Goal: Information Seeking & Learning: Learn about a topic

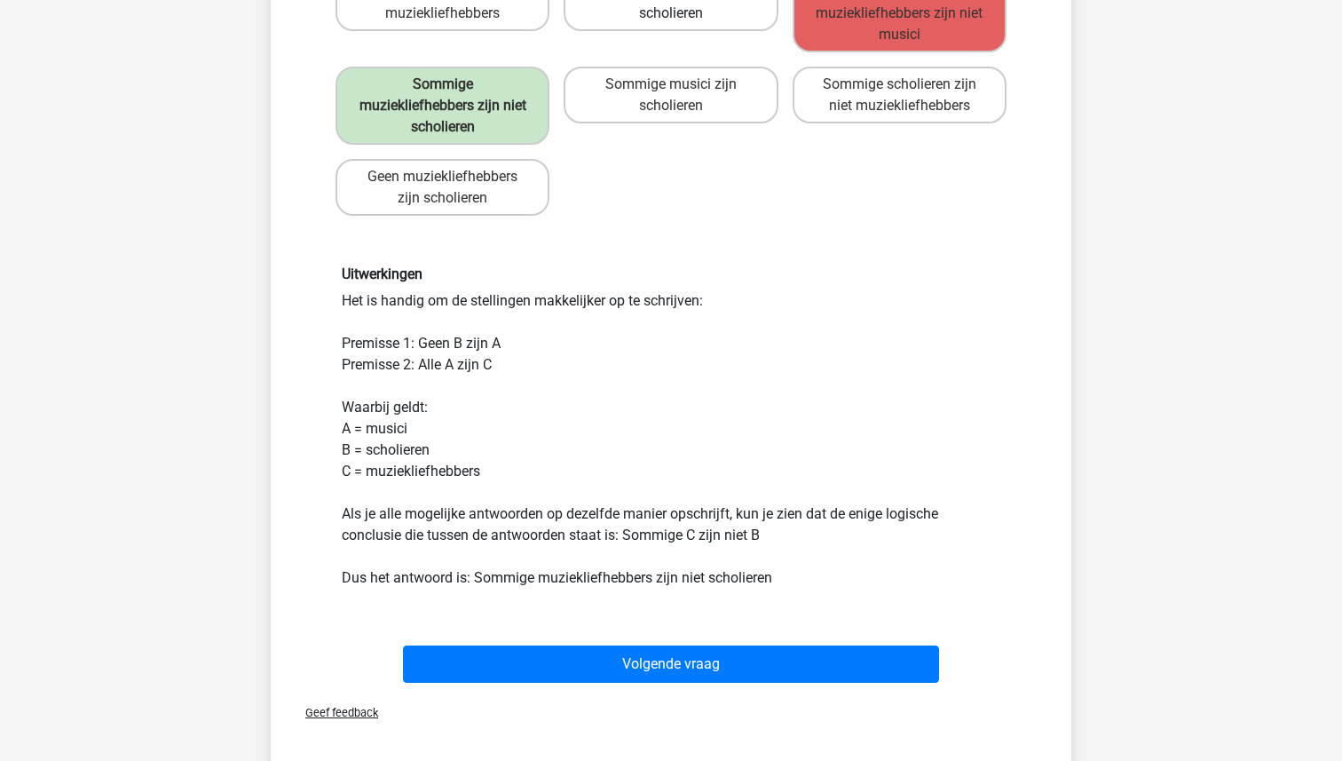
scroll to position [336, 0]
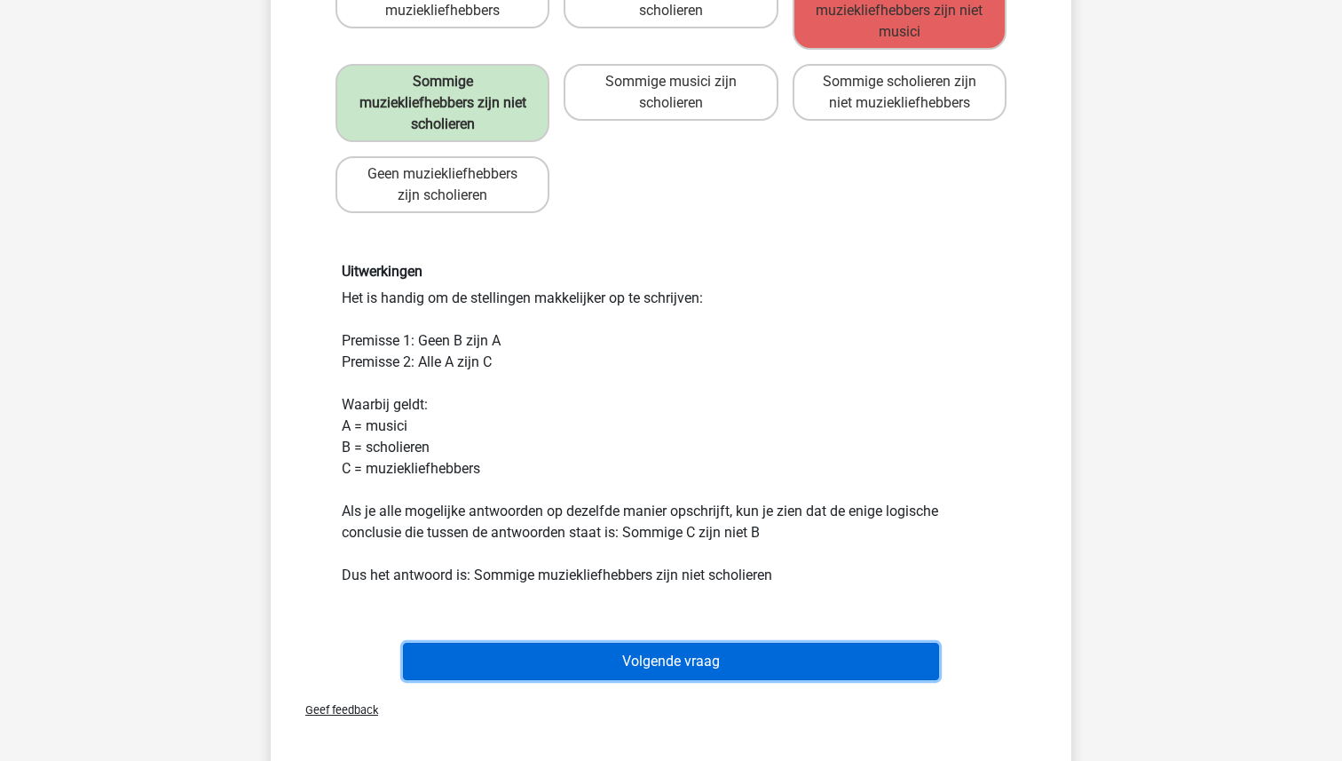
click at [647, 653] on button "Volgende vraag" at bounding box center [671, 660] width 537 height 37
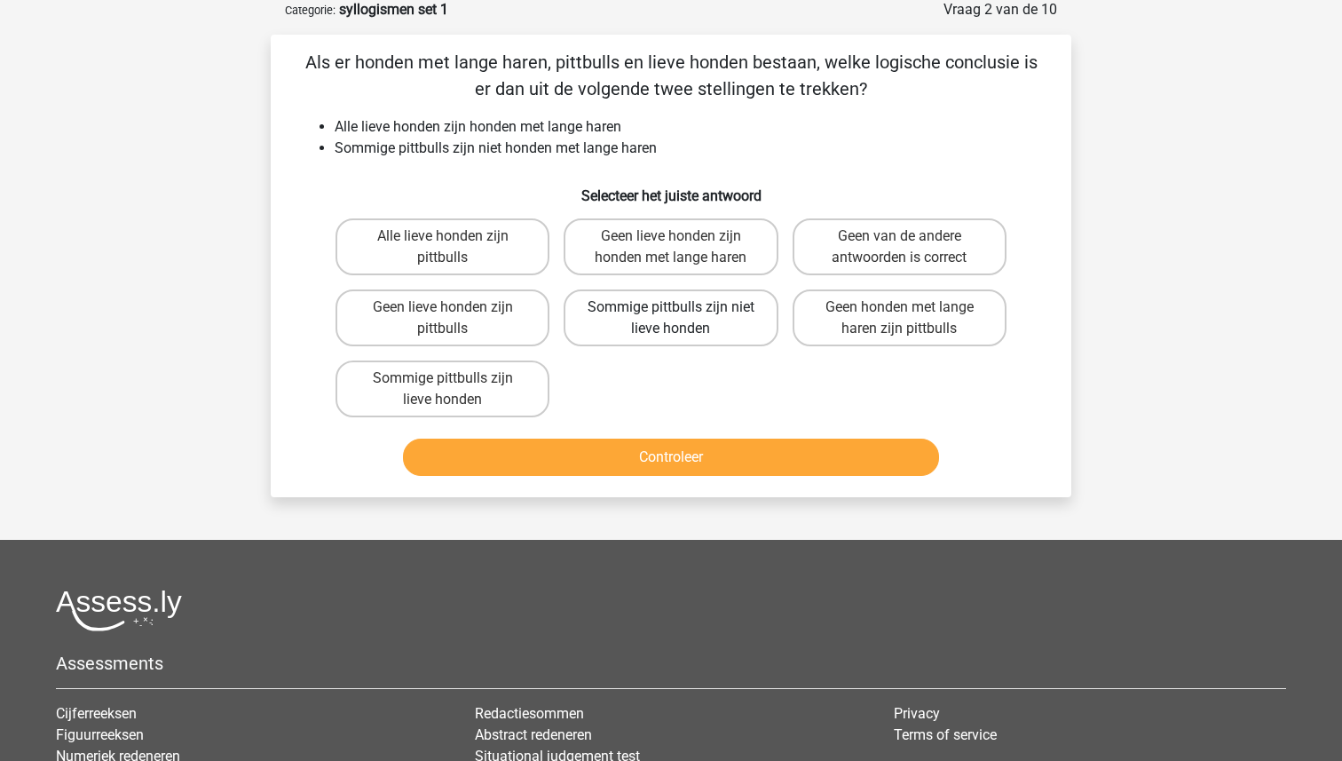
scroll to position [89, 0]
click at [717, 324] on label "Sommige pittbulls zijn niet lieve honden" at bounding box center [671, 318] width 214 height 57
click at [682, 319] on input "Sommige pittbulls zijn niet lieve honden" at bounding box center [677, 314] width 12 height 12
radio input "true"
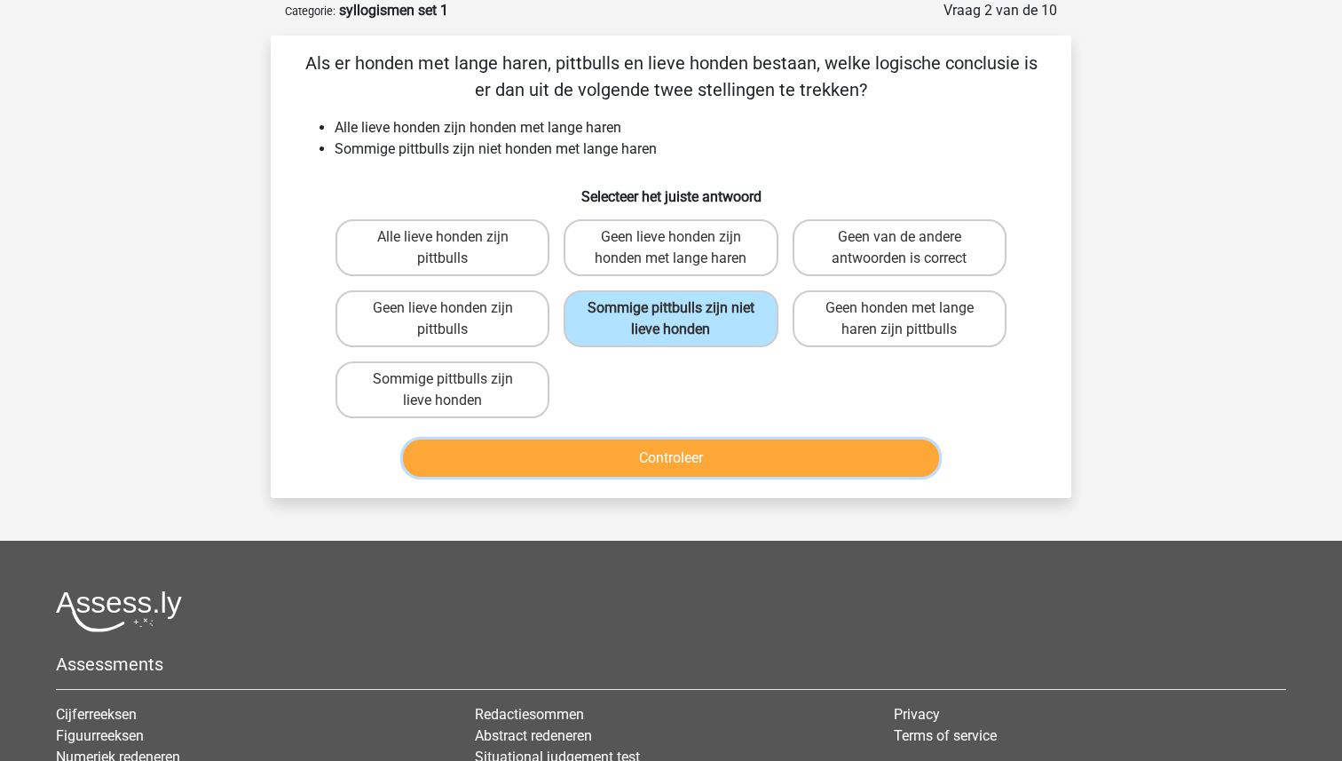
click at [662, 460] on button "Controleer" at bounding box center [671, 457] width 537 height 37
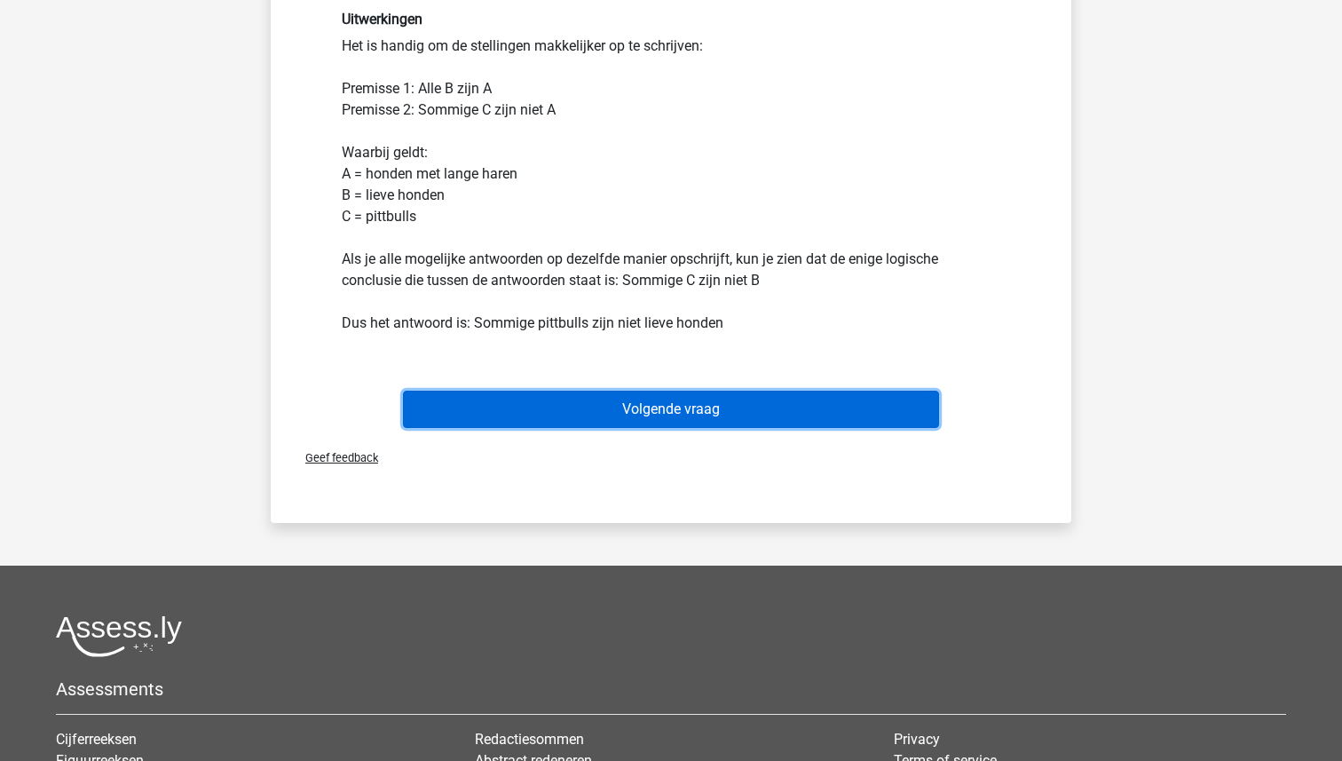
click at [667, 424] on button "Volgende vraag" at bounding box center [671, 408] width 537 height 37
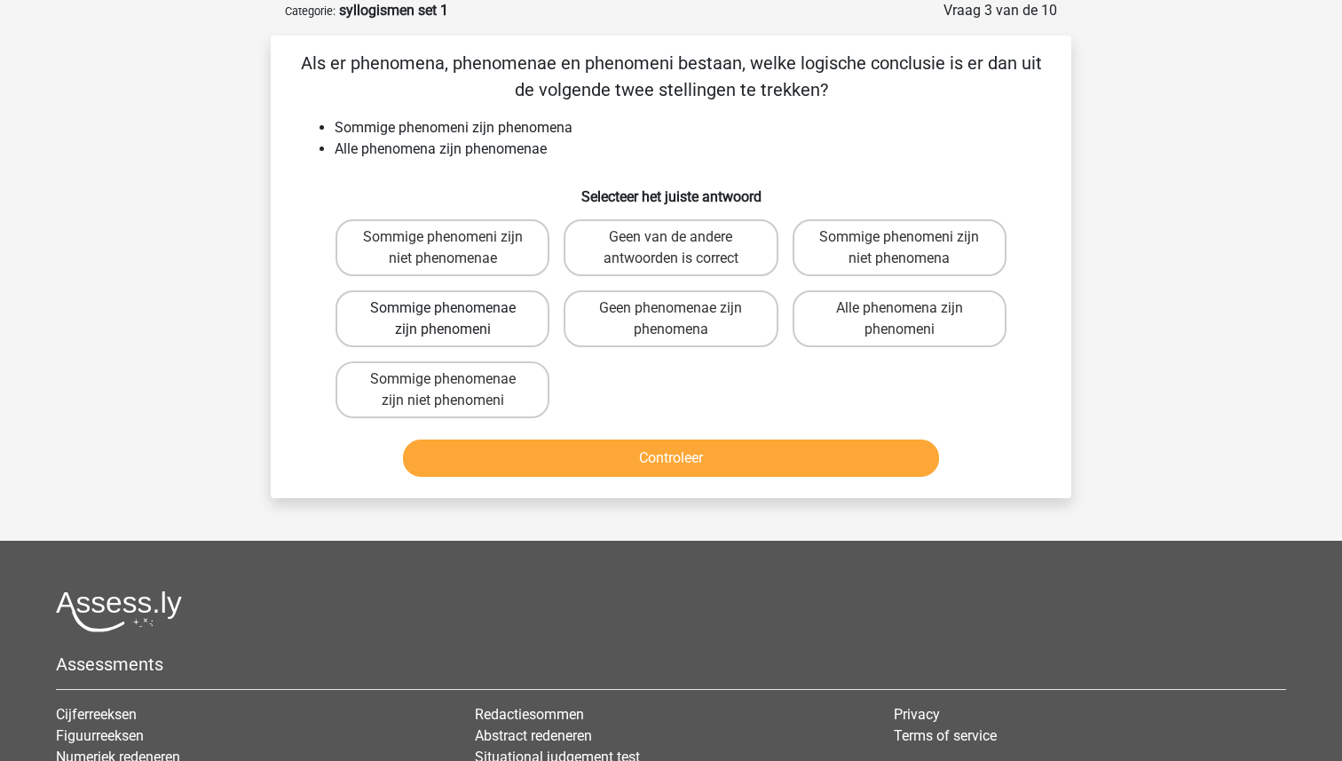
click at [480, 327] on label "Sommige phenomenae zijn phenomeni" at bounding box center [442, 318] width 214 height 57
click at [454, 319] on input "Sommige phenomenae zijn phenomeni" at bounding box center [449, 314] width 12 height 12
radio input "true"
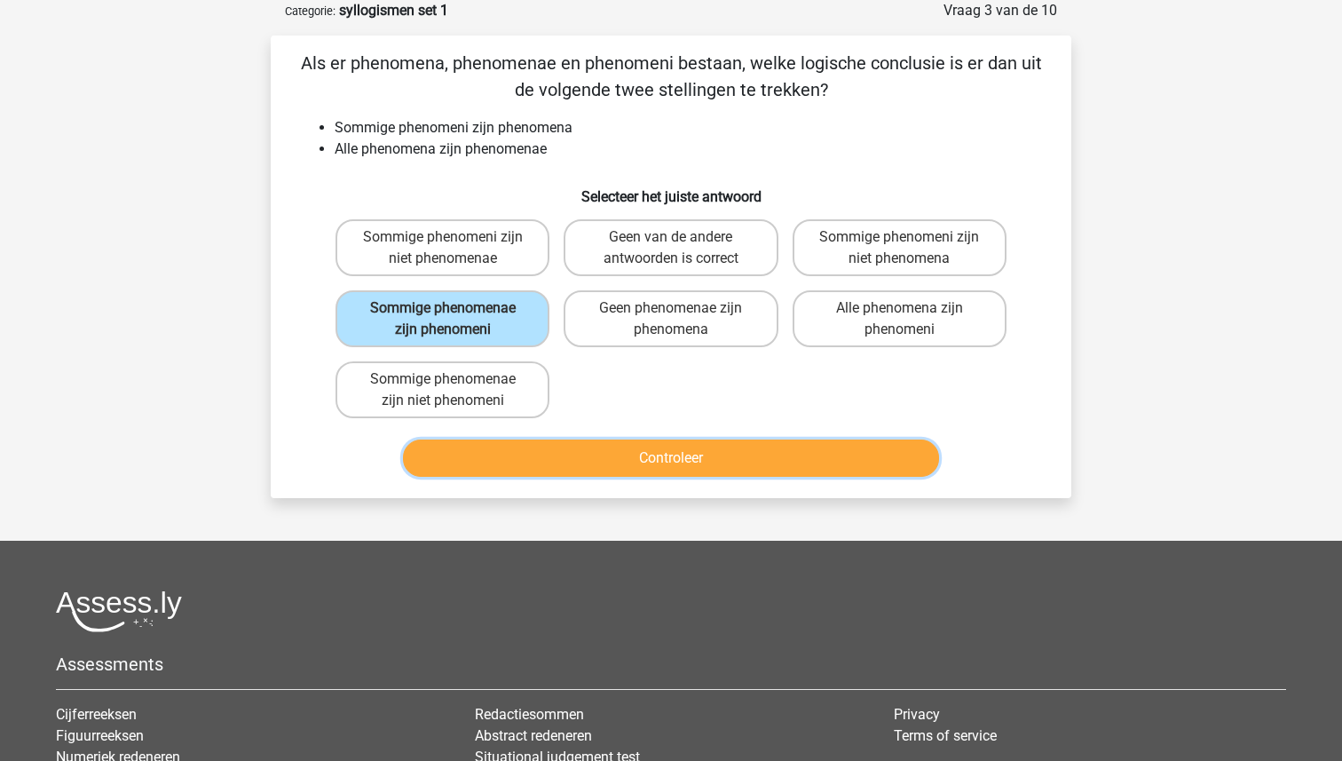
click at [632, 465] on button "Controleer" at bounding box center [671, 457] width 537 height 37
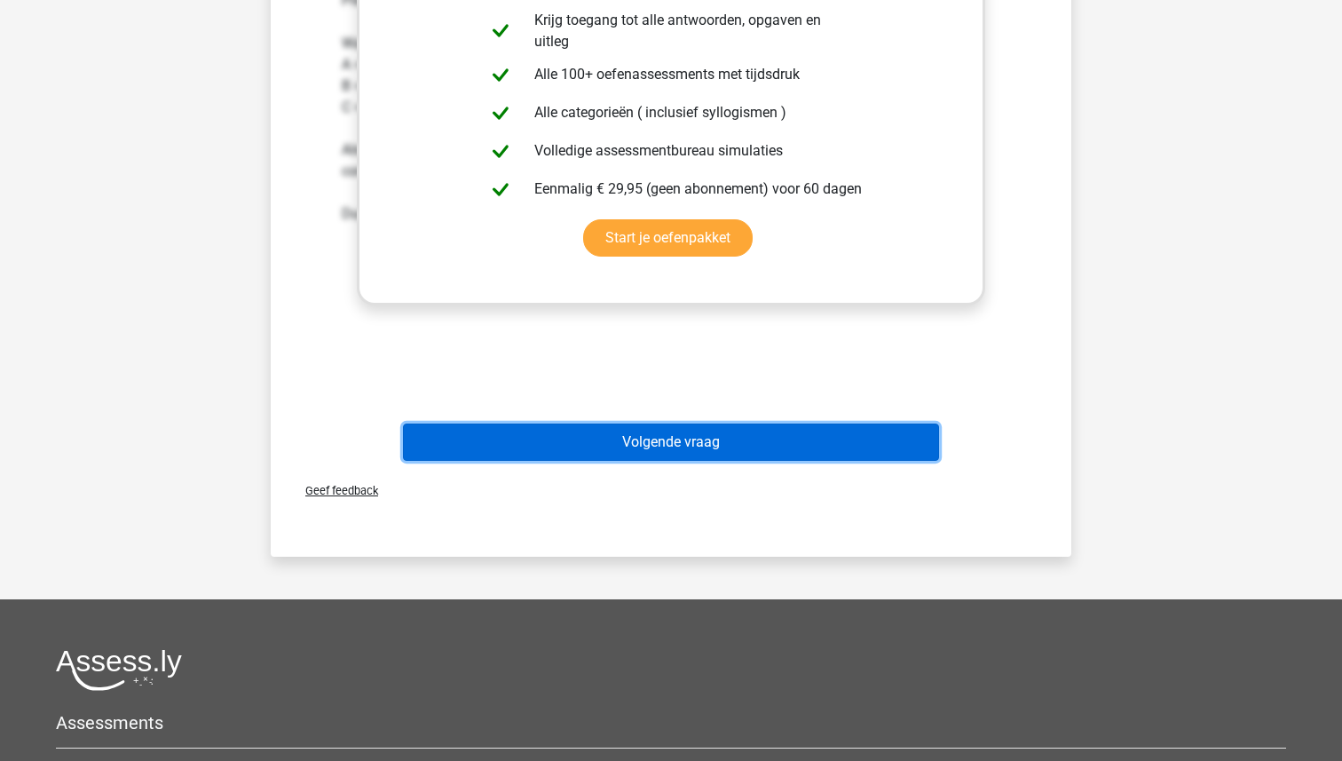
click at [682, 429] on button "Volgende vraag" at bounding box center [671, 441] width 537 height 37
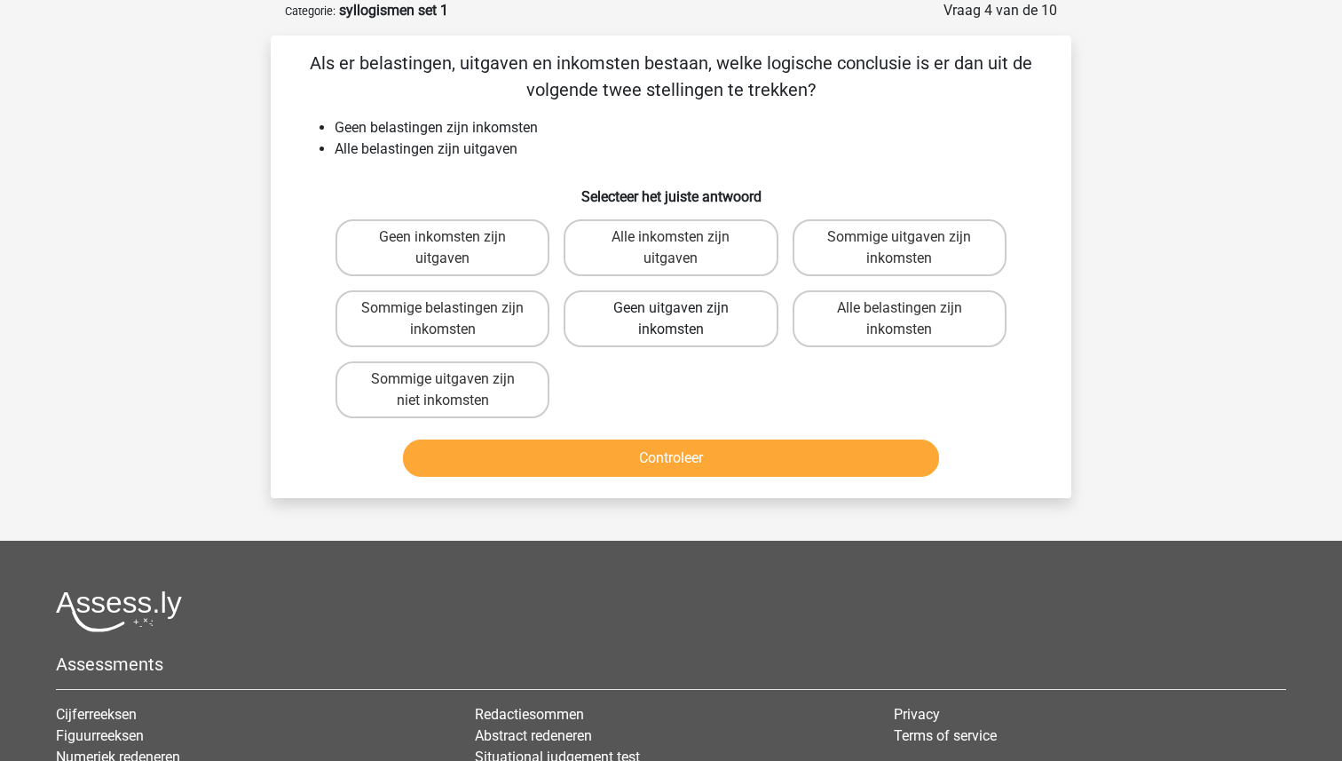
click at [683, 314] on label "Geen uitgaven zijn inkomsten" at bounding box center [671, 318] width 214 height 57
click at [682, 314] on input "Geen uitgaven zijn inkomsten" at bounding box center [677, 314] width 12 height 12
radio input "true"
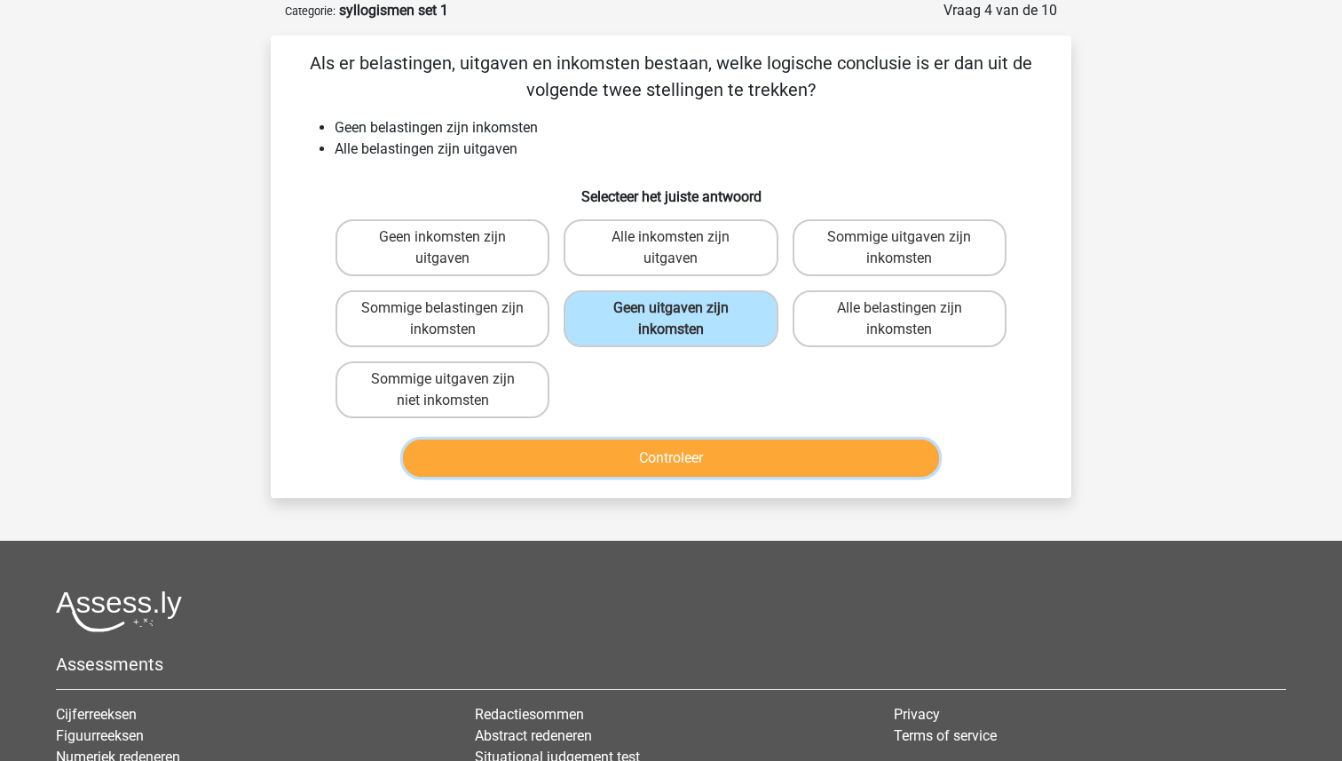
click at [676, 453] on button "Controleer" at bounding box center [671, 457] width 537 height 37
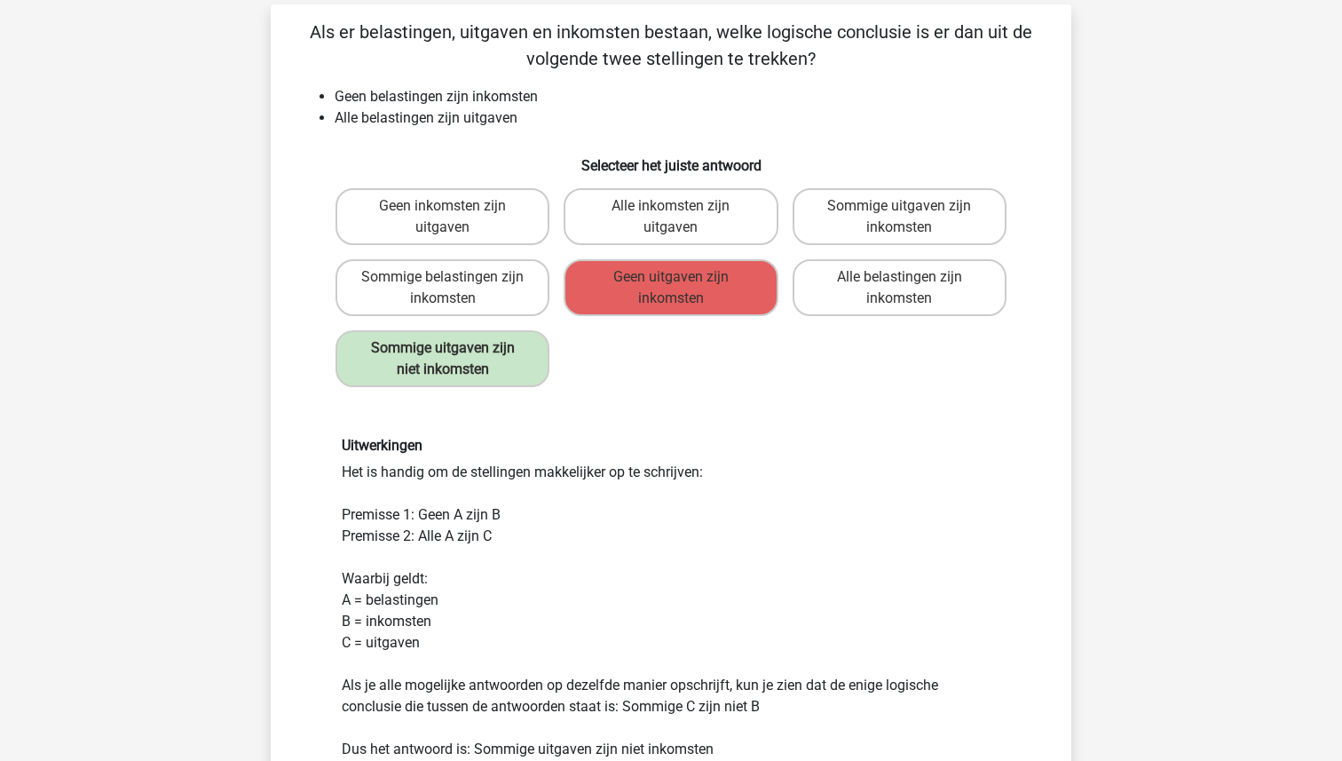
scroll to position [122, 0]
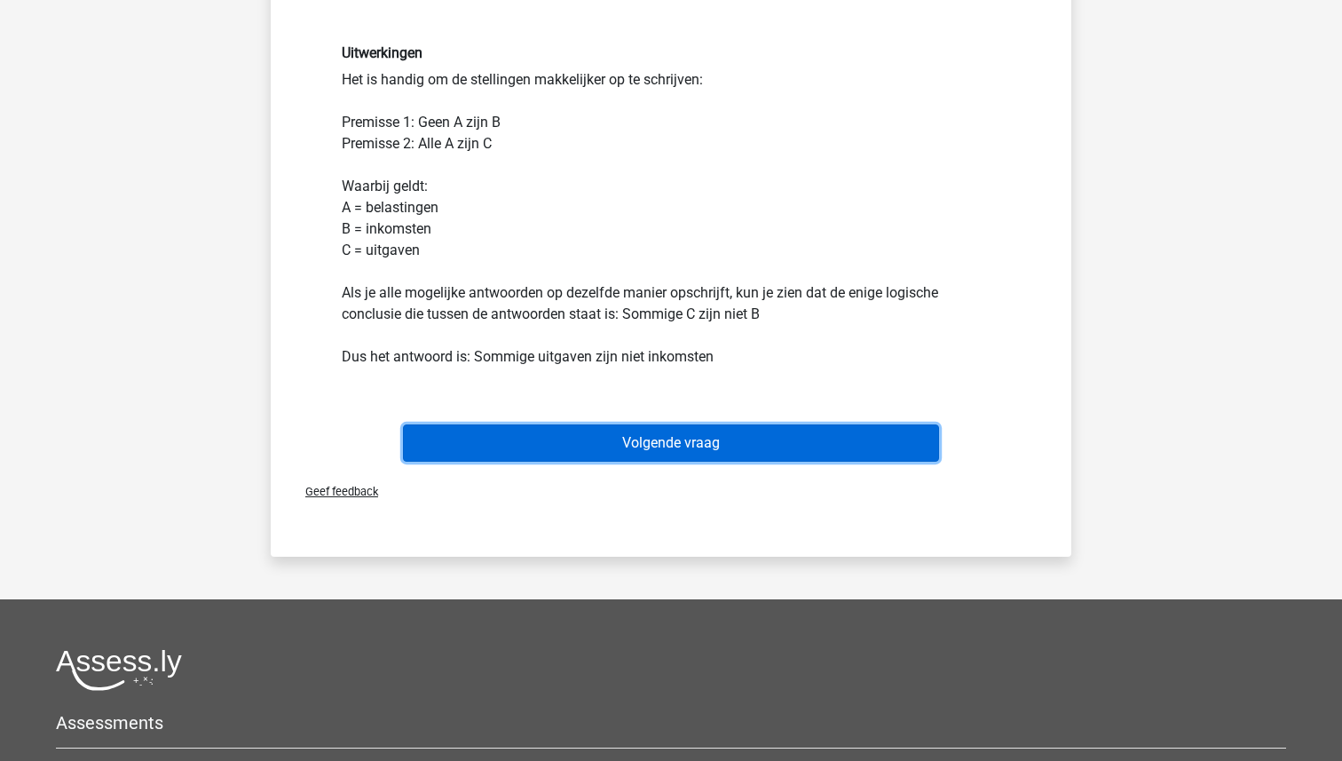
click at [713, 446] on button "Volgende vraag" at bounding box center [671, 442] width 537 height 37
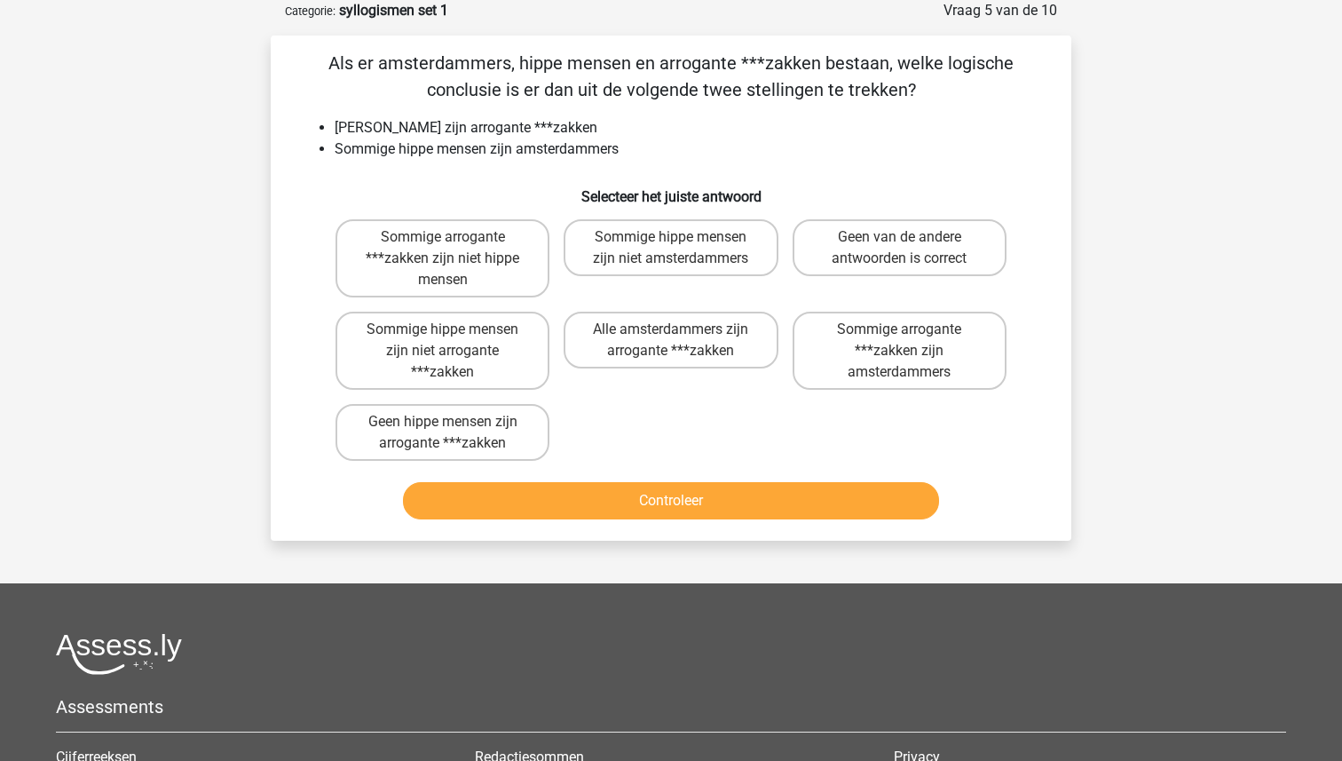
scroll to position [70, 0]
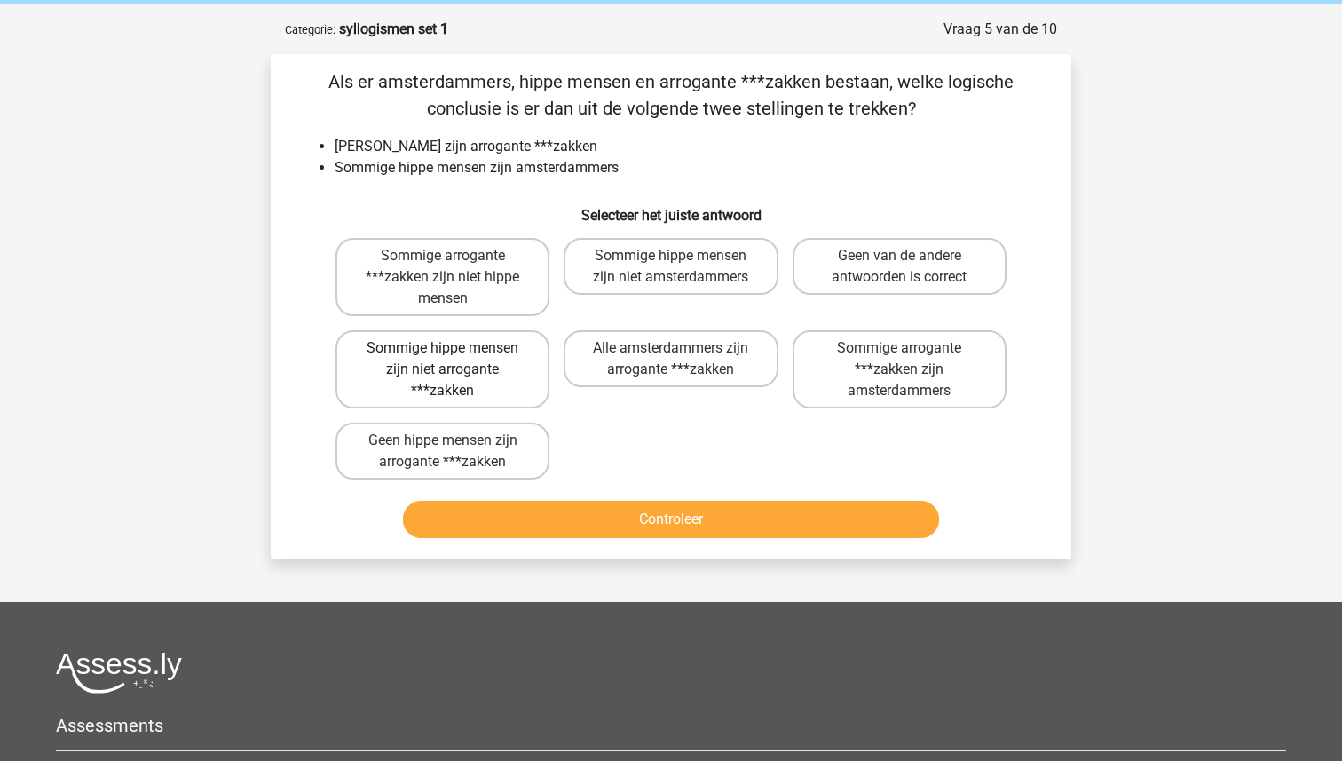
click at [499, 370] on label "Sommige hippe mensen zijn niet arrogante ***zakken" at bounding box center [442, 369] width 214 height 78
click at [454, 359] on input "Sommige hippe mensen zijn niet arrogante ***zakken" at bounding box center [449, 354] width 12 height 12
radio input "true"
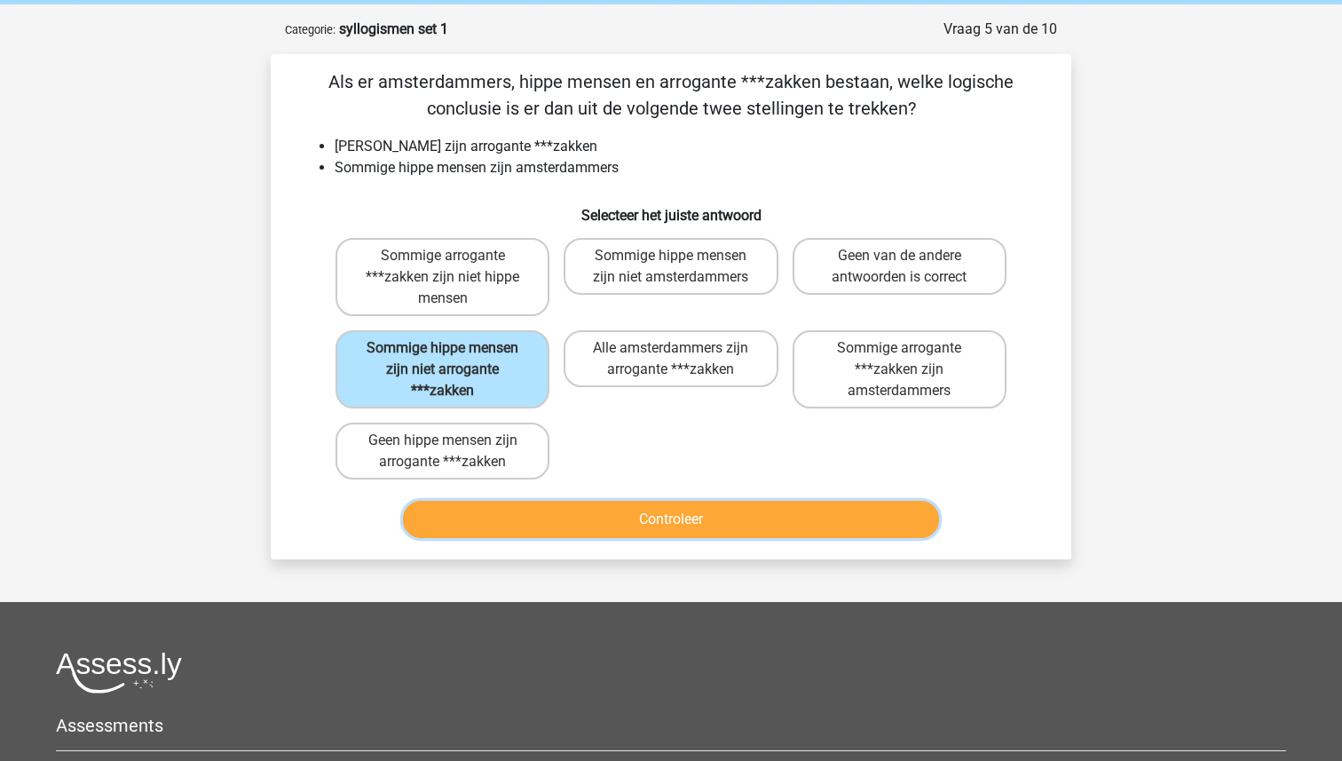
click at [694, 505] on button "Controleer" at bounding box center [671, 519] width 537 height 37
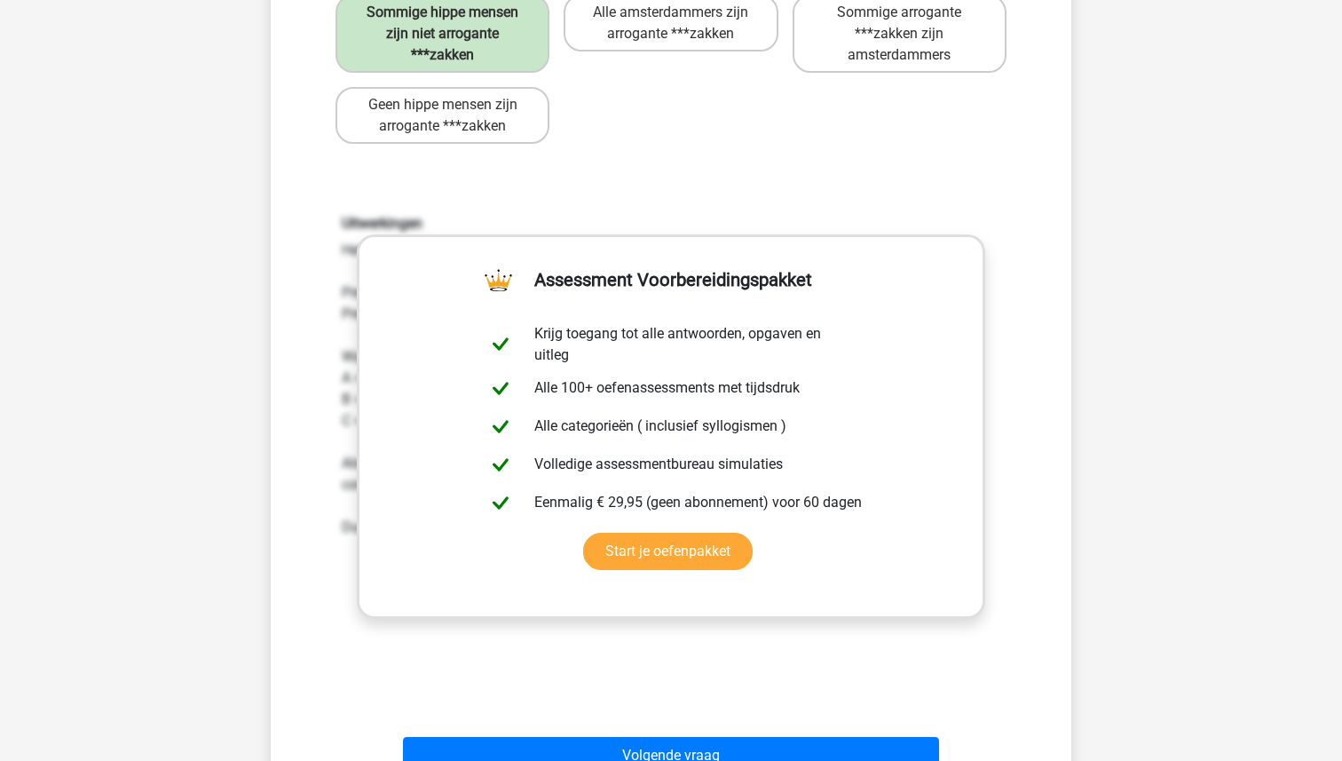
scroll to position [807, 0]
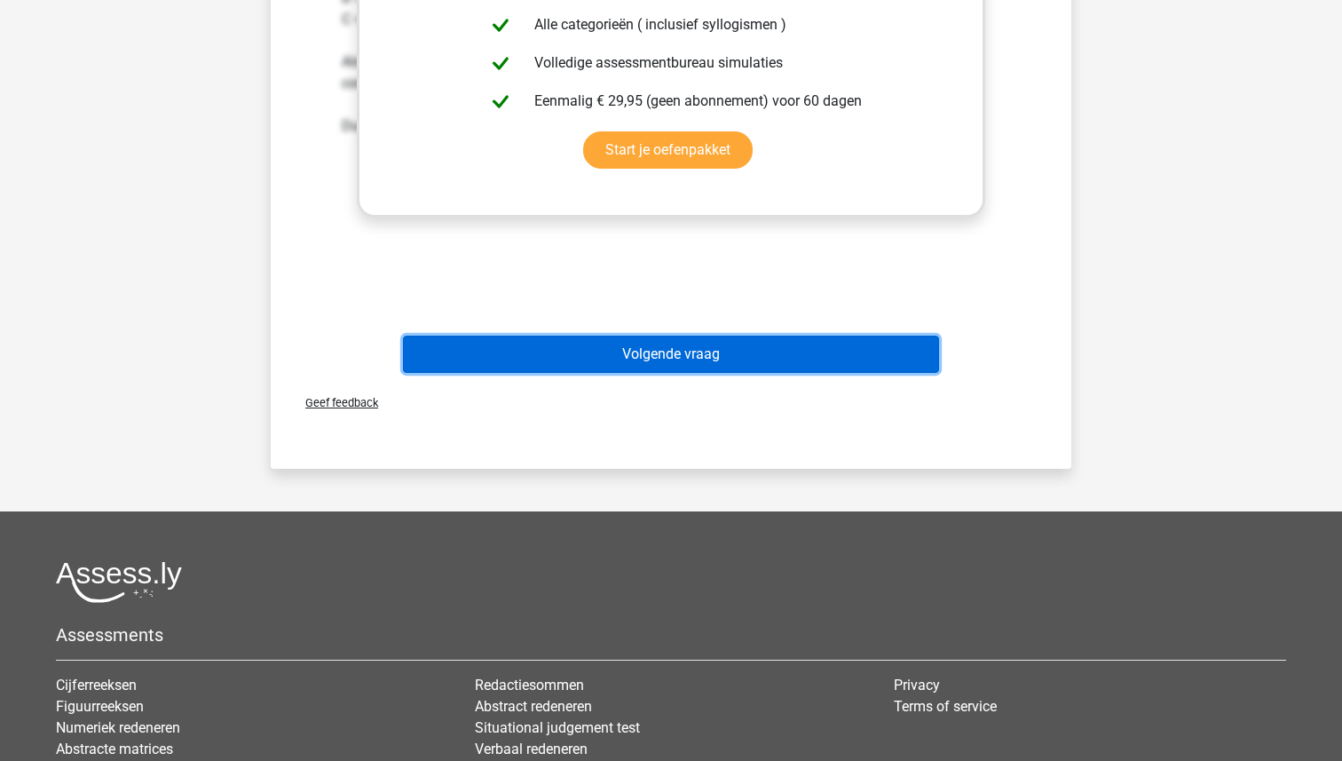
click at [694, 354] on button "Volgende vraag" at bounding box center [671, 353] width 537 height 37
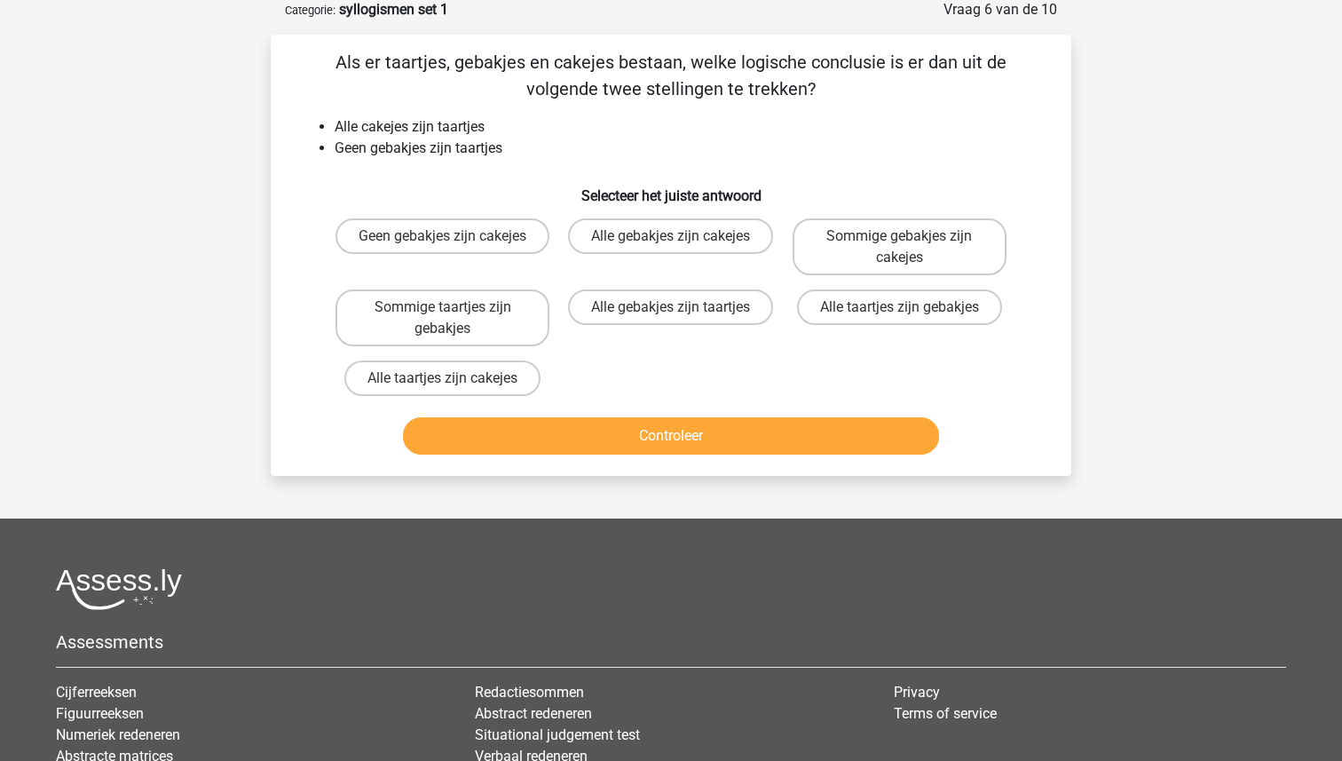
scroll to position [89, 0]
click at [497, 254] on label "Geen gebakjes zijn cakejes" at bounding box center [442, 236] width 214 height 35
click at [454, 248] on input "Geen gebakjes zijn cakejes" at bounding box center [449, 243] width 12 height 12
radio input "true"
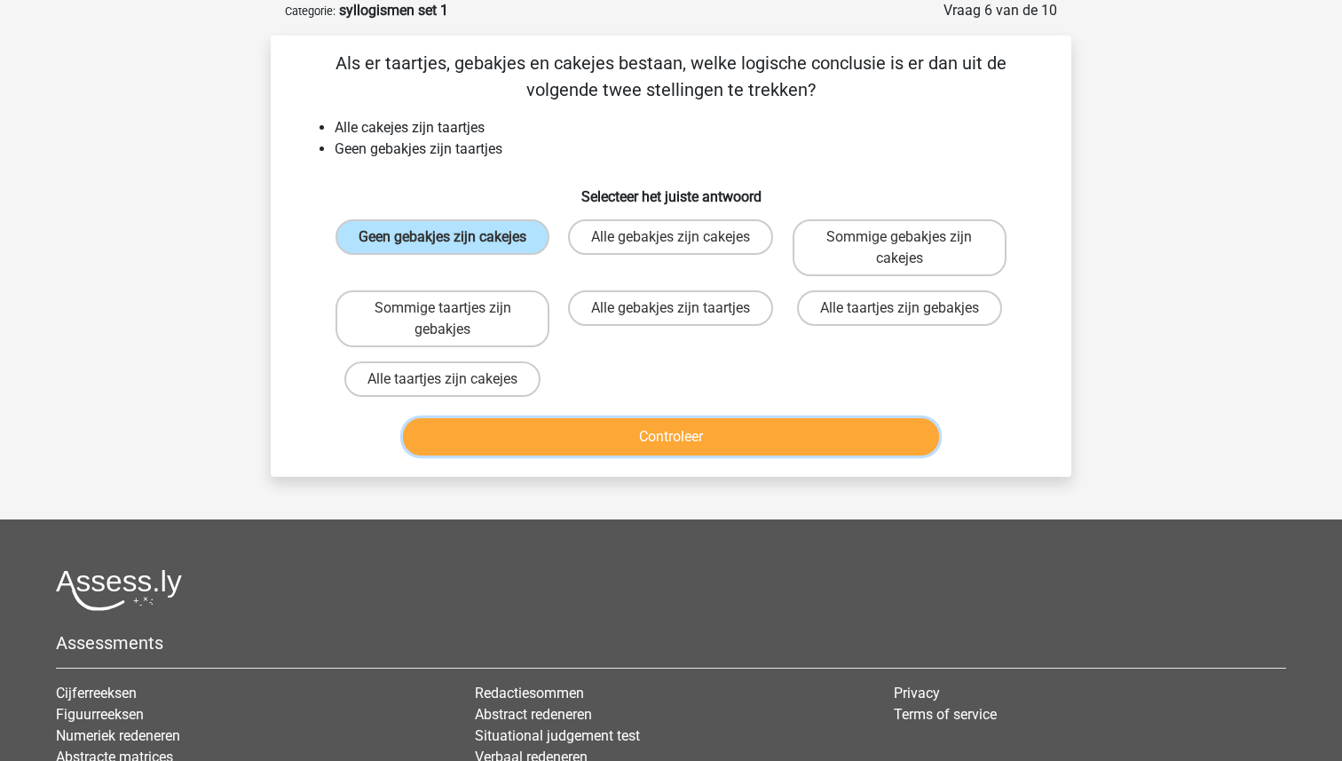
click at [635, 437] on button "Controleer" at bounding box center [671, 436] width 537 height 37
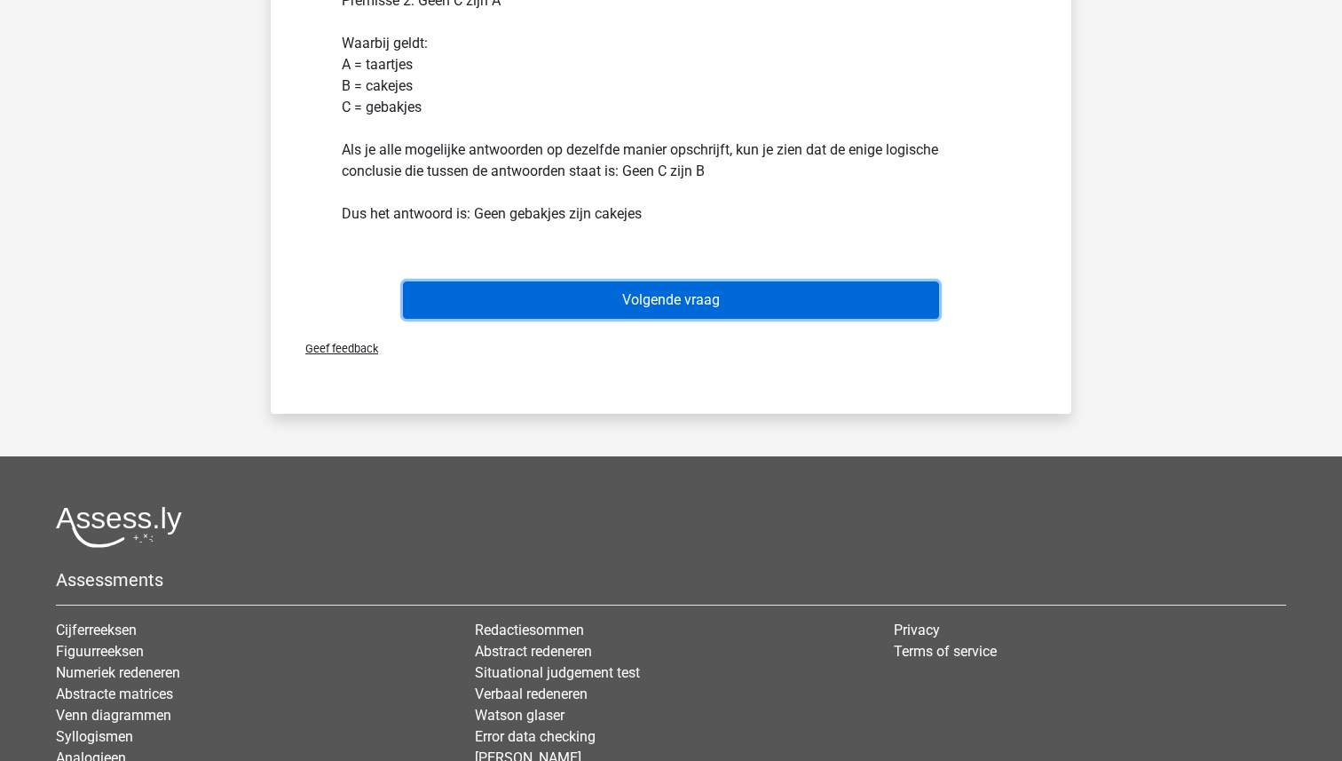
click at [712, 287] on button "Volgende vraag" at bounding box center [671, 299] width 537 height 37
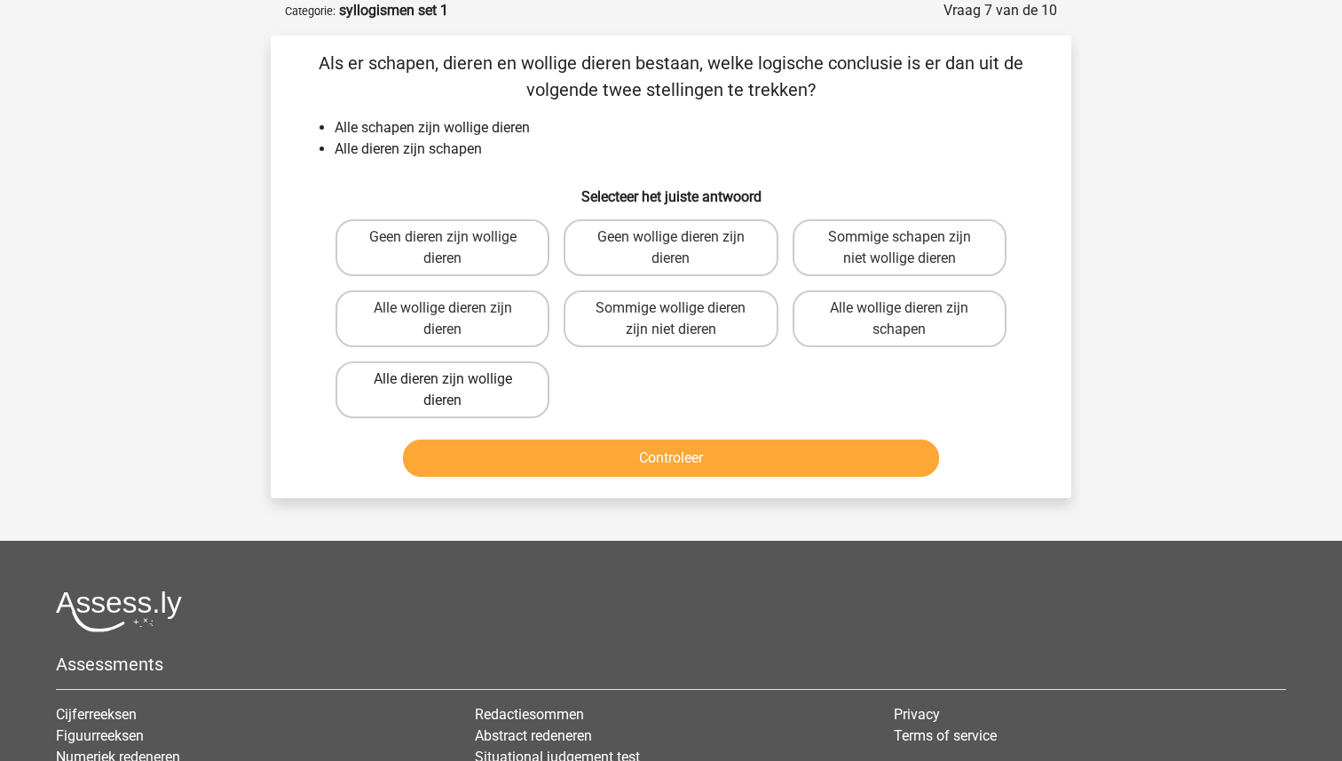
click at [479, 398] on label "Alle dieren zijn wollige dieren" at bounding box center [442, 389] width 214 height 57
click at [454, 390] on input "Alle dieren zijn wollige dieren" at bounding box center [449, 385] width 12 height 12
radio input "true"
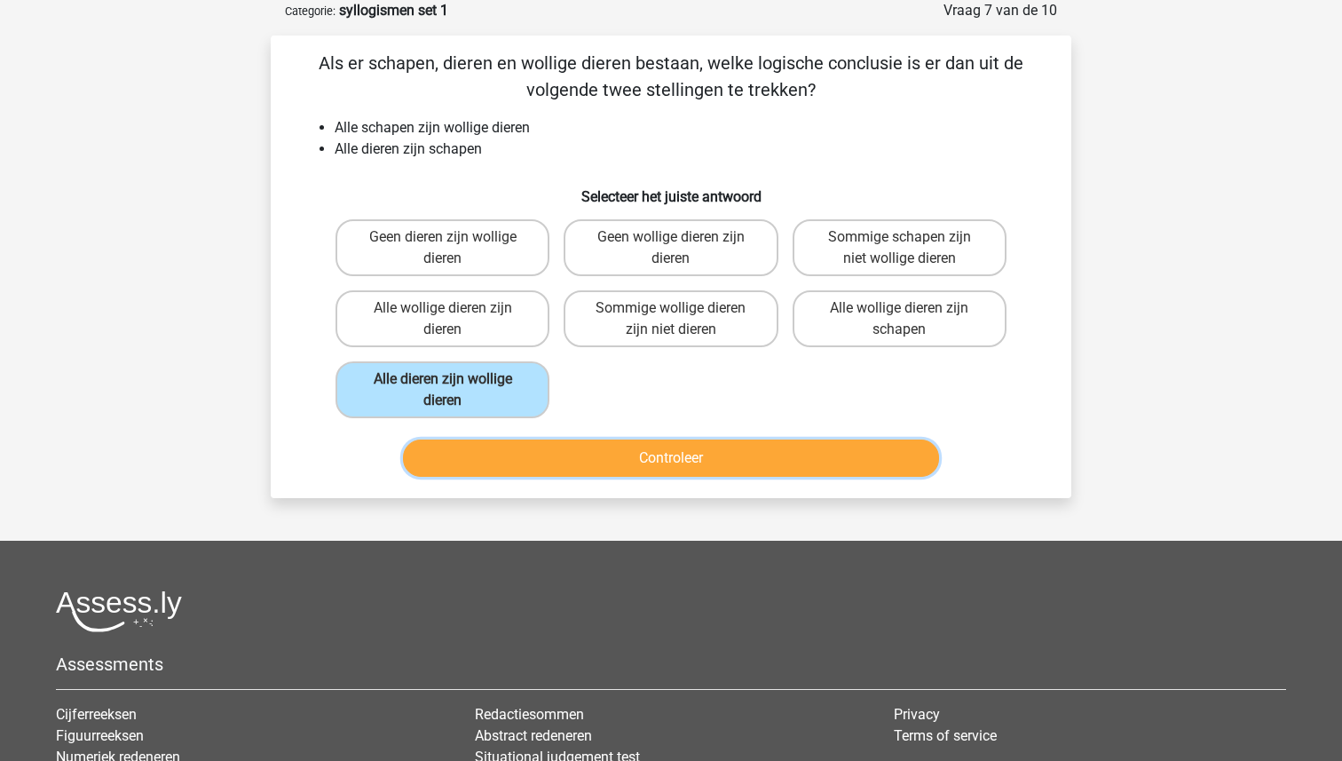
click at [685, 463] on button "Controleer" at bounding box center [671, 457] width 537 height 37
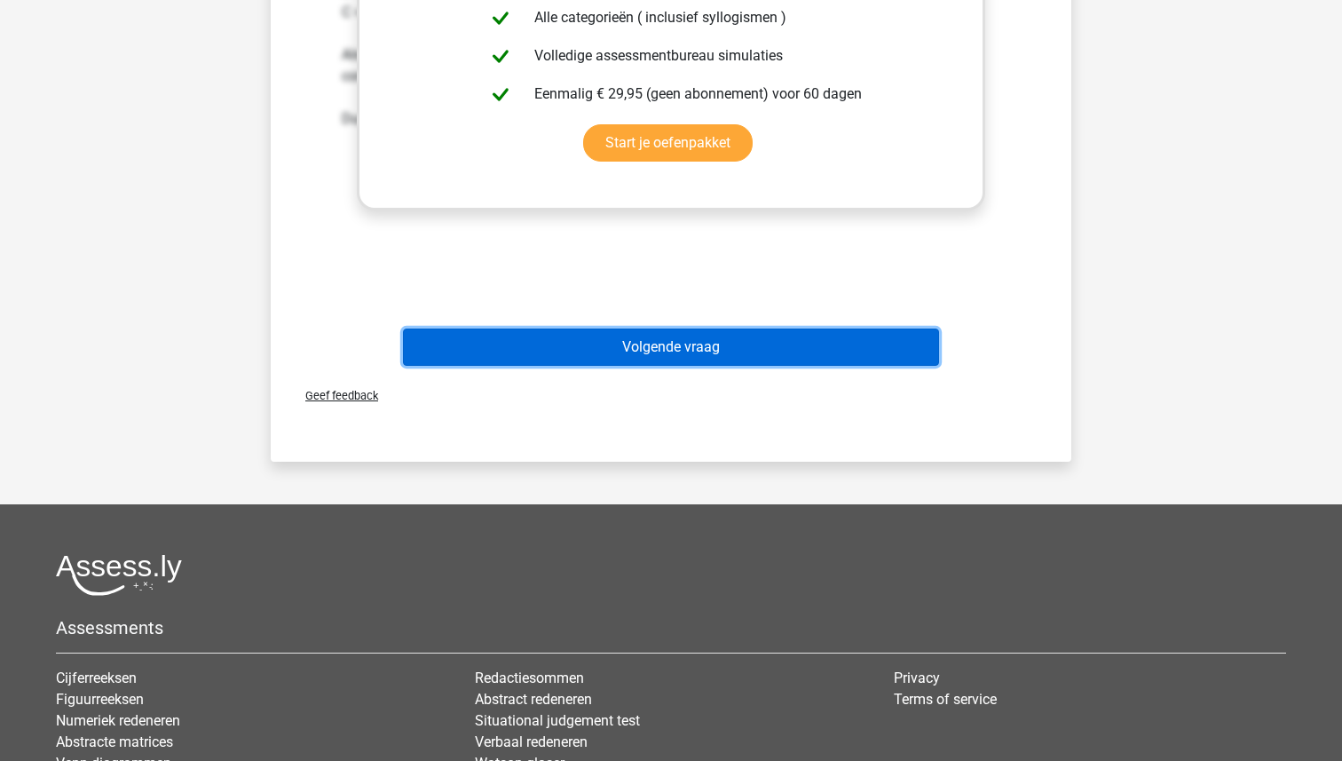
click at [692, 332] on button "Volgende vraag" at bounding box center [671, 346] width 537 height 37
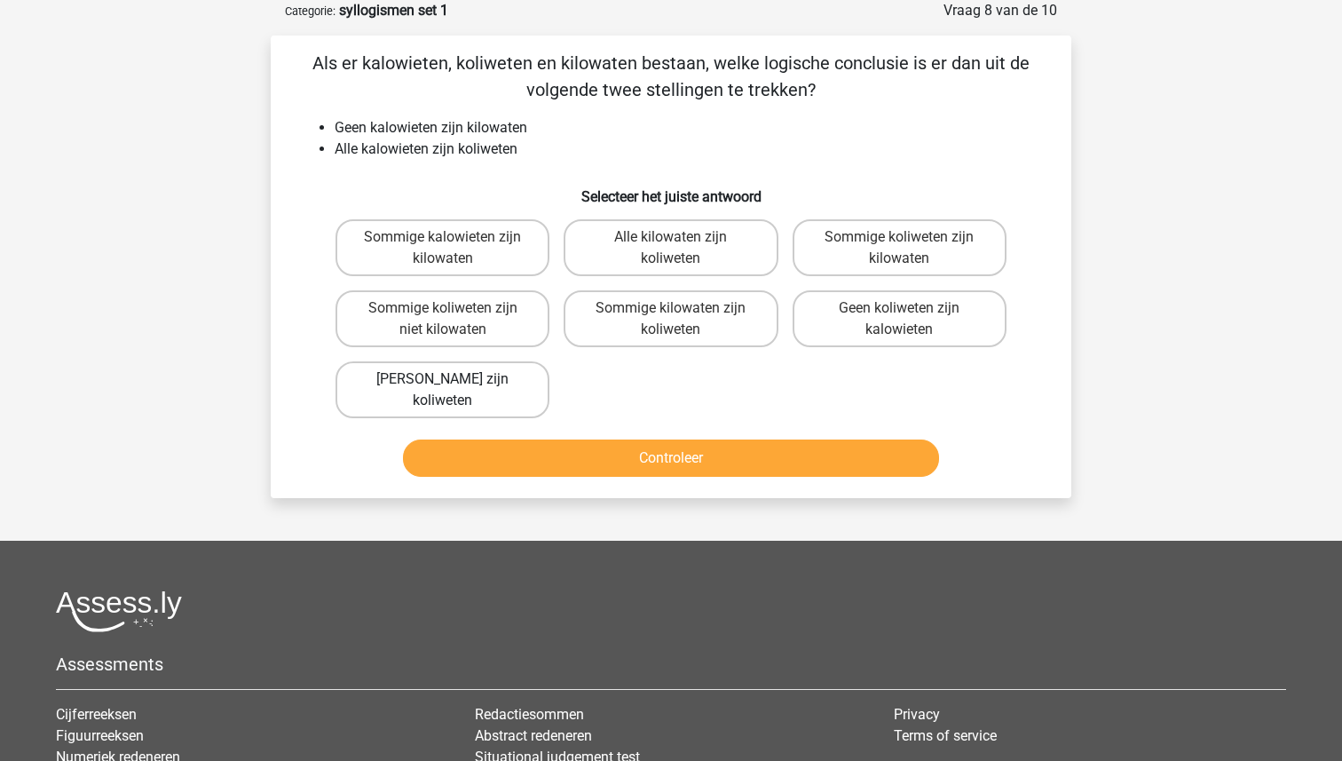
click at [489, 398] on label "Geen kilowaten zijn koliweten" at bounding box center [442, 389] width 214 height 57
click at [454, 390] on input "Geen kilowaten zijn koliweten" at bounding box center [449, 385] width 12 height 12
radio input "true"
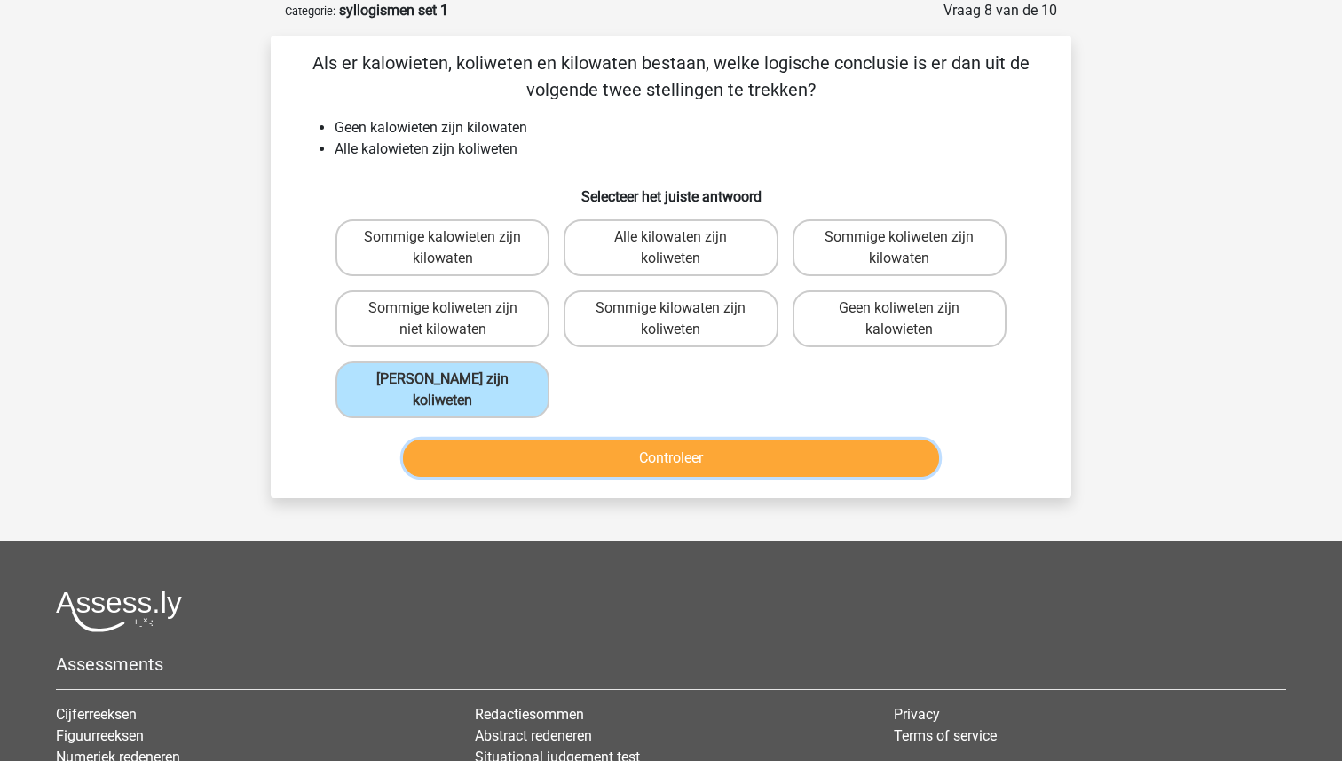
click at [614, 472] on button "Controleer" at bounding box center [671, 457] width 537 height 37
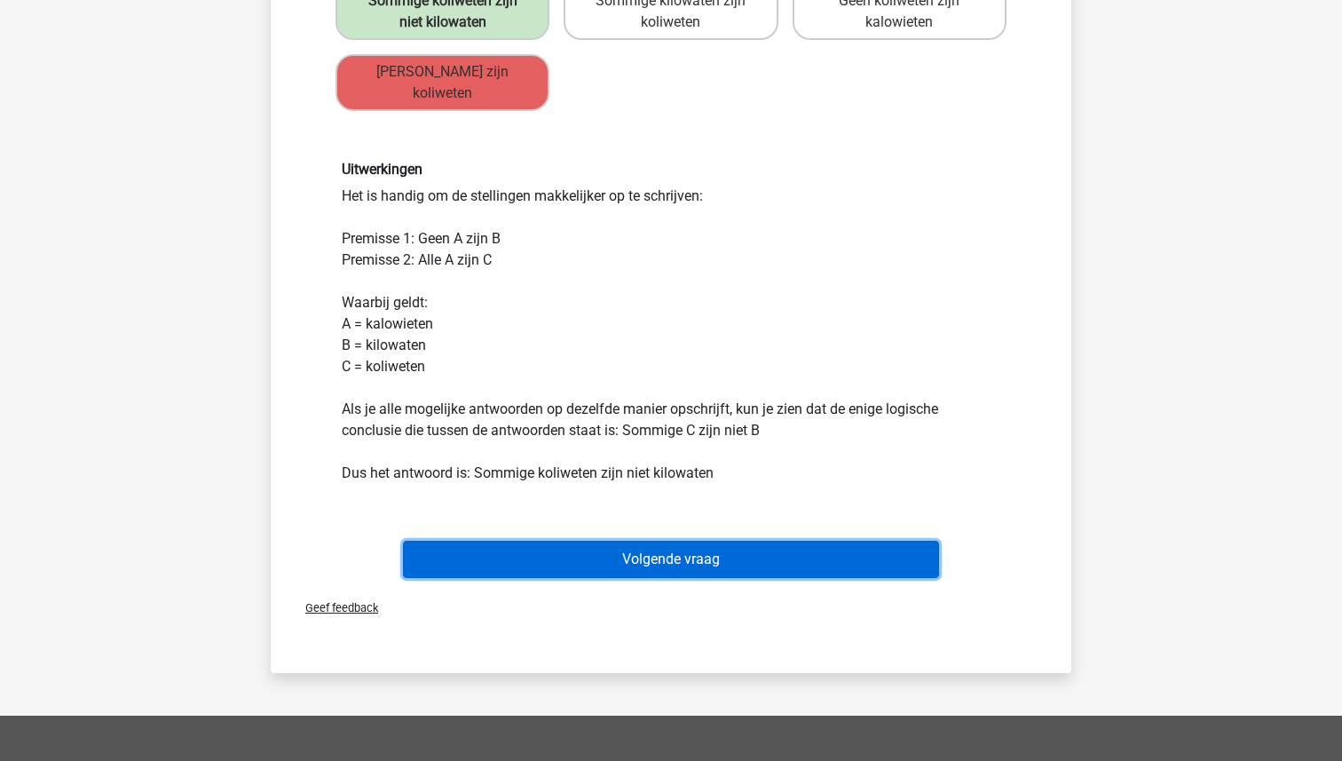
click at [698, 573] on button "Volgende vraag" at bounding box center [671, 558] width 537 height 37
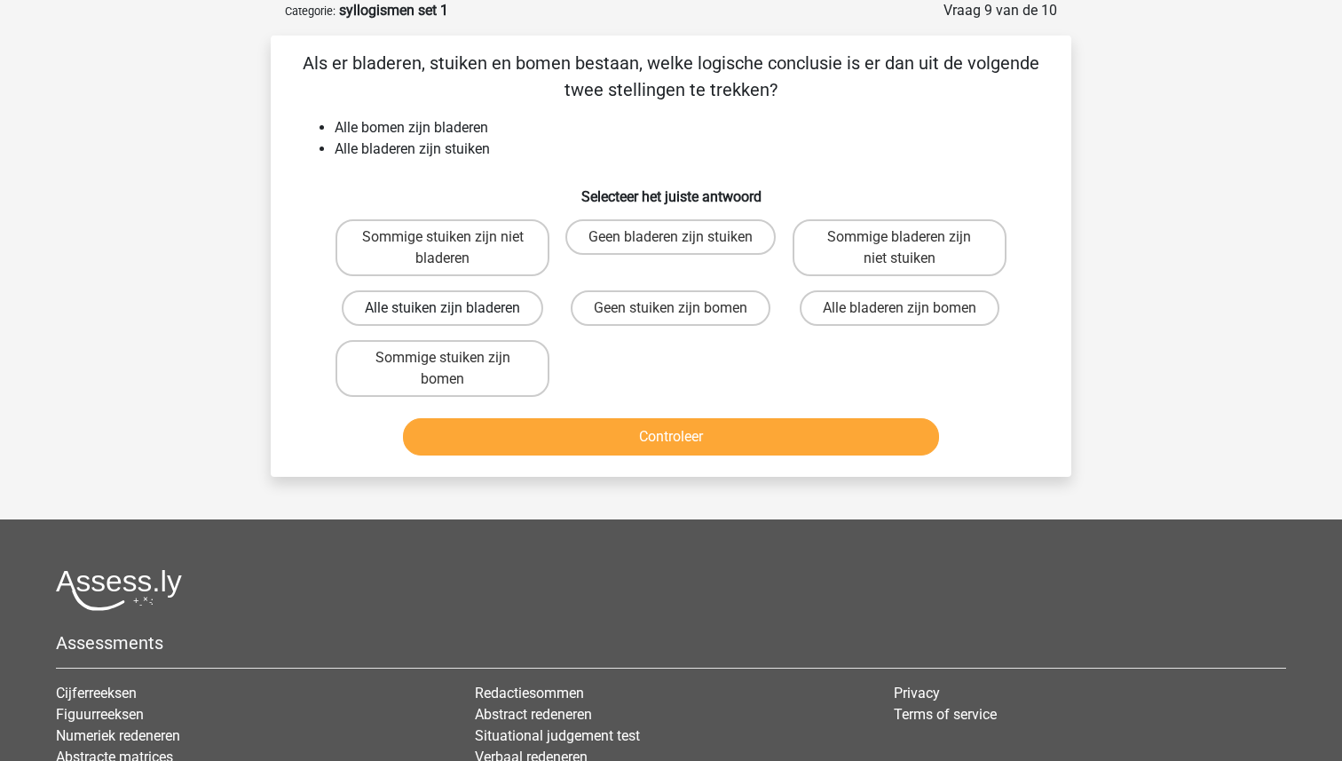
click at [436, 306] on label "Alle stuiken zijn bladeren" at bounding box center [442, 307] width 201 height 35
click at [443, 308] on input "Alle stuiken zijn bladeren" at bounding box center [449, 314] width 12 height 12
radio input "true"
click at [485, 355] on label "Sommige stuiken zijn bomen" at bounding box center [442, 368] width 214 height 57
click at [454, 358] on input "Sommige stuiken zijn bomen" at bounding box center [449, 364] width 12 height 12
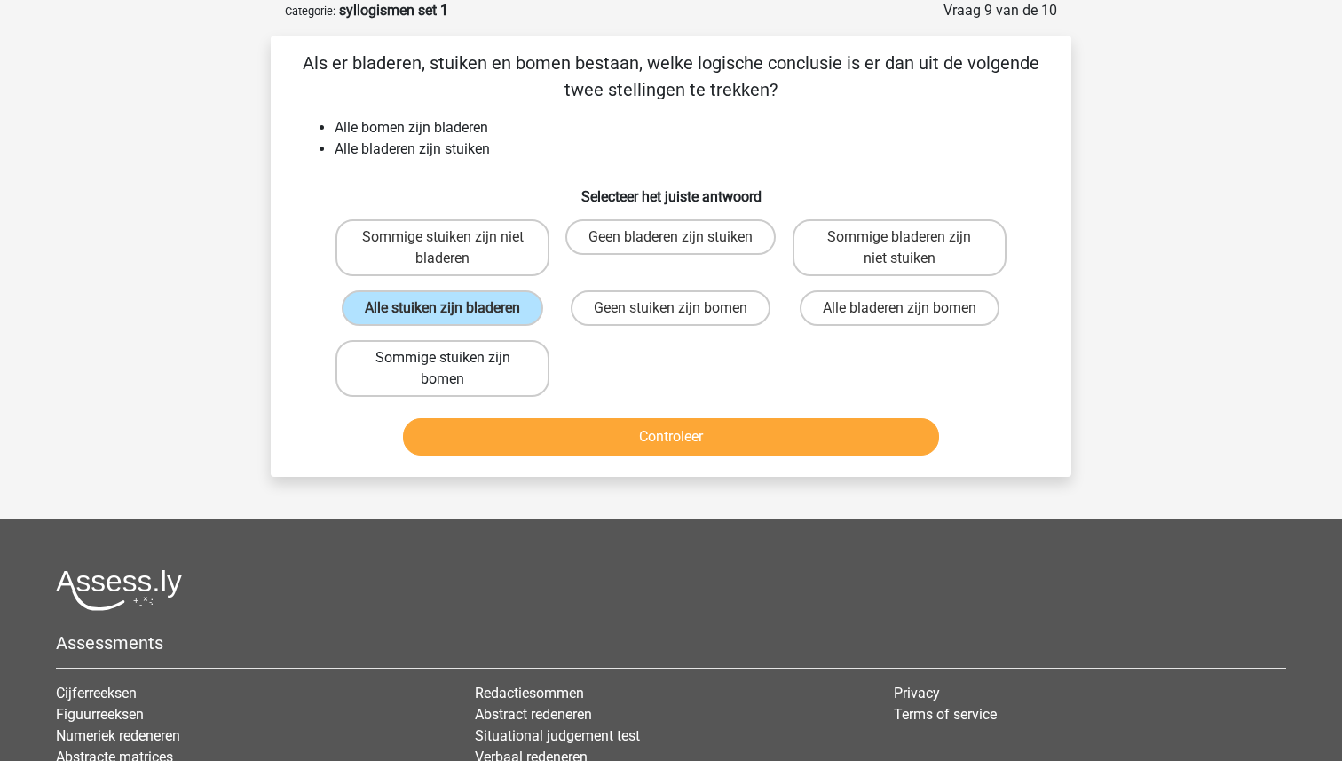
radio input "true"
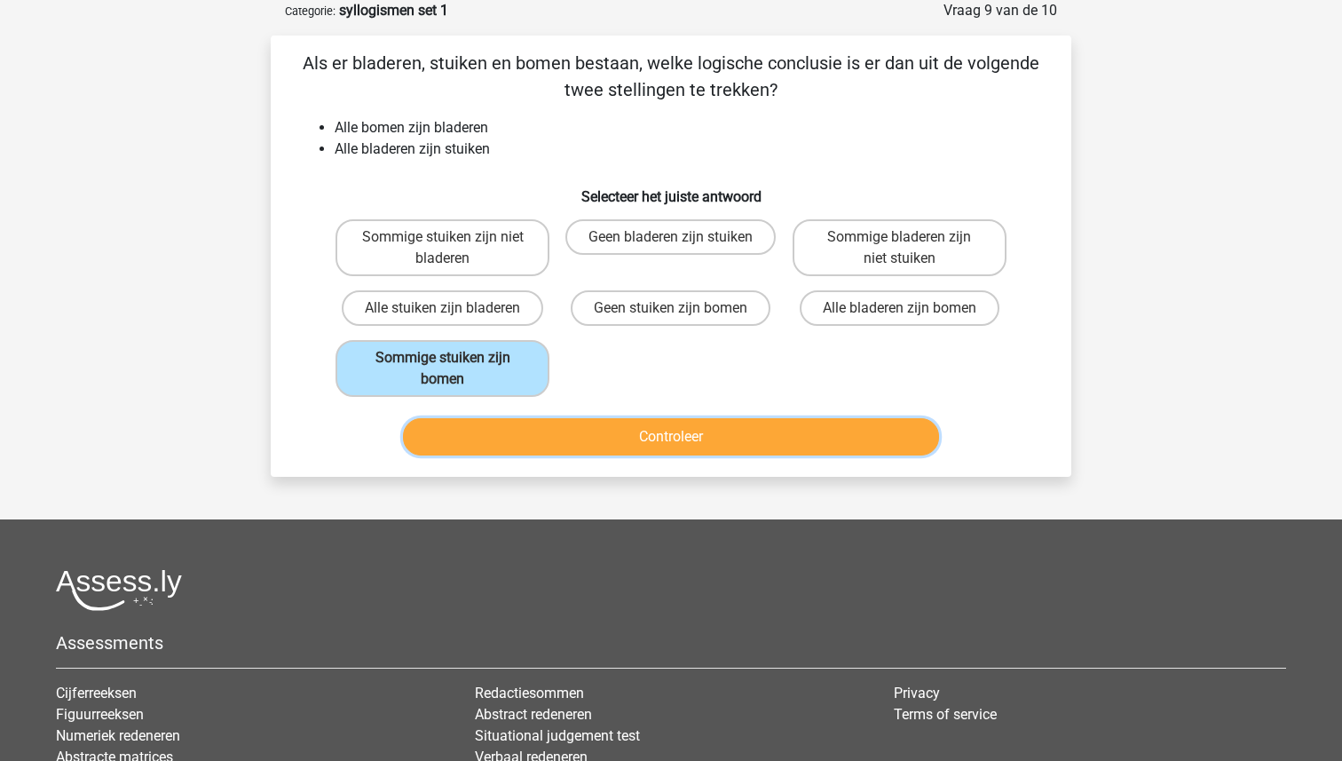
click at [585, 424] on button "Controleer" at bounding box center [671, 436] width 537 height 37
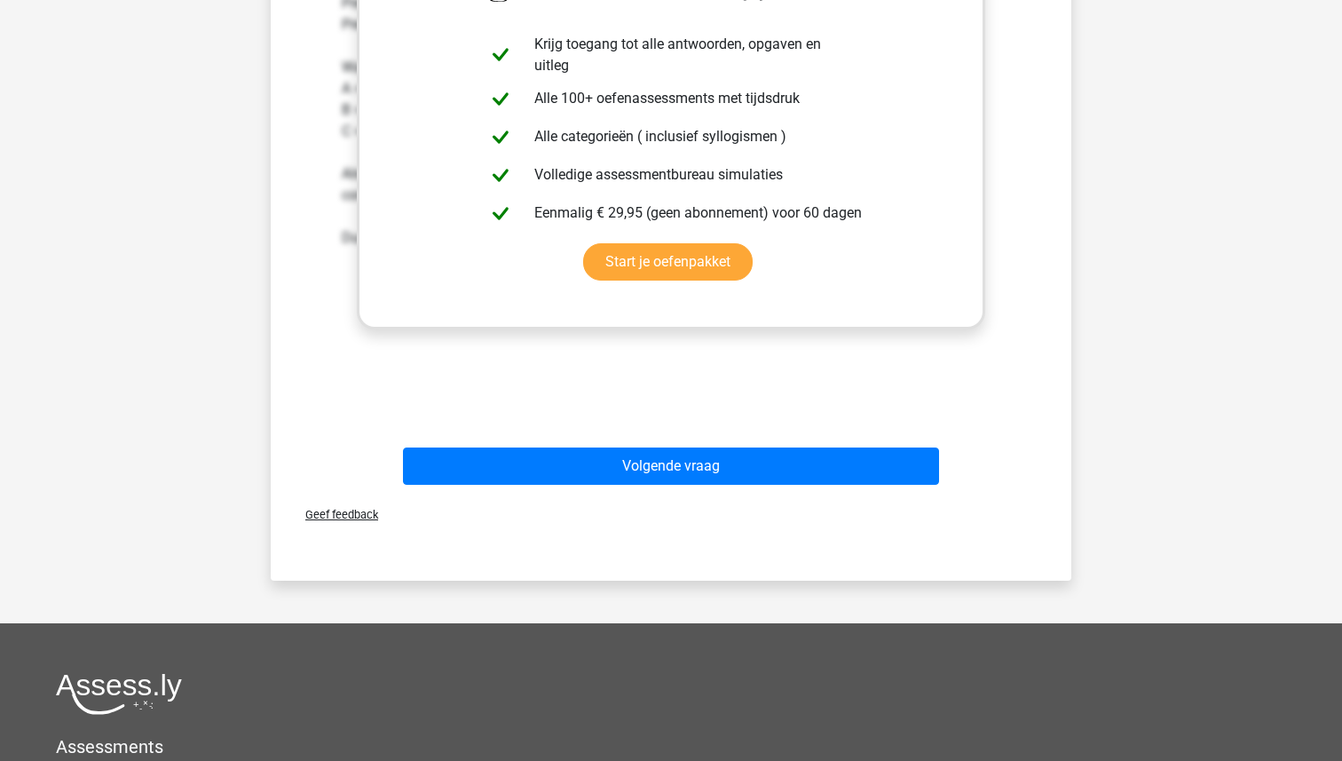
scroll to position [669, 0]
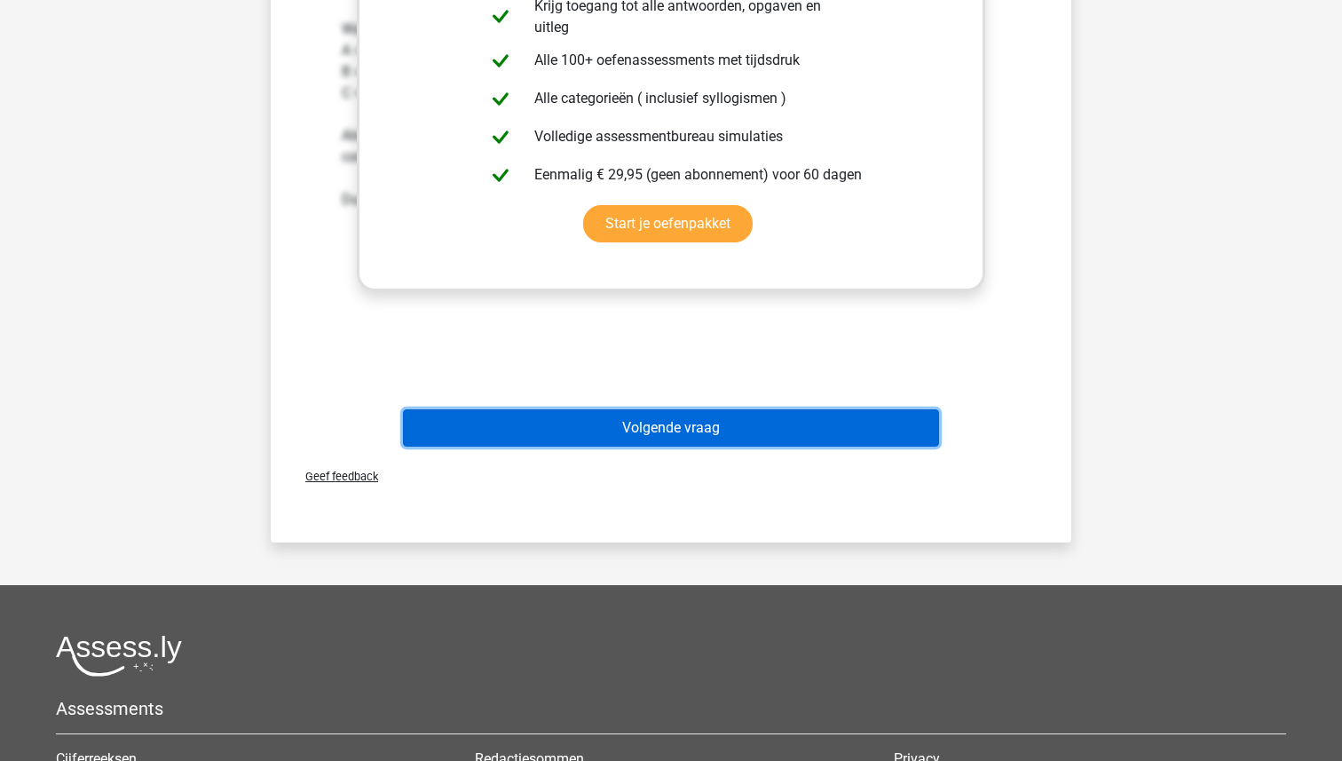
click at [707, 430] on button "Volgende vraag" at bounding box center [671, 427] width 537 height 37
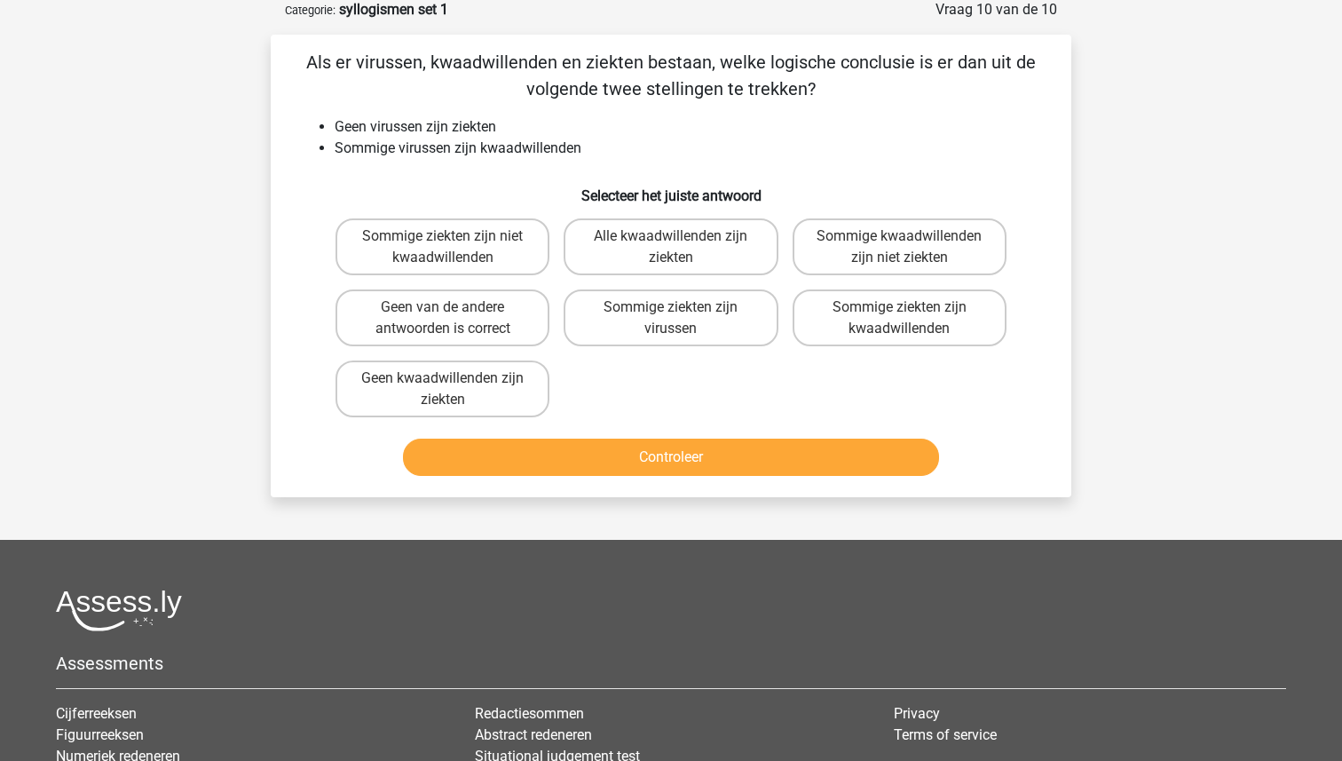
scroll to position [89, 0]
click at [871, 248] on label "Sommige kwaadwillenden zijn niet ziekten" at bounding box center [899, 247] width 214 height 57
click at [899, 248] on input "Sommige kwaadwillenden zijn niet ziekten" at bounding box center [905, 243] width 12 height 12
radio input "true"
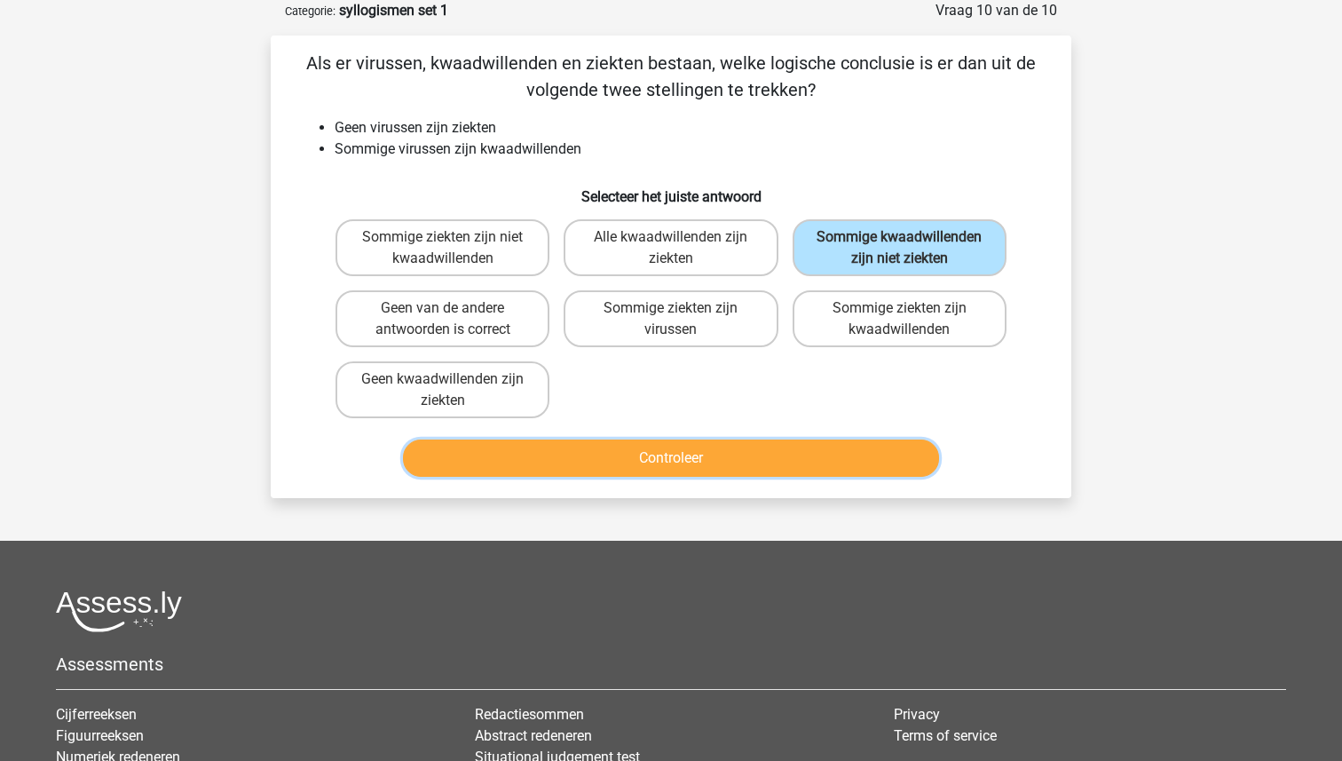
click at [682, 453] on button "Controleer" at bounding box center [671, 457] width 537 height 37
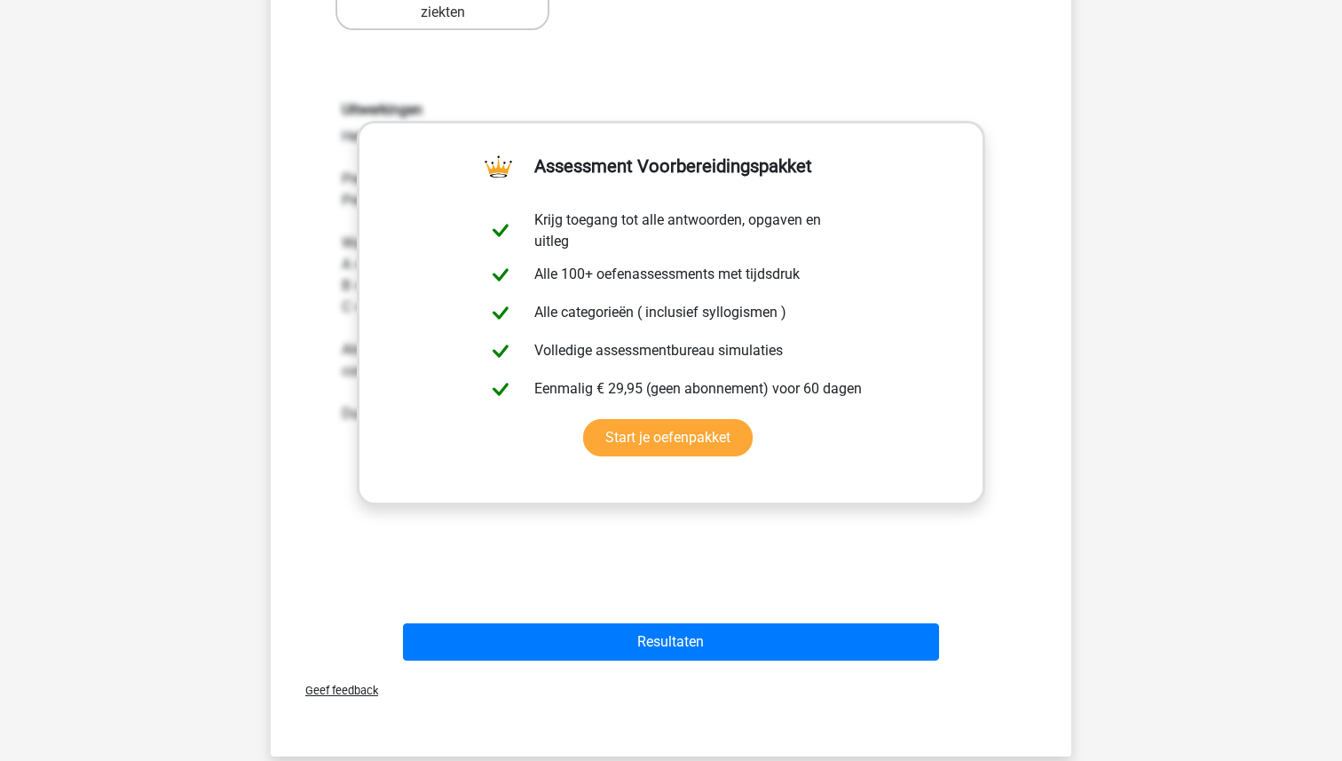
scroll to position [897, 0]
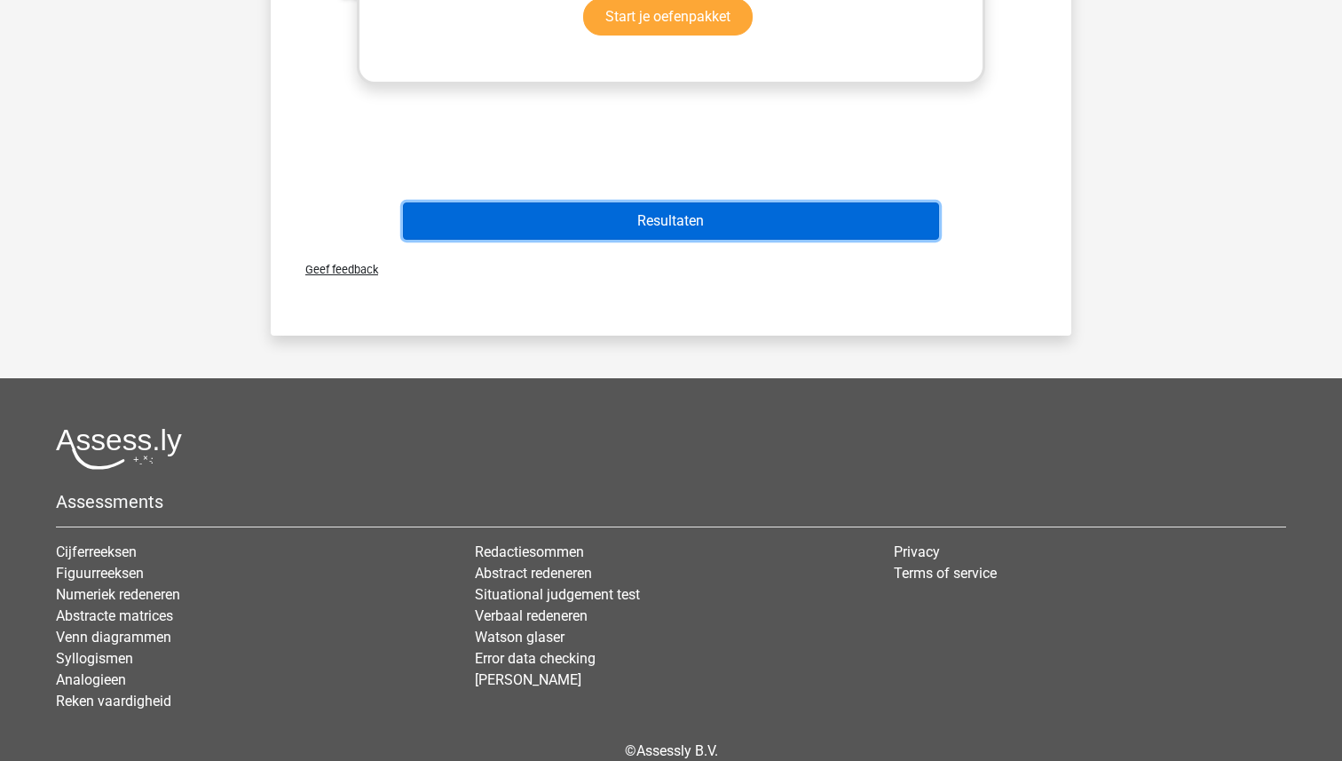
click at [664, 223] on button "Resultaten" at bounding box center [671, 220] width 537 height 37
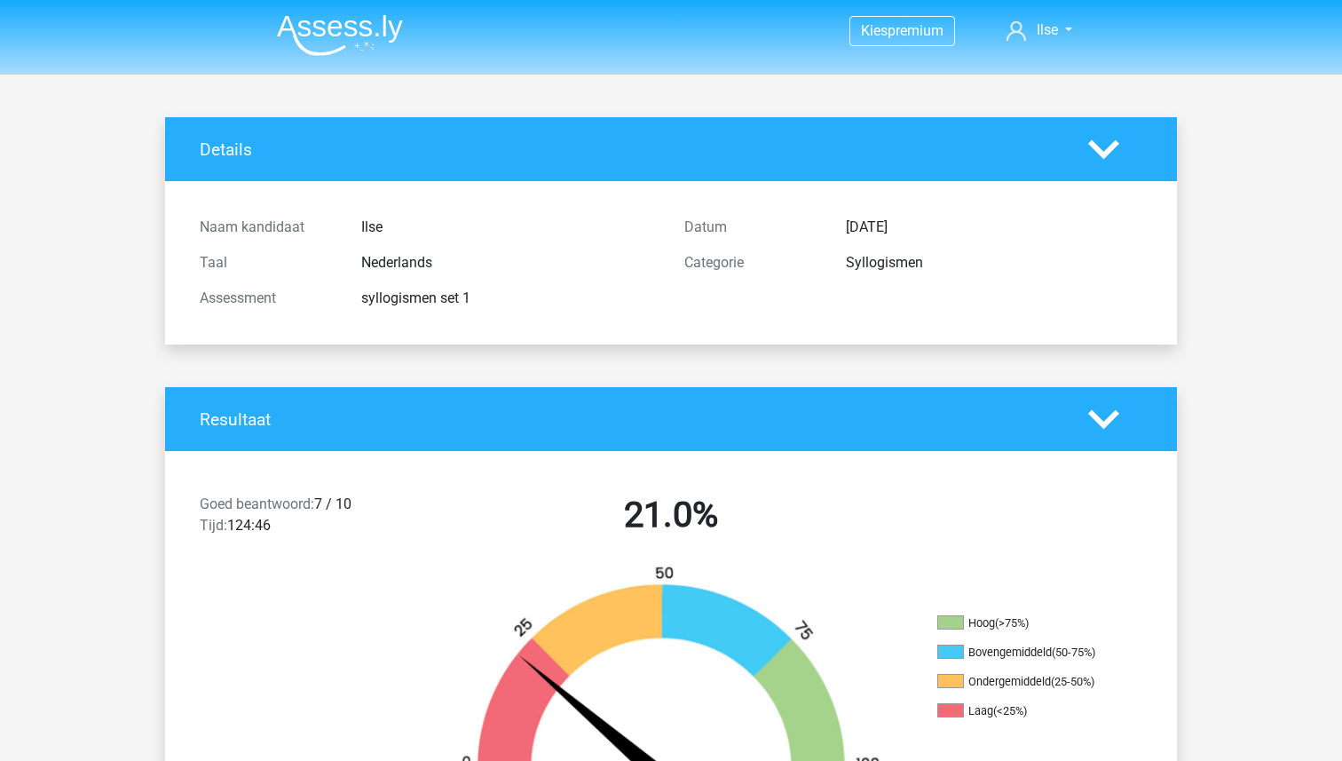
click at [327, 35] on img at bounding box center [340, 35] width 126 height 42
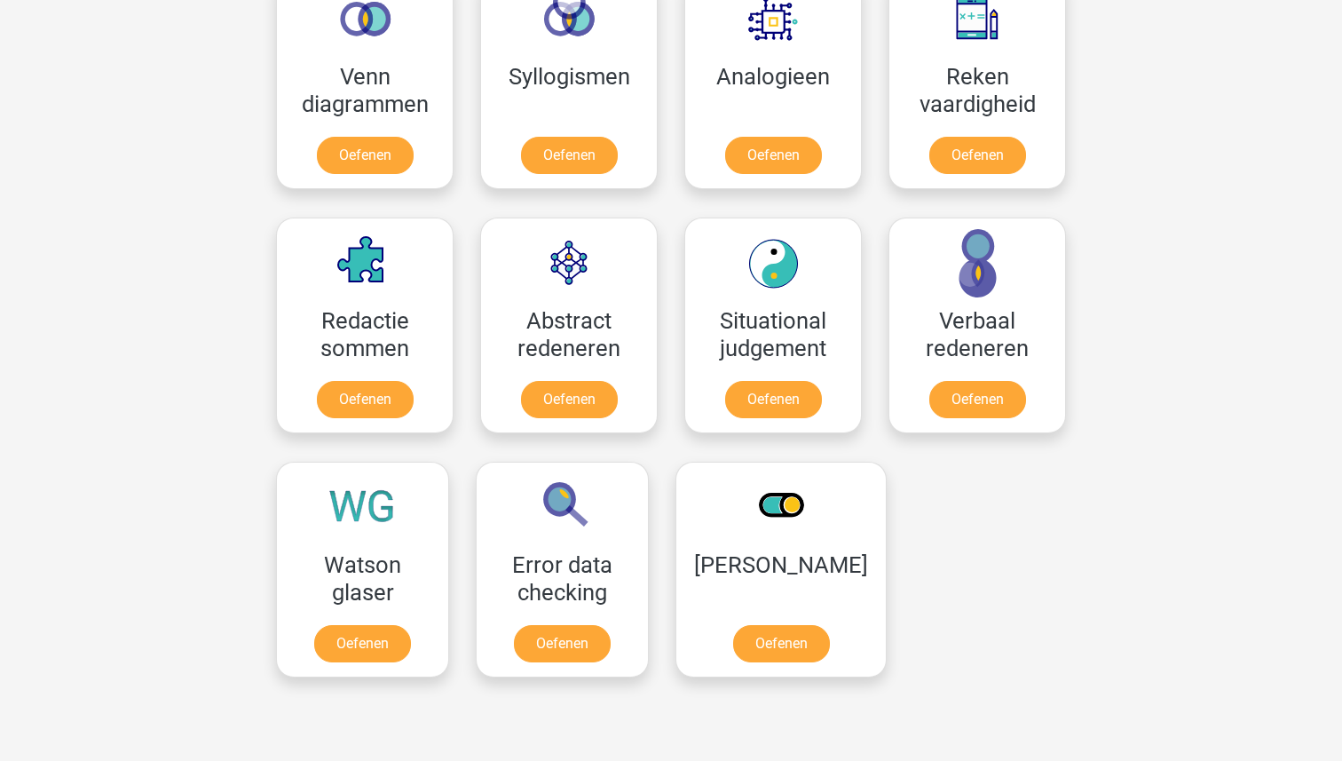
scroll to position [1118, 0]
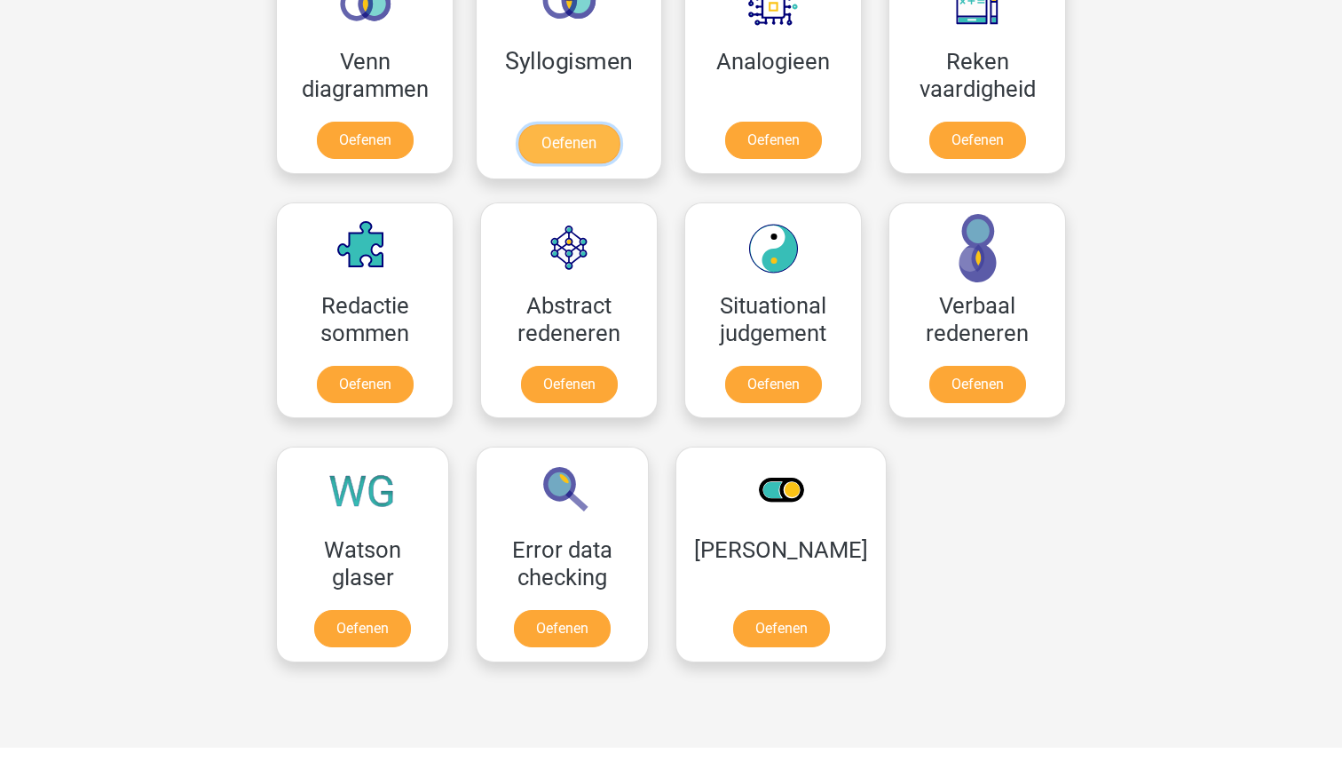
click at [587, 148] on link "Oefenen" at bounding box center [568, 143] width 101 height 39
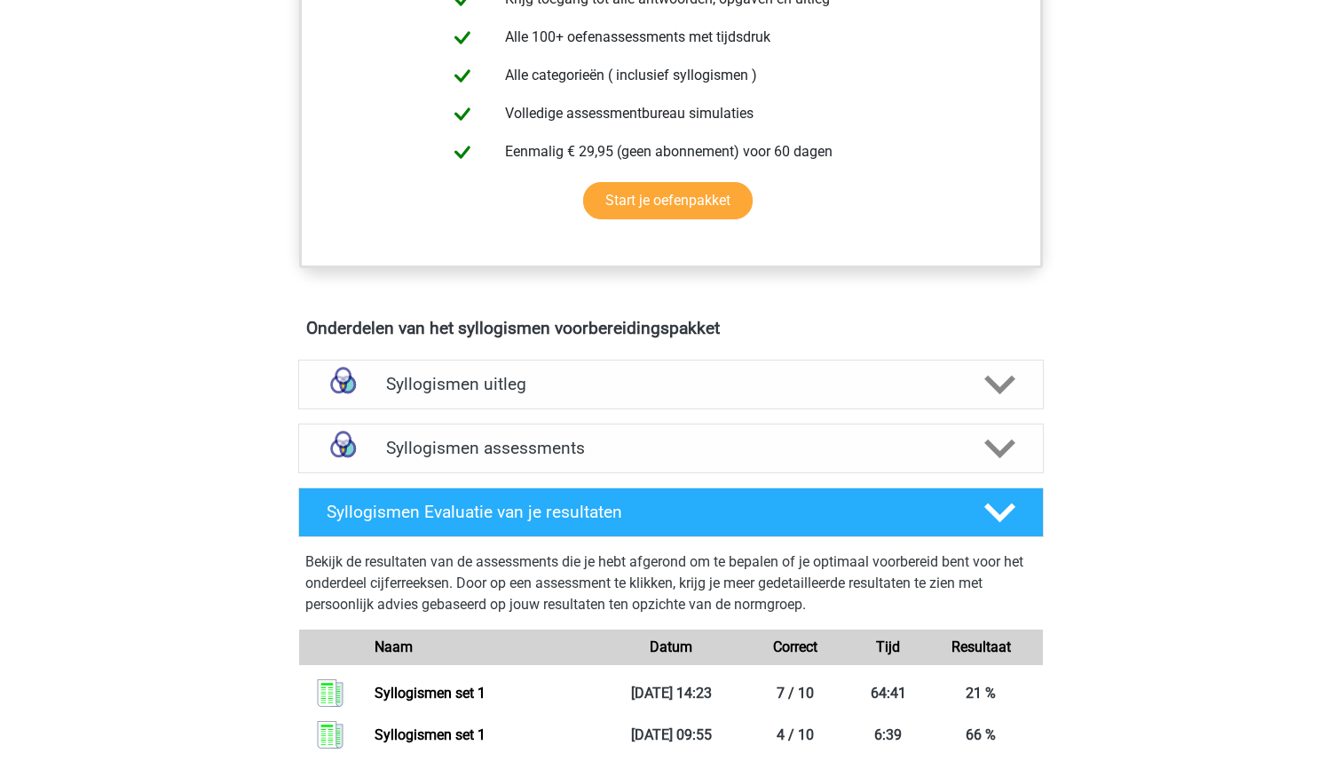
scroll to position [735, 0]
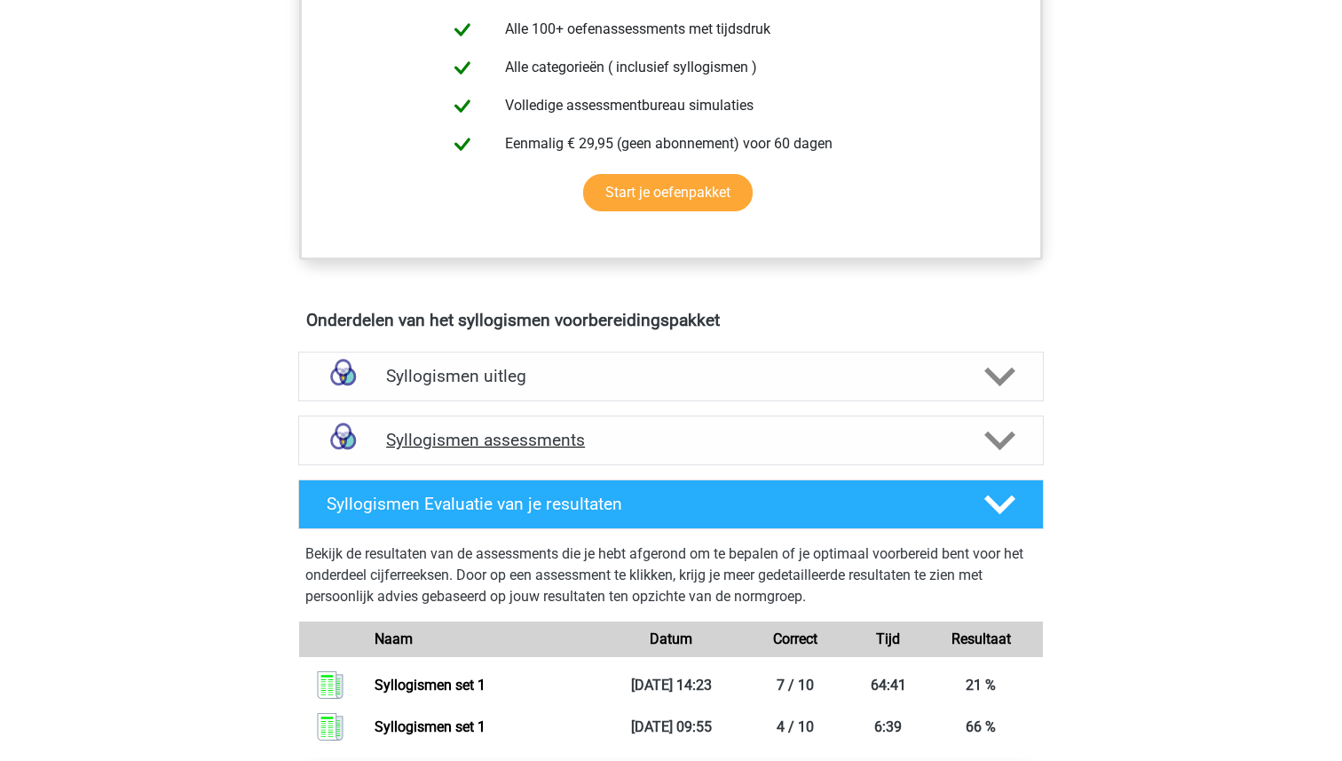
click at [553, 428] on div "Syllogismen assessments" at bounding box center [670, 440] width 745 height 50
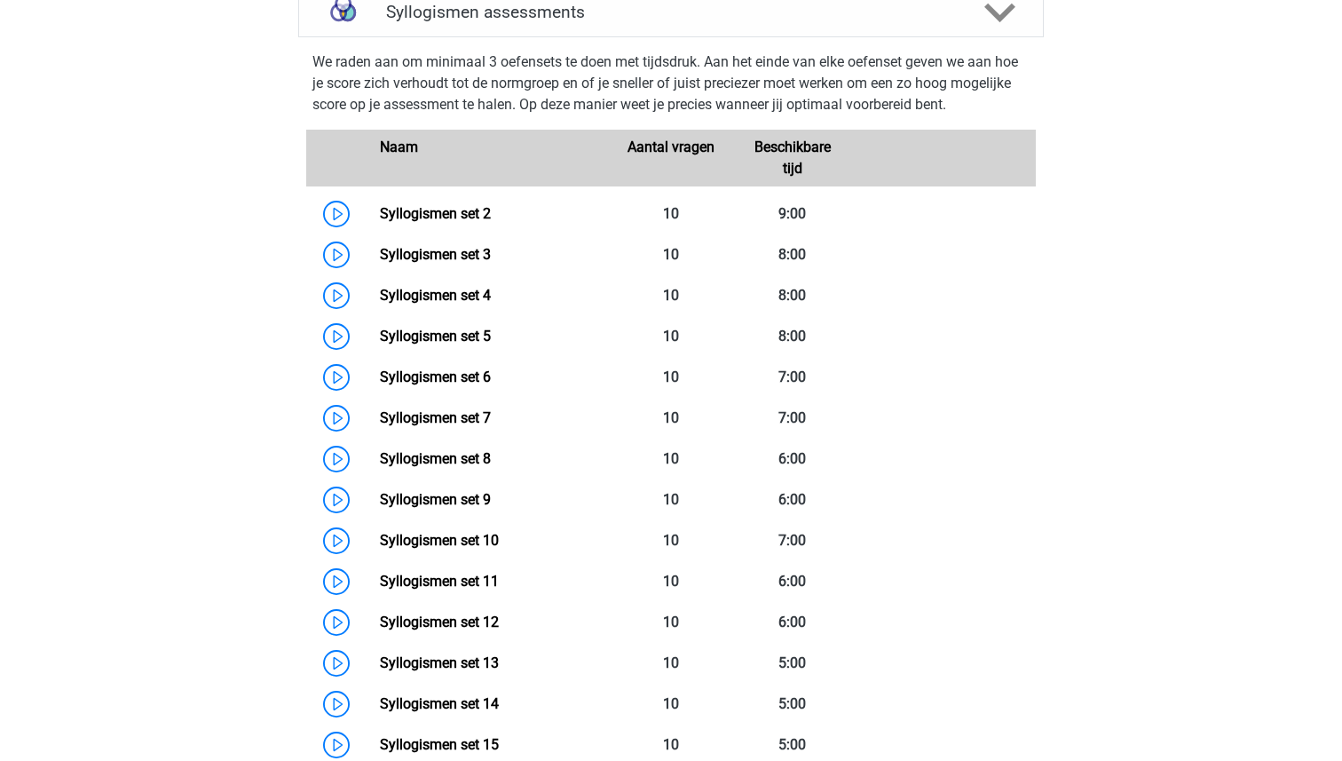
scroll to position [1159, 0]
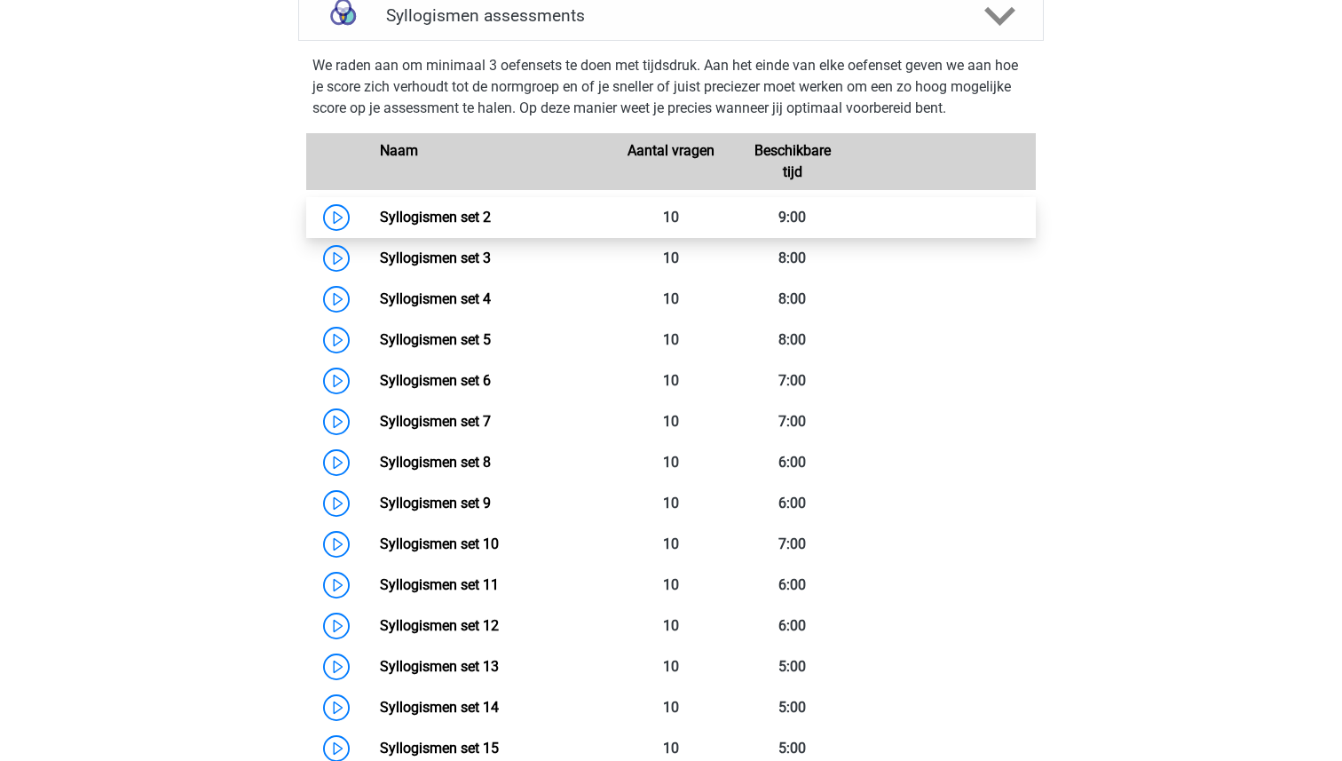
click at [441, 224] on link "Syllogismen set 2" at bounding box center [435, 217] width 111 height 17
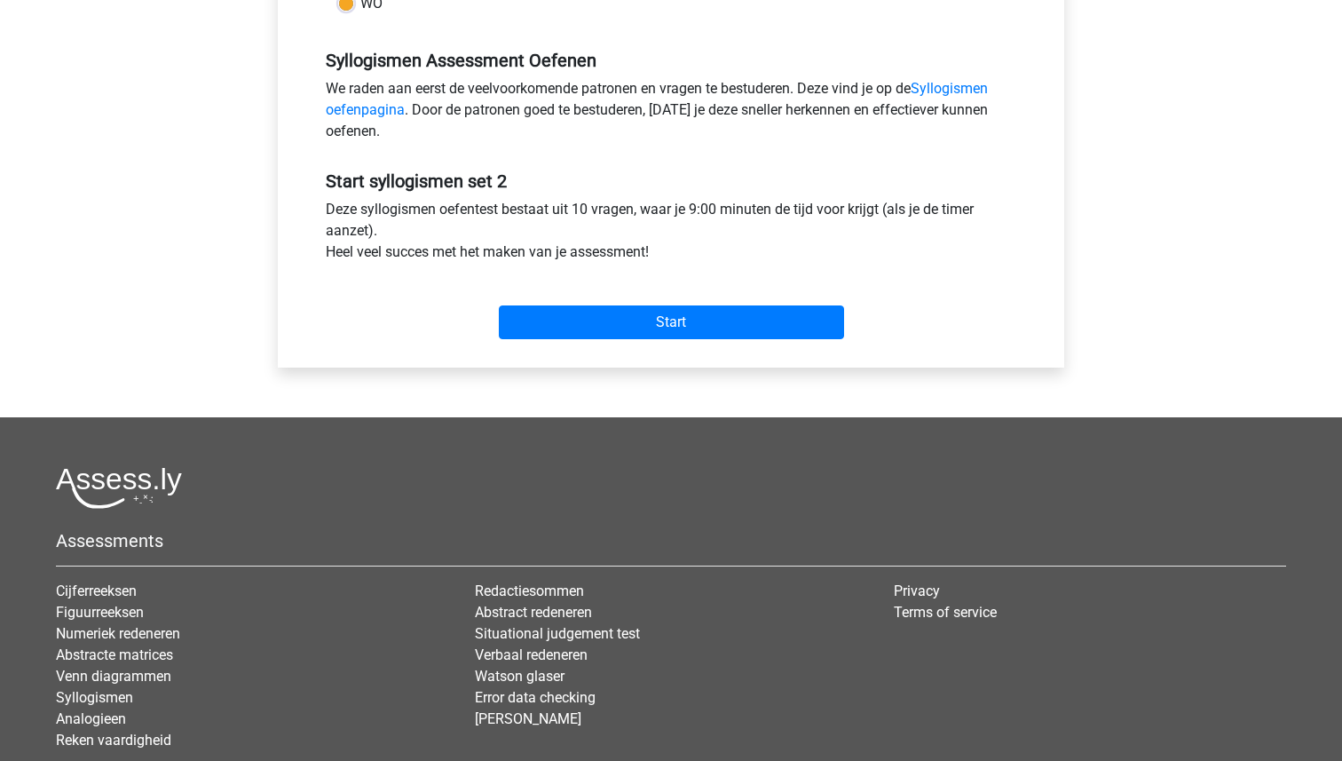
scroll to position [531, 0]
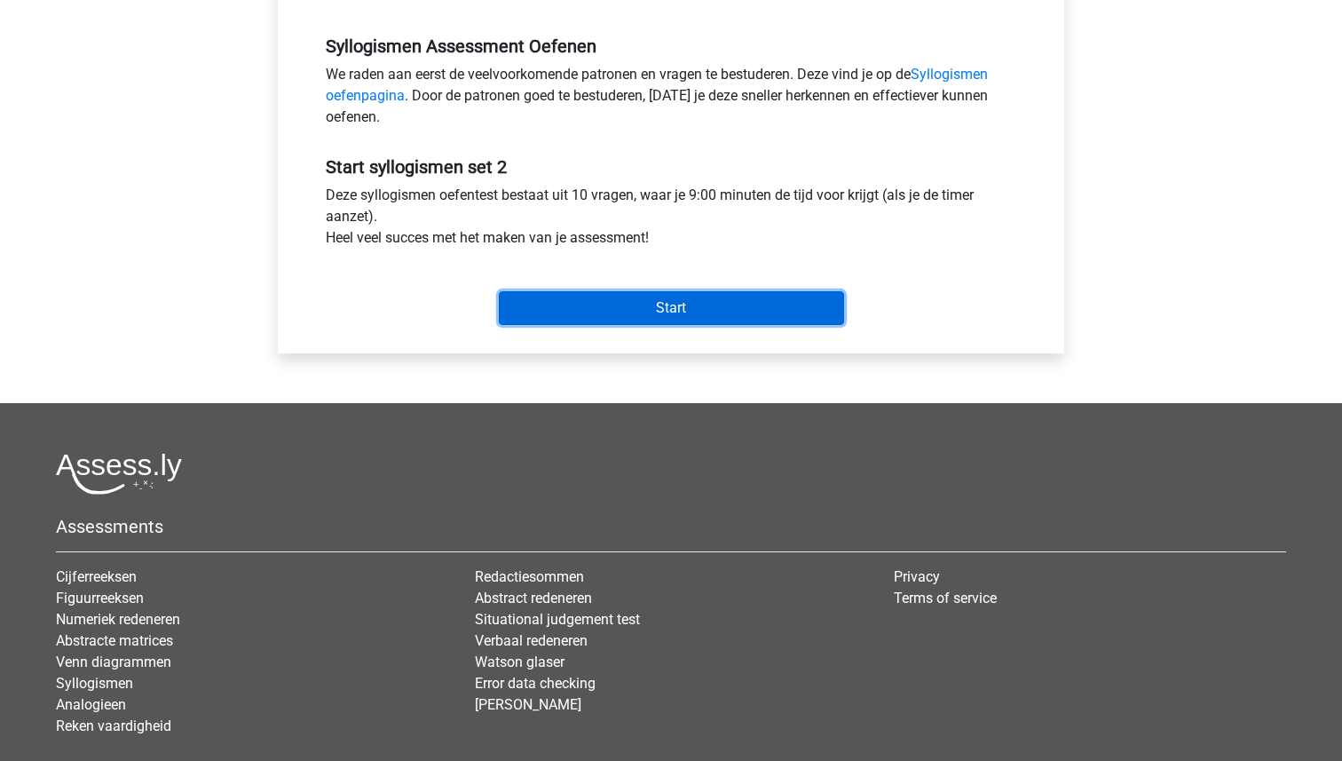
click at [642, 300] on input "Start" at bounding box center [671, 308] width 345 height 34
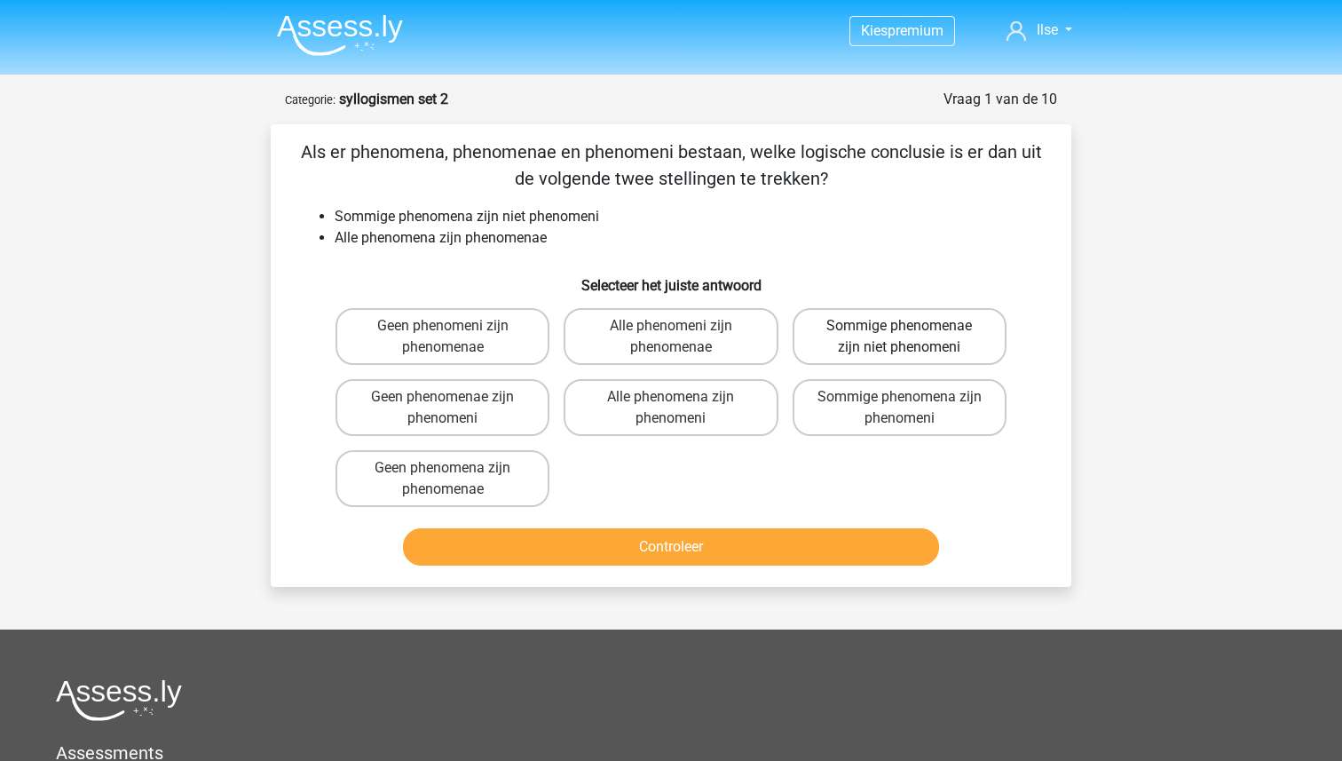
click at [852, 335] on label "Sommige phenomenae zijn niet phenomeni" at bounding box center [899, 336] width 214 height 57
click at [899, 335] on input "Sommige phenomenae zijn niet phenomeni" at bounding box center [905, 332] width 12 height 12
radio input "true"
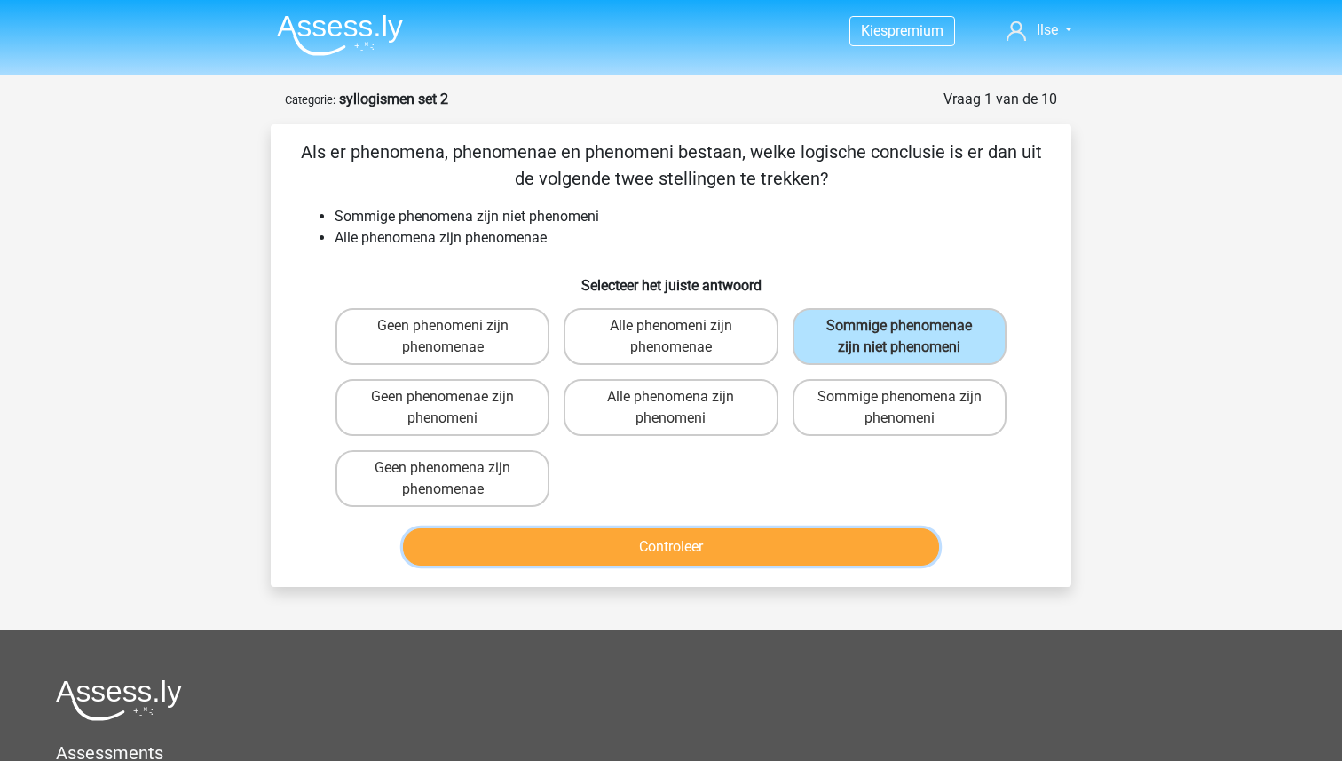
click at [645, 541] on button "Controleer" at bounding box center [671, 546] width 537 height 37
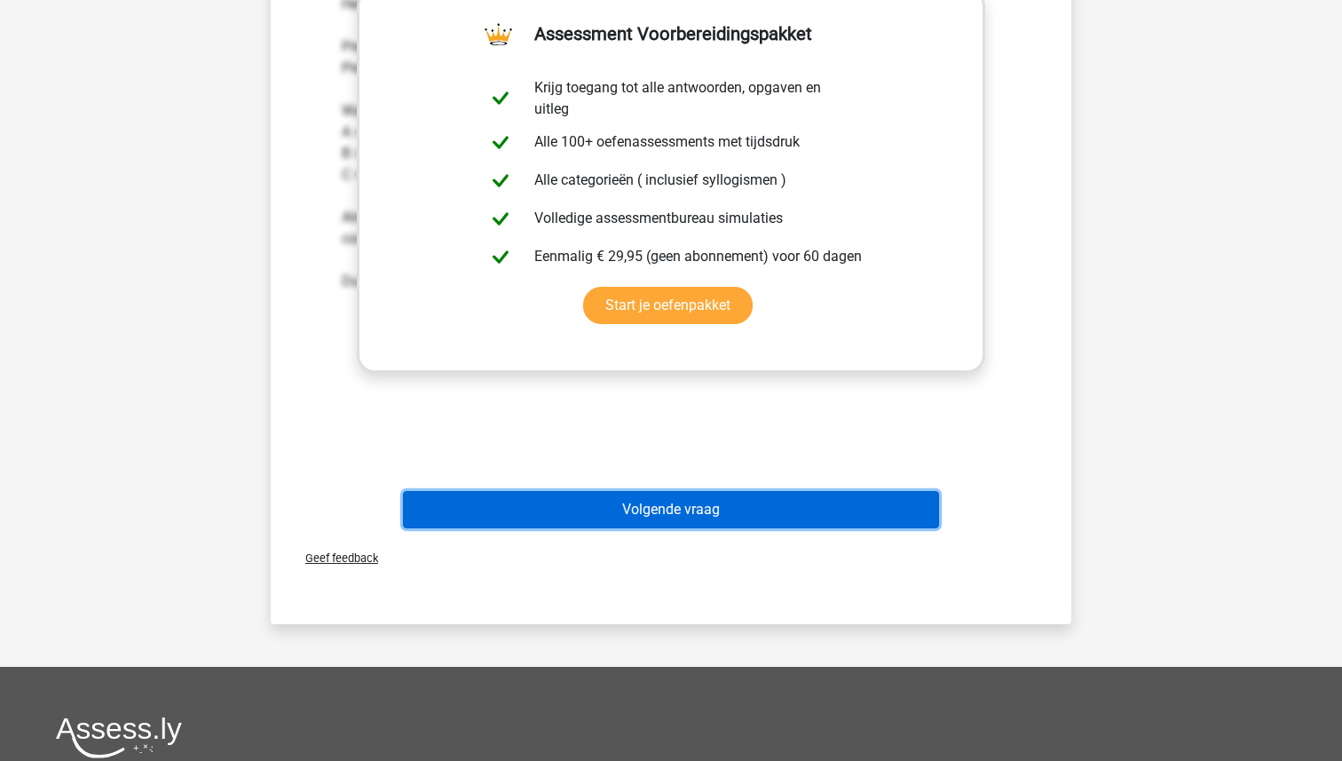
click at [650, 497] on button "Volgende vraag" at bounding box center [671, 509] width 537 height 37
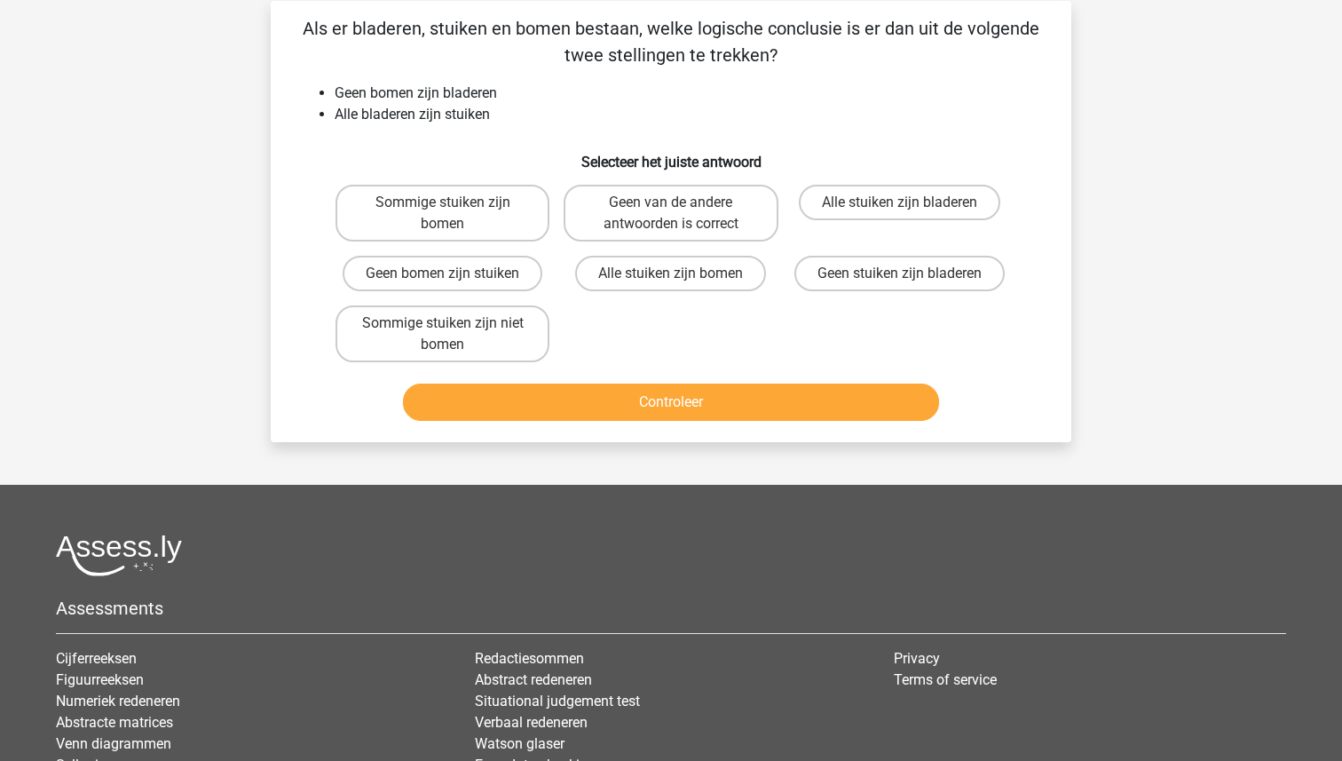
scroll to position [89, 0]
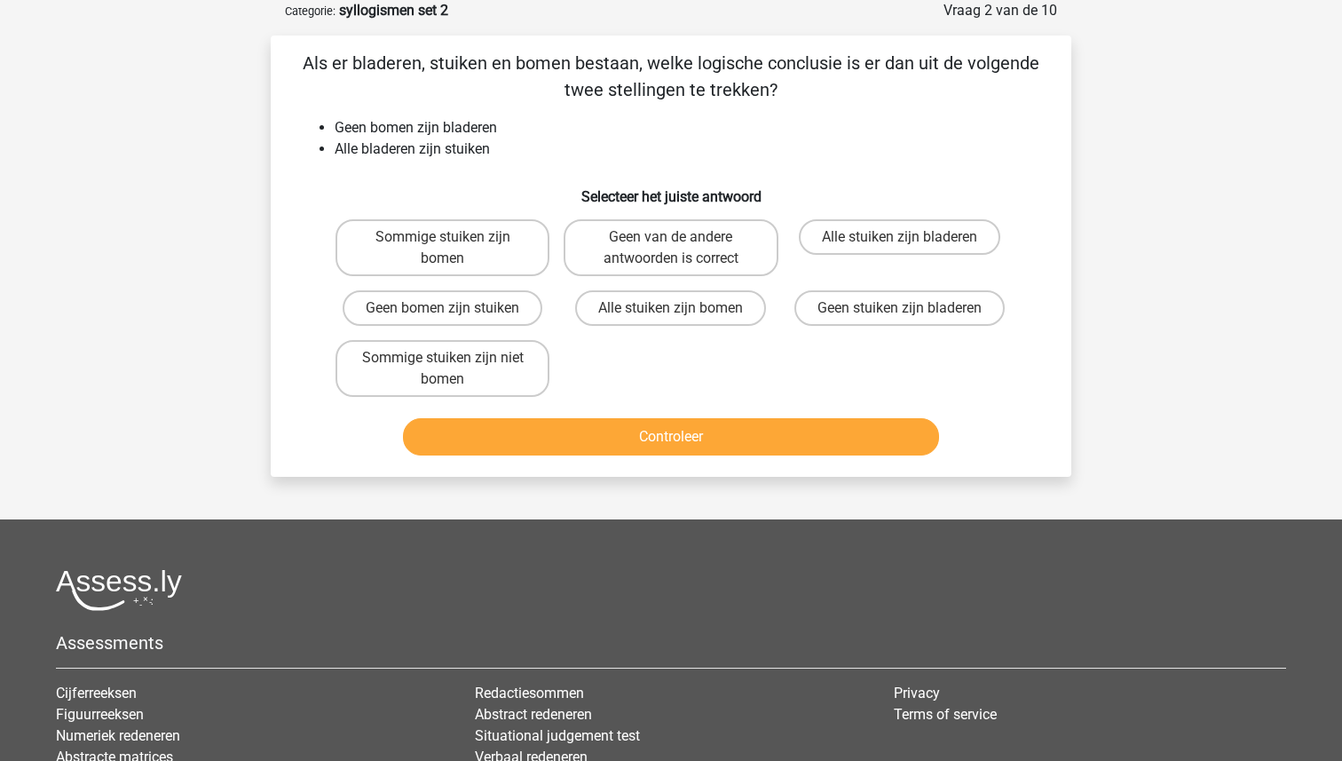
click at [468, 338] on div "Sommige stuiken zijn niet bomen" at bounding box center [442, 368] width 228 height 71
click at [466, 352] on label "Sommige stuiken zijn niet bomen" at bounding box center [442, 368] width 214 height 57
click at [454, 358] on input "Sommige stuiken zijn niet bomen" at bounding box center [449, 364] width 12 height 12
radio input "true"
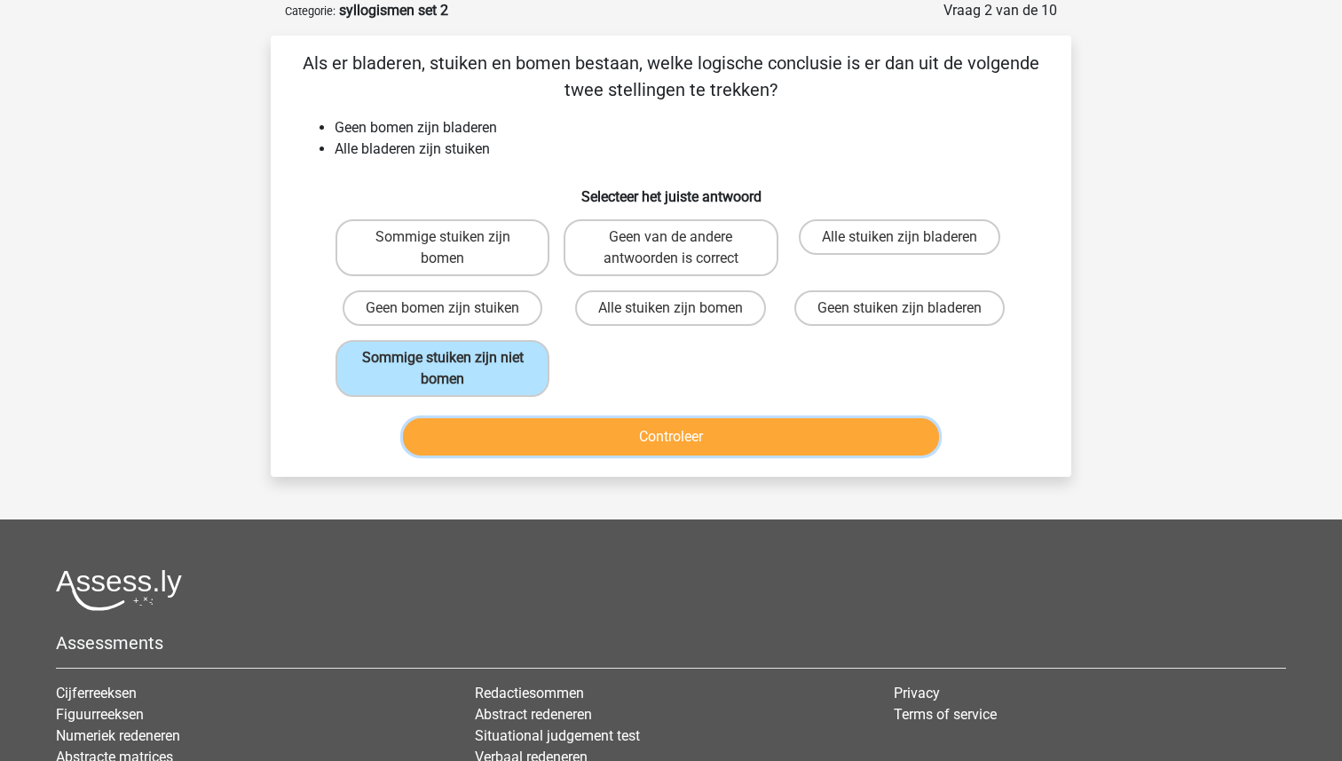
click at [628, 435] on button "Controleer" at bounding box center [671, 436] width 537 height 37
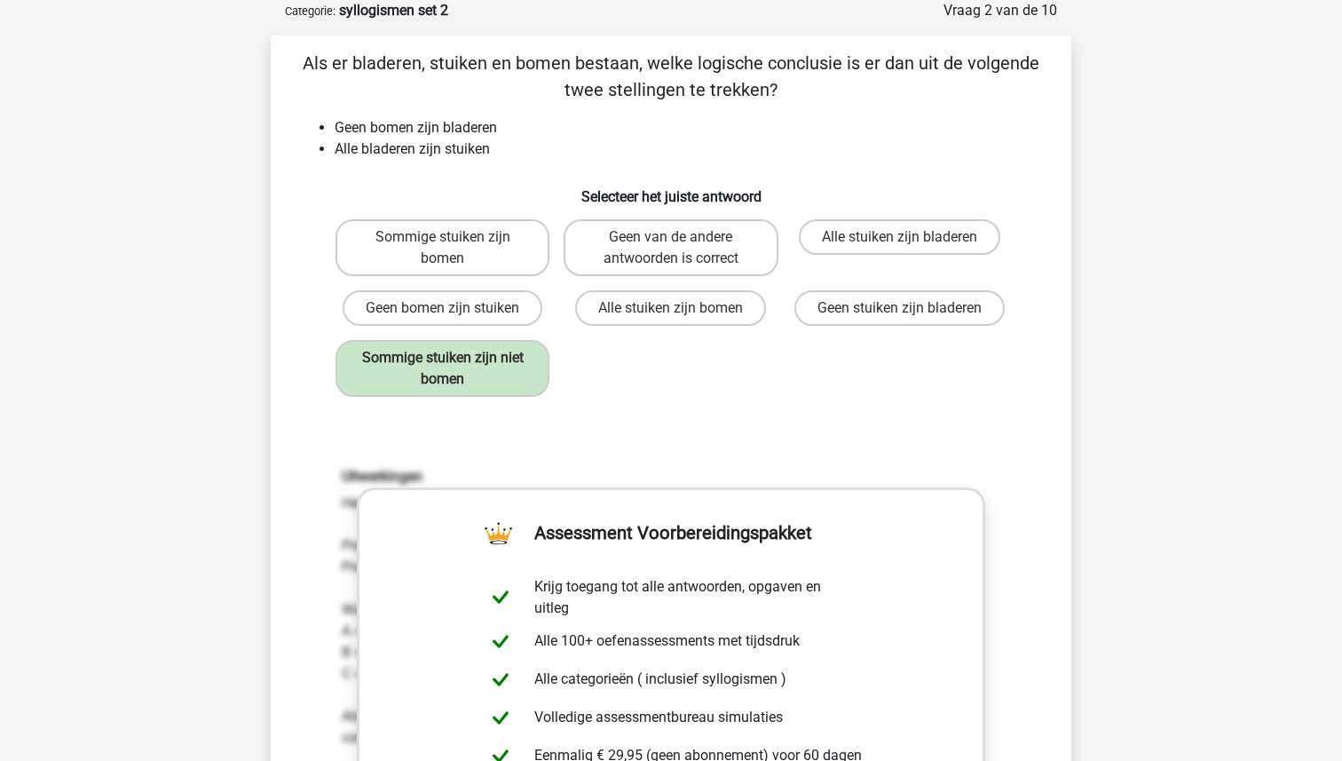
click at [629, 436] on div "Uitwerkingen Het is handig om de stellingen makkelijker op te schrijven: Premis…" at bounding box center [671, 700] width 744 height 550
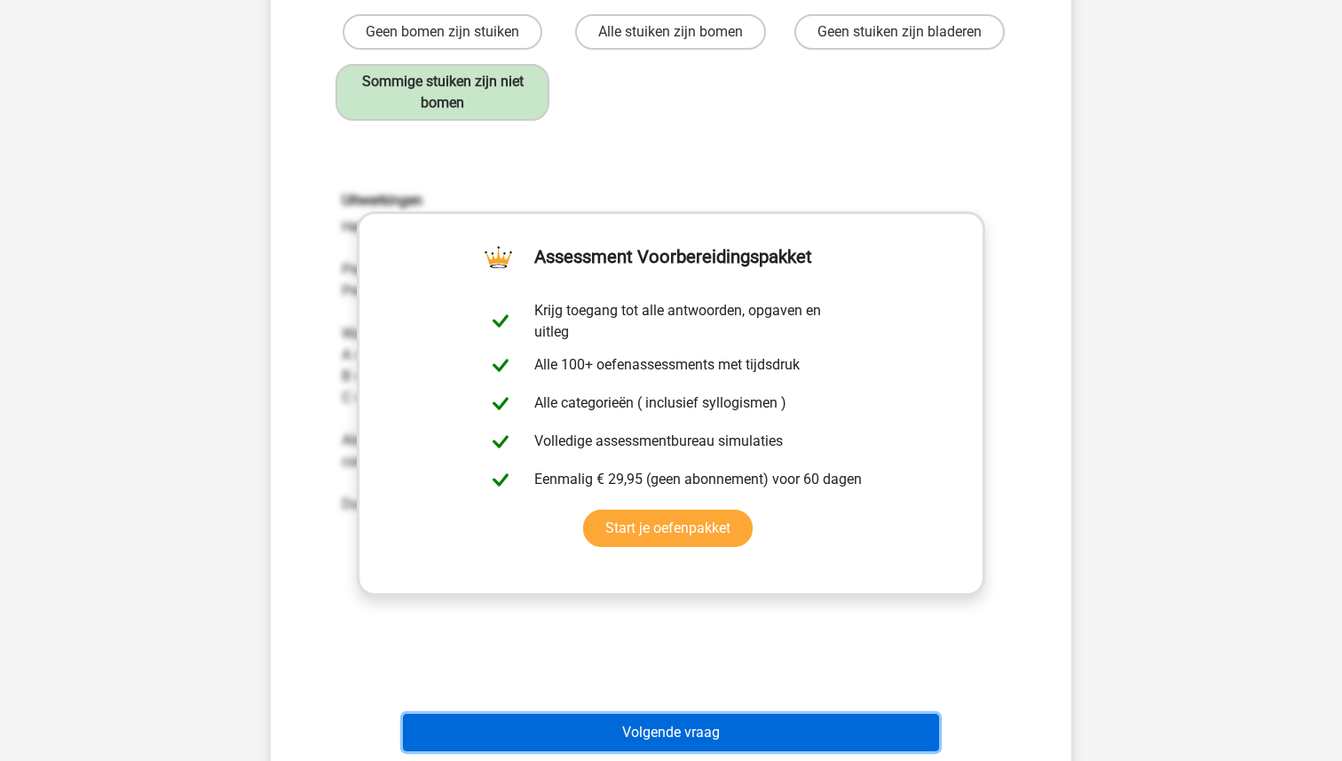
click at [651, 724] on button "Volgende vraag" at bounding box center [671, 731] width 537 height 37
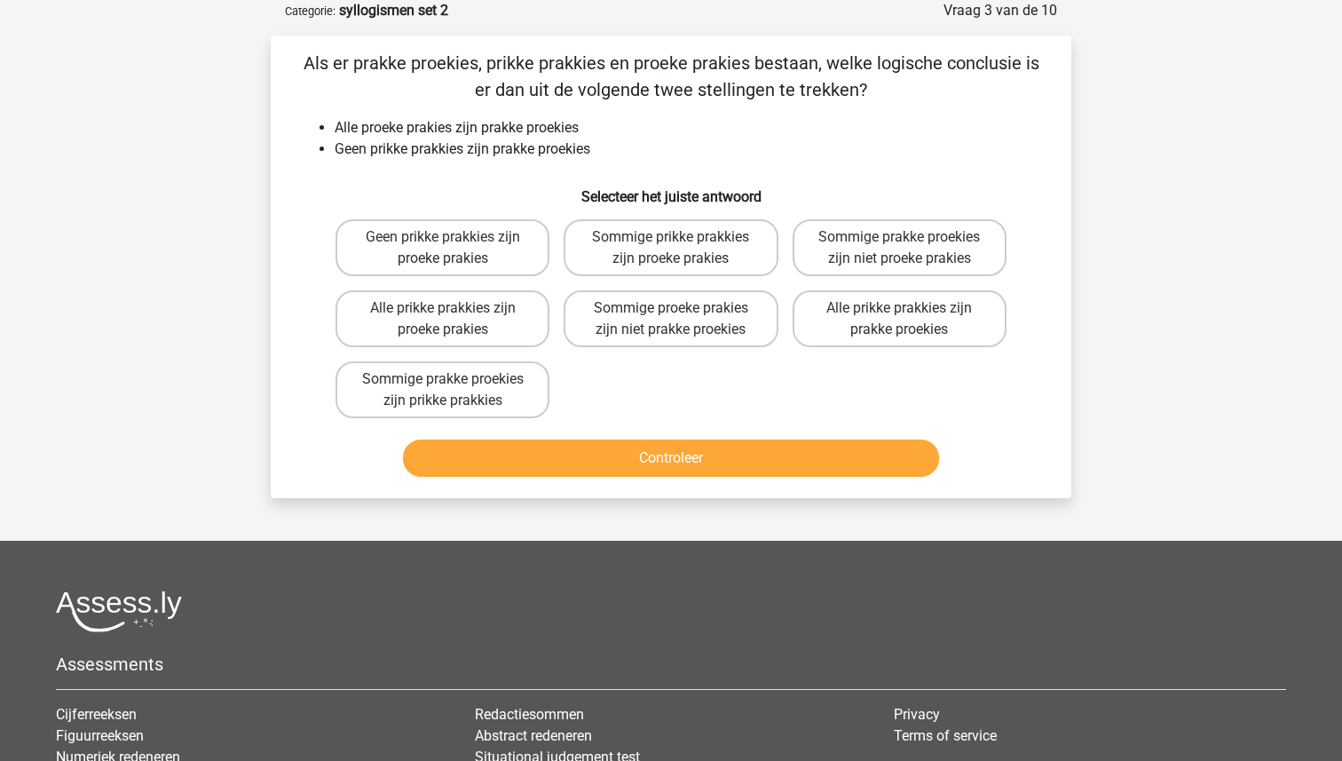
click at [450, 242] on input "Geen prikke prakkies zijn proeke prakies" at bounding box center [449, 243] width 12 height 12
radio input "true"
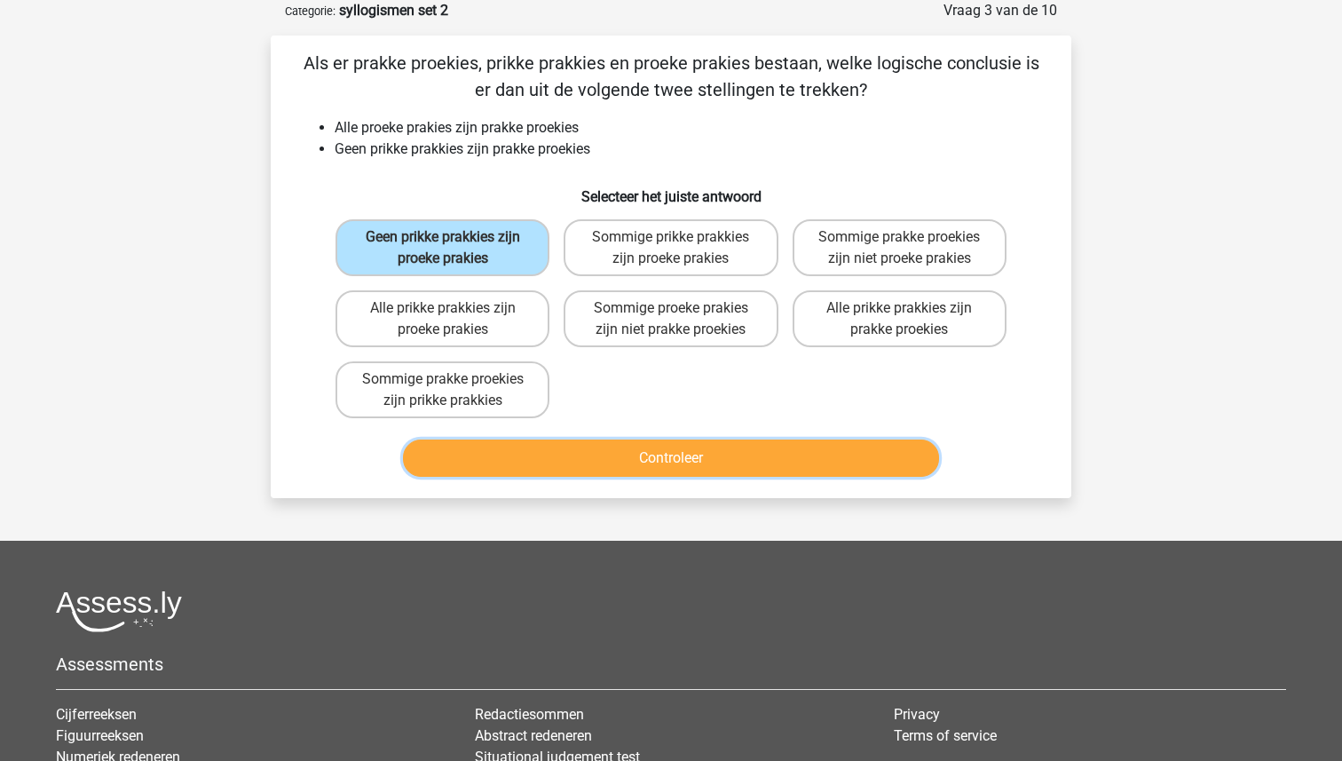
click at [665, 458] on button "Controleer" at bounding box center [671, 457] width 537 height 37
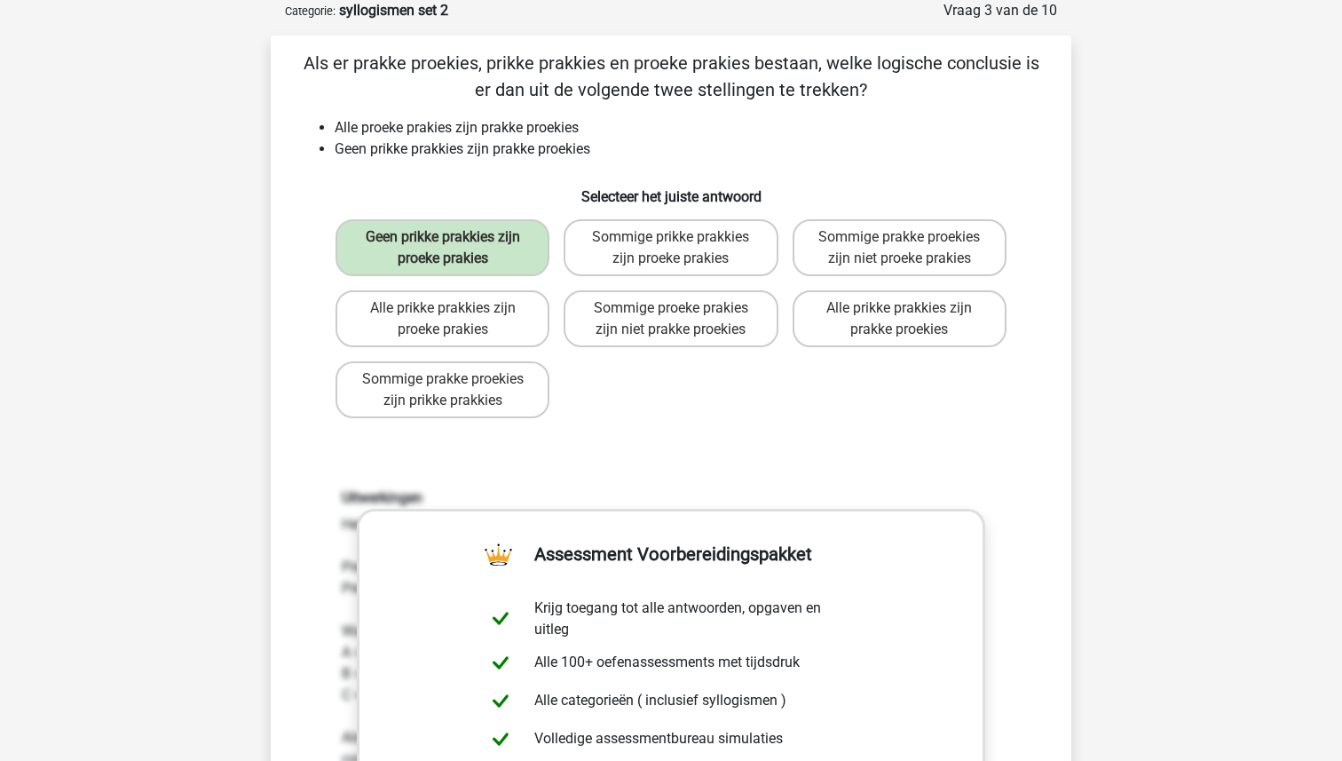
click at [666, 458] on div "Uitwerkingen Het is handig om de stellingen makkelijker op te schrijven: Premis…" at bounding box center [671, 721] width 744 height 550
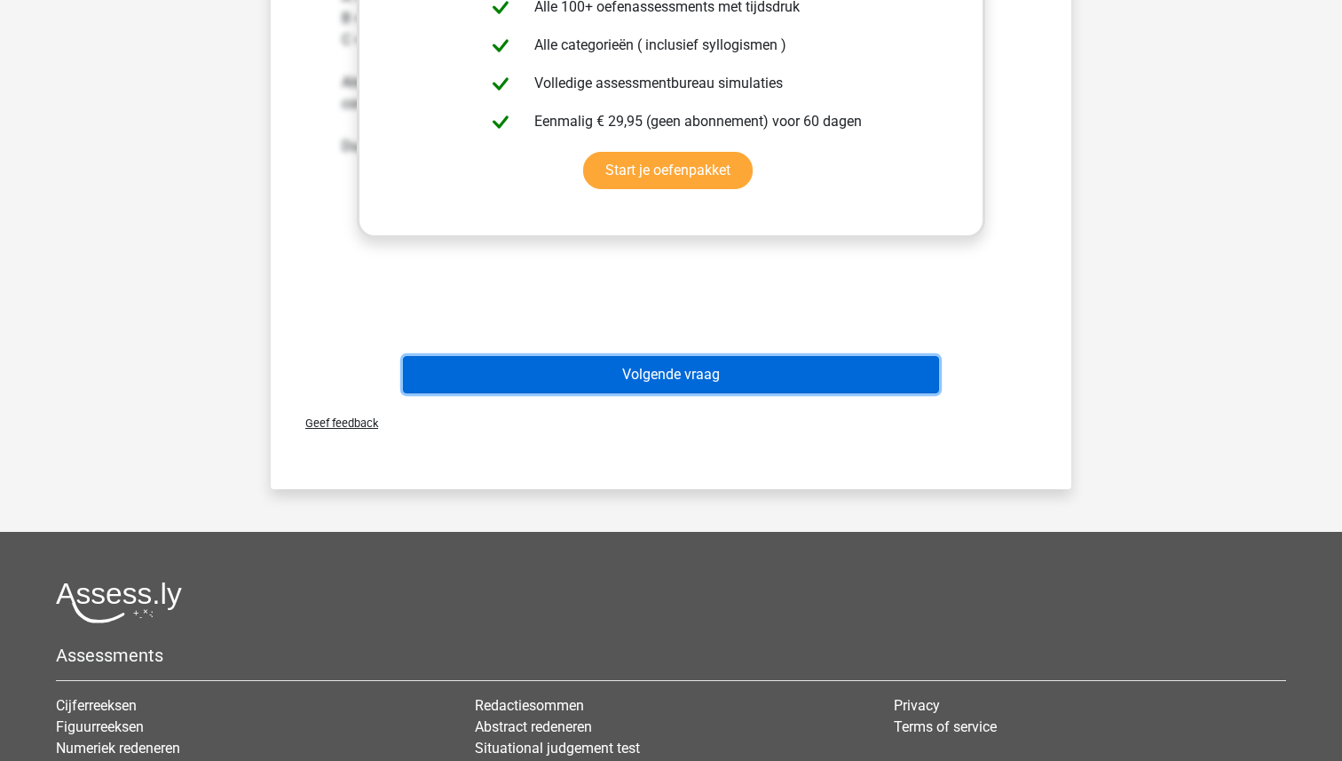
click at [666, 386] on button "Volgende vraag" at bounding box center [671, 374] width 537 height 37
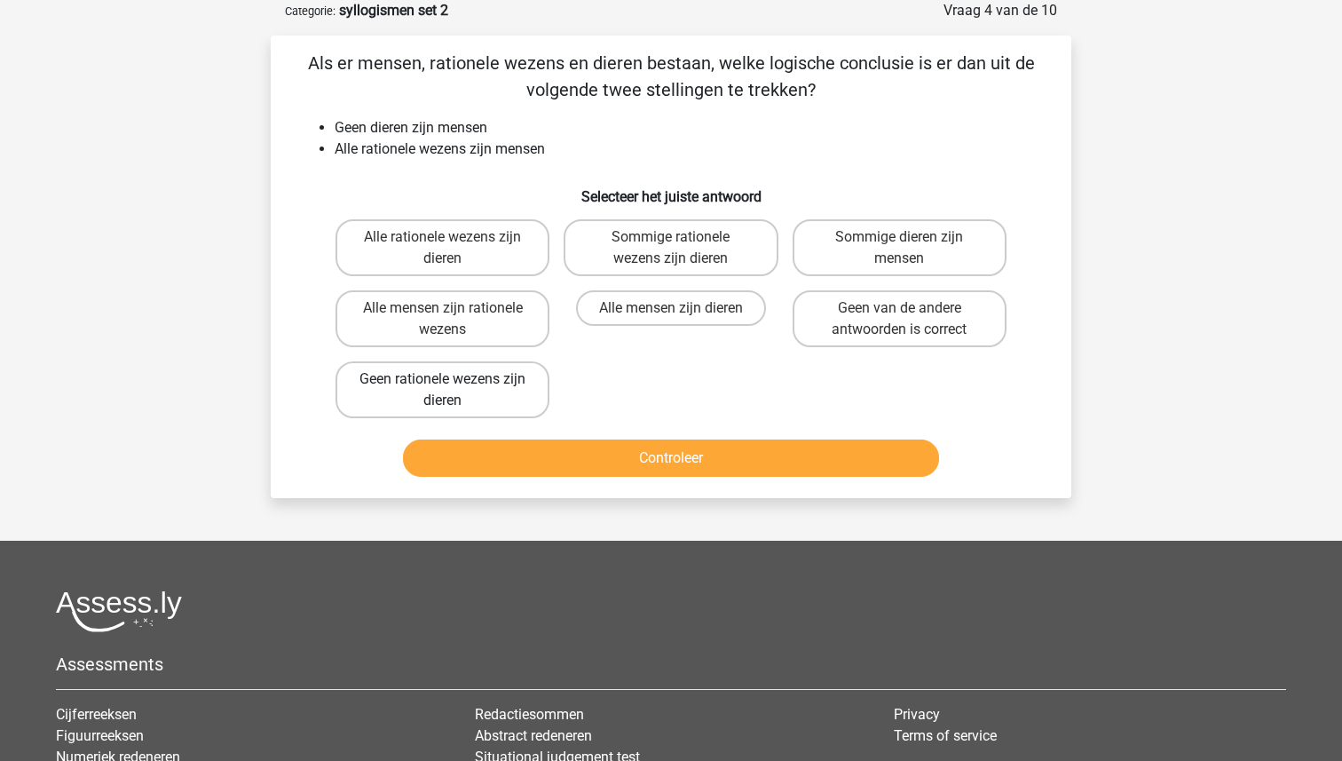
click at [505, 381] on label "Geen rationele wezens zijn dieren" at bounding box center [442, 389] width 214 height 57
click at [454, 381] on input "Geen rationele wezens zijn dieren" at bounding box center [449, 385] width 12 height 12
radio input "true"
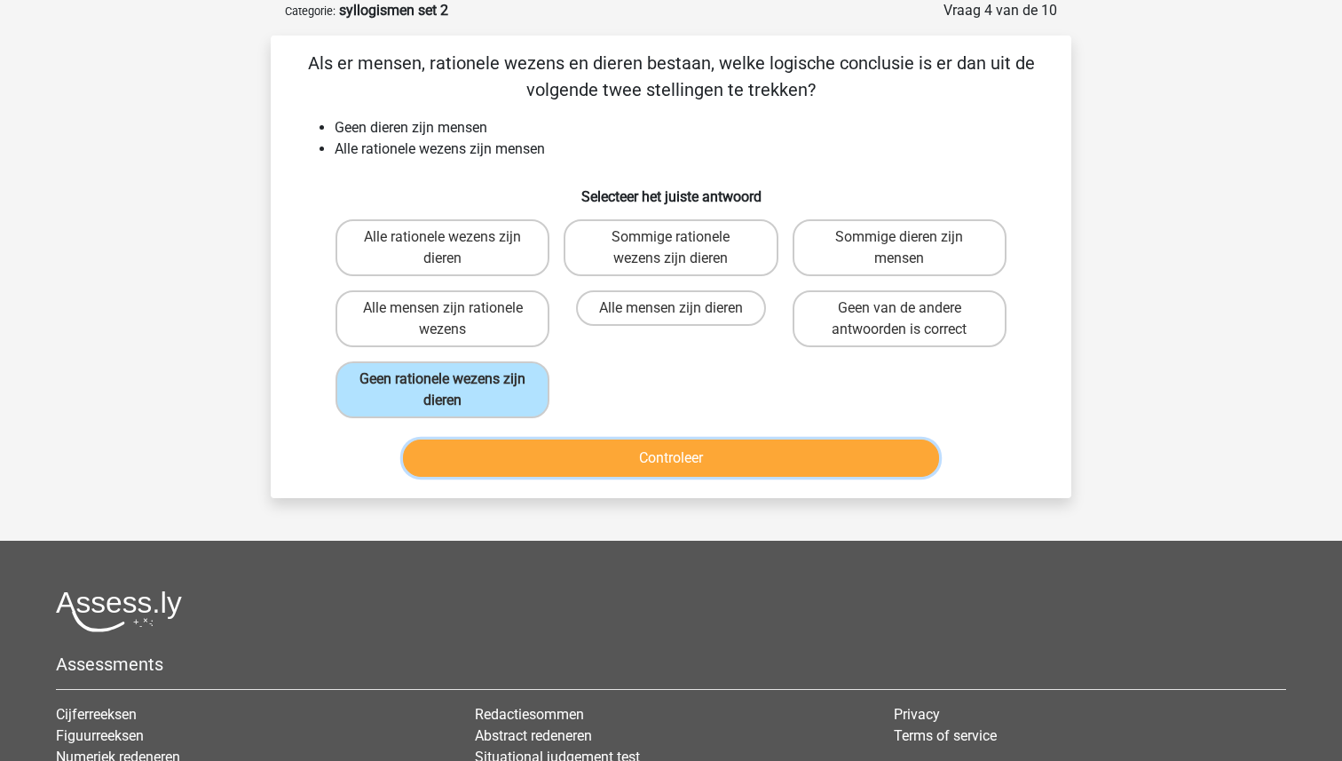
click at [611, 465] on button "Controleer" at bounding box center [671, 457] width 537 height 37
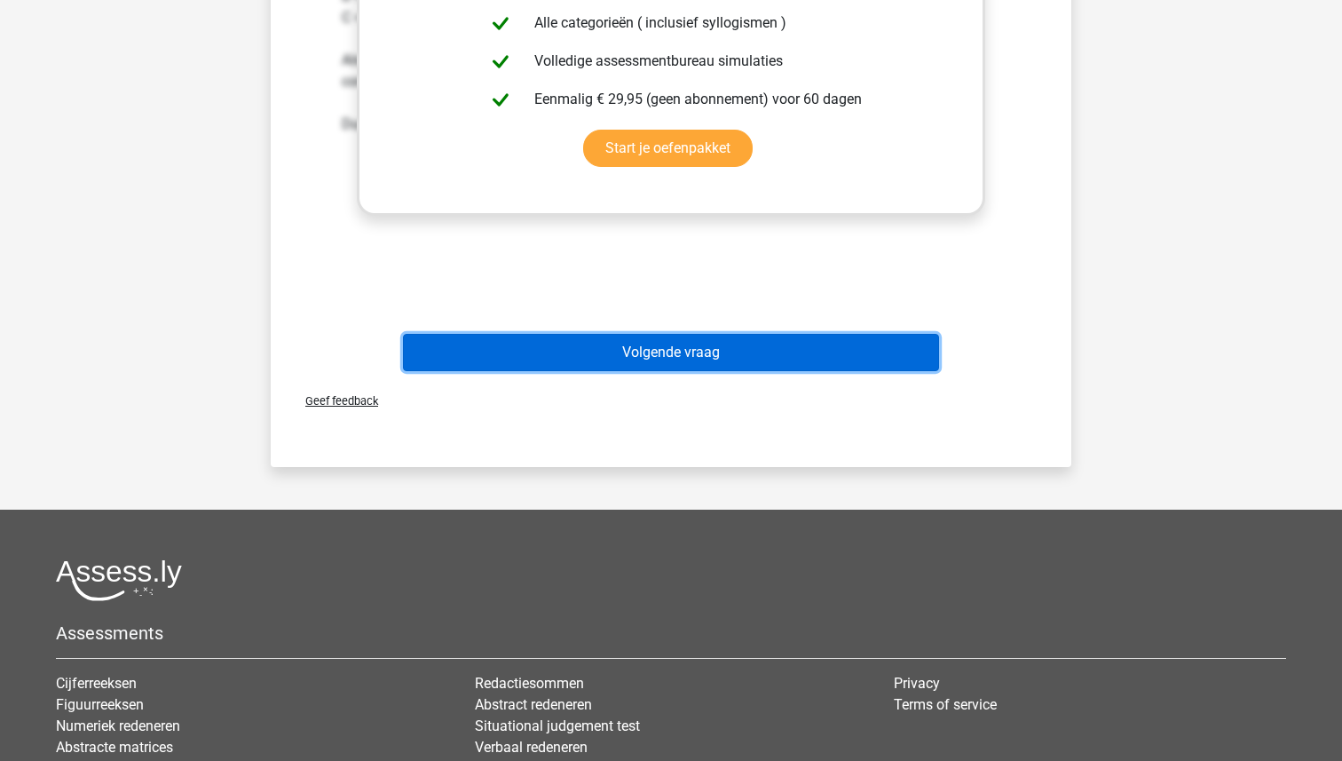
click at [685, 353] on button "Volgende vraag" at bounding box center [671, 352] width 537 height 37
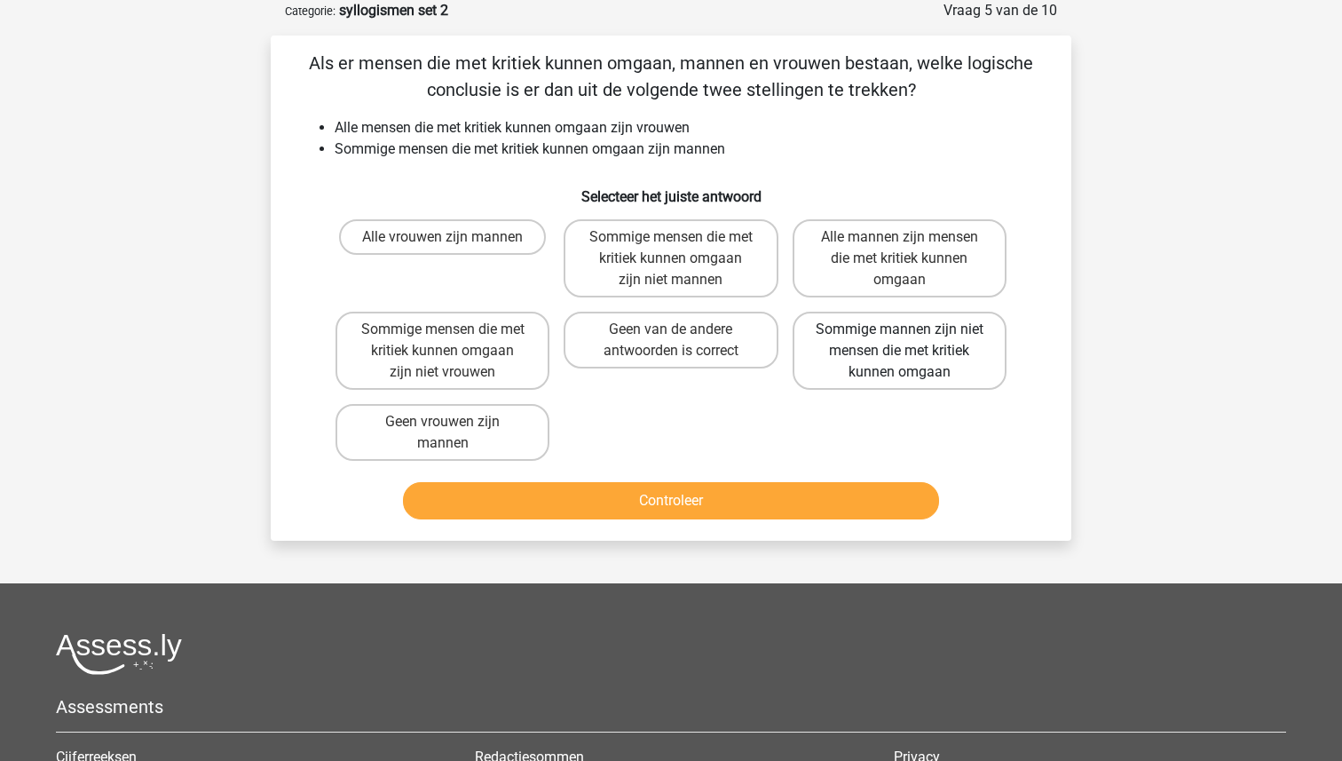
click at [854, 355] on label "Sommige mannen zijn niet mensen die met kritiek kunnen omgaan" at bounding box center [899, 350] width 214 height 78
click at [899, 341] on input "Sommige mannen zijn niet mensen die met kritiek kunnen omgaan" at bounding box center [905, 335] width 12 height 12
radio input "true"
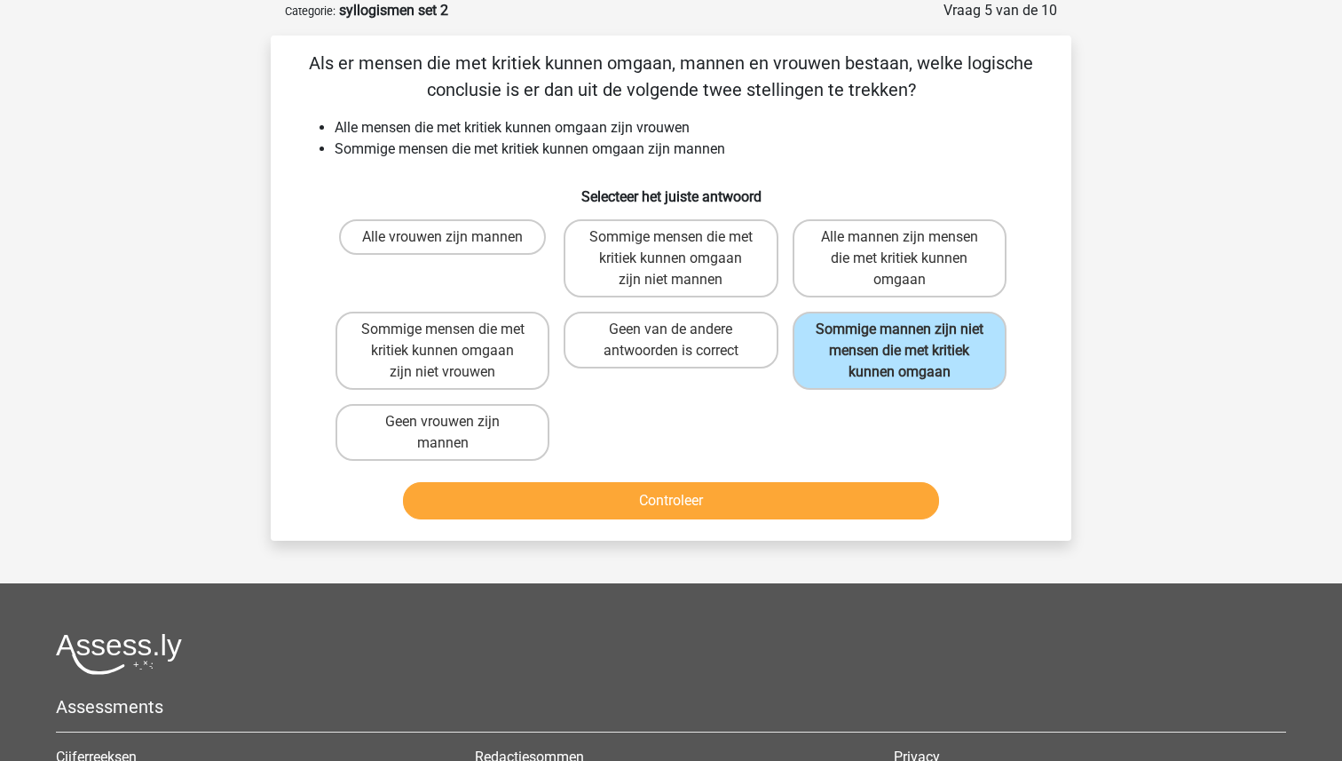
click at [719, 519] on div "Controleer" at bounding box center [670, 504] width 685 height 44
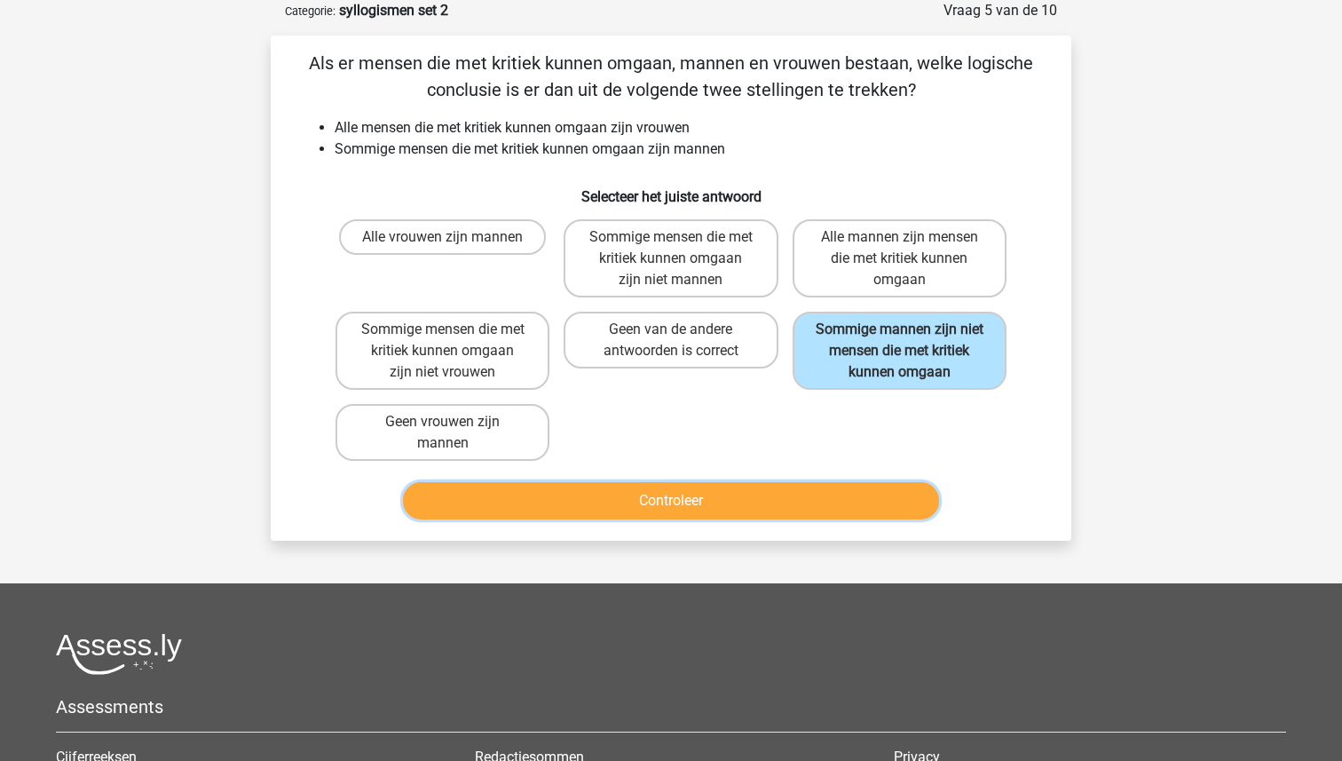
click at [720, 503] on button "Controleer" at bounding box center [671, 500] width 537 height 37
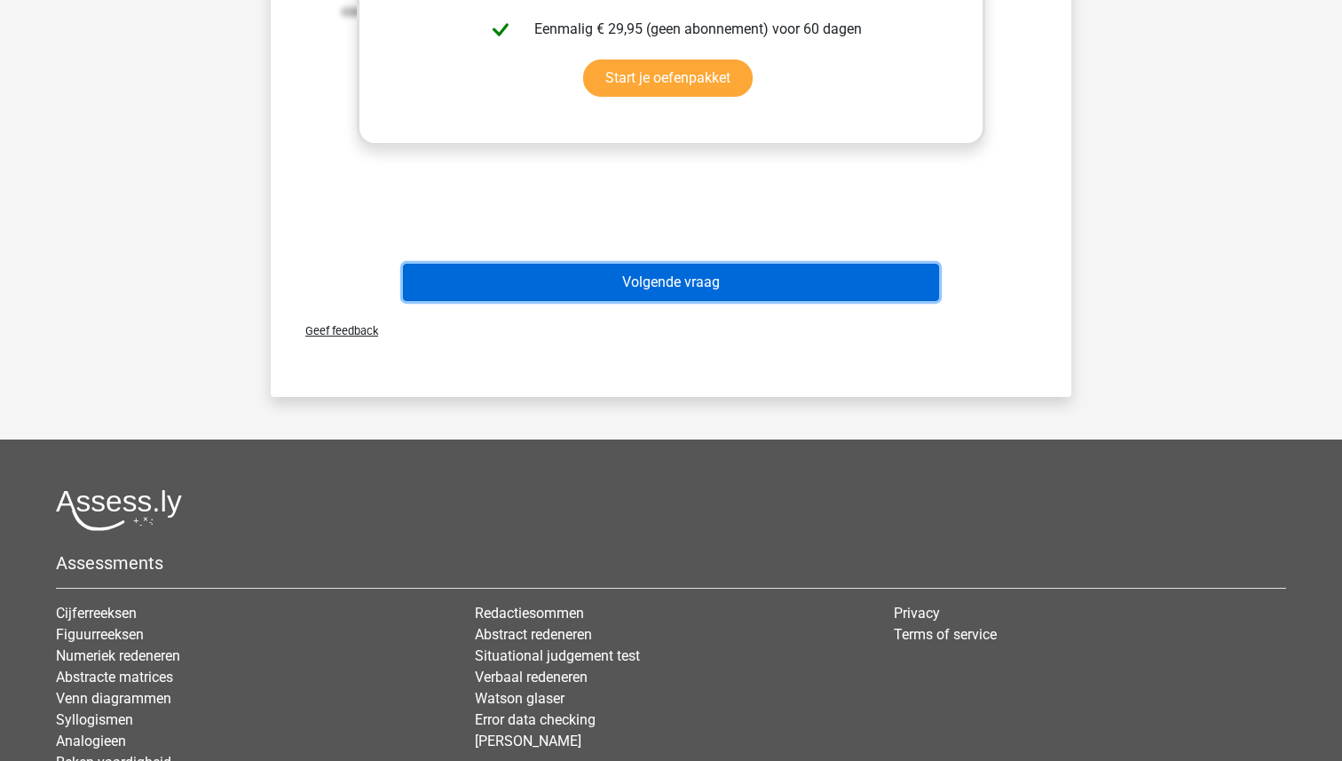
click at [762, 287] on button "Volgende vraag" at bounding box center [671, 282] width 537 height 37
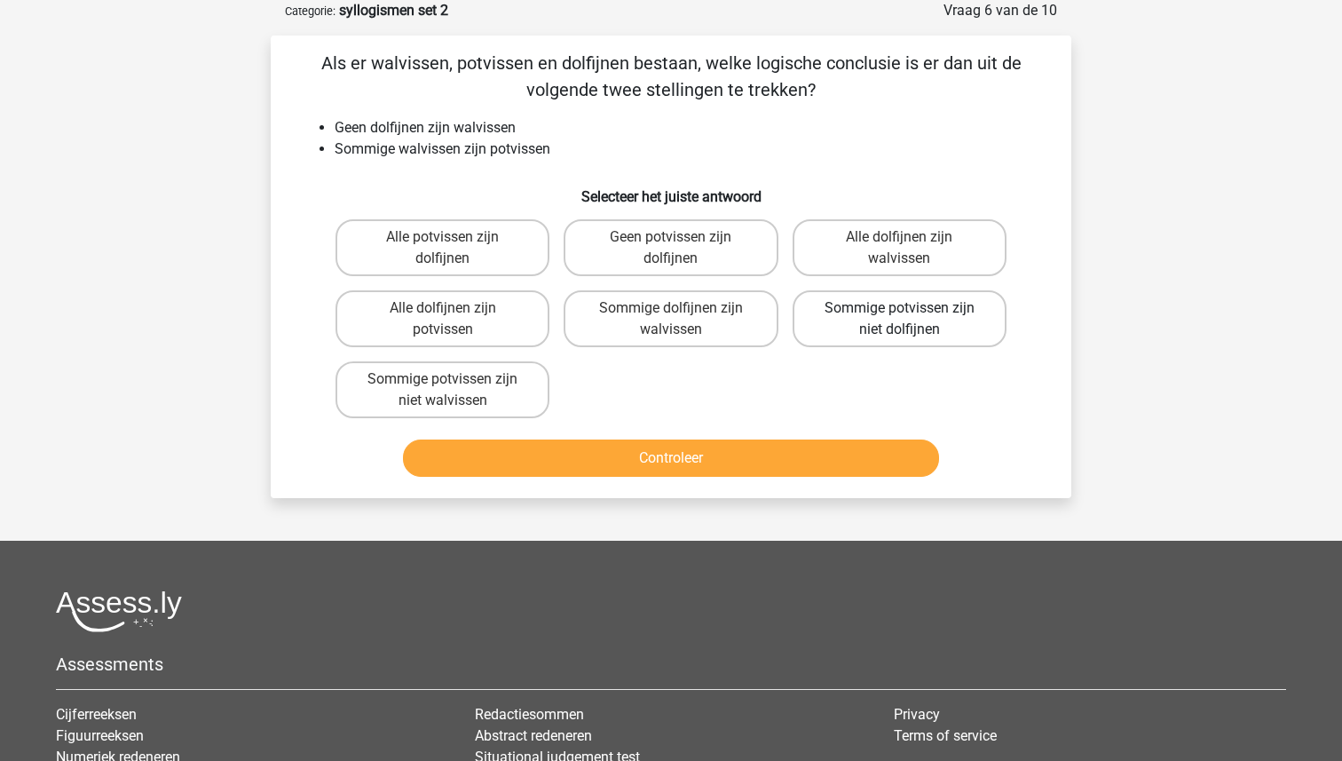
click at [869, 328] on label "Sommige potvissen zijn niet dolfijnen" at bounding box center [899, 318] width 214 height 57
click at [899, 319] on input "Sommige potvissen zijn niet dolfijnen" at bounding box center [905, 314] width 12 height 12
radio input "true"
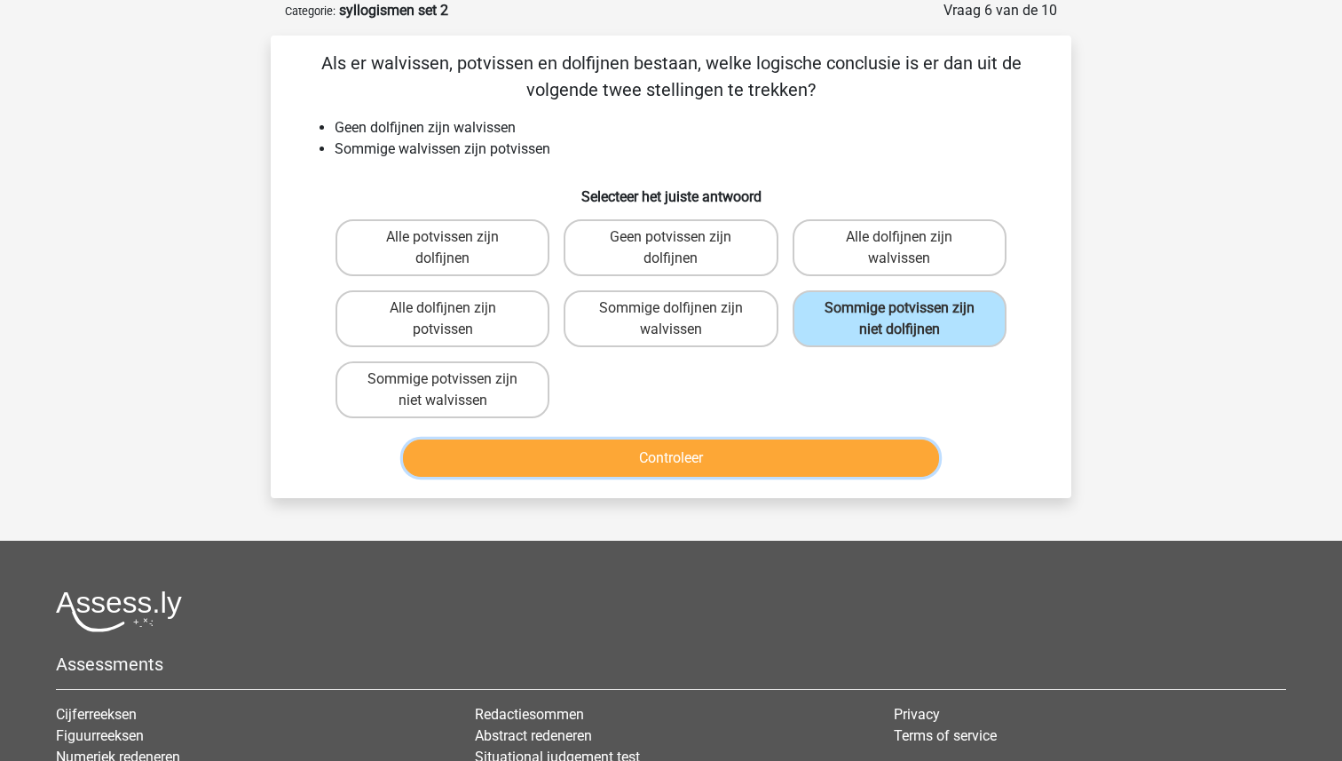
click at [731, 448] on button "Controleer" at bounding box center [671, 457] width 537 height 37
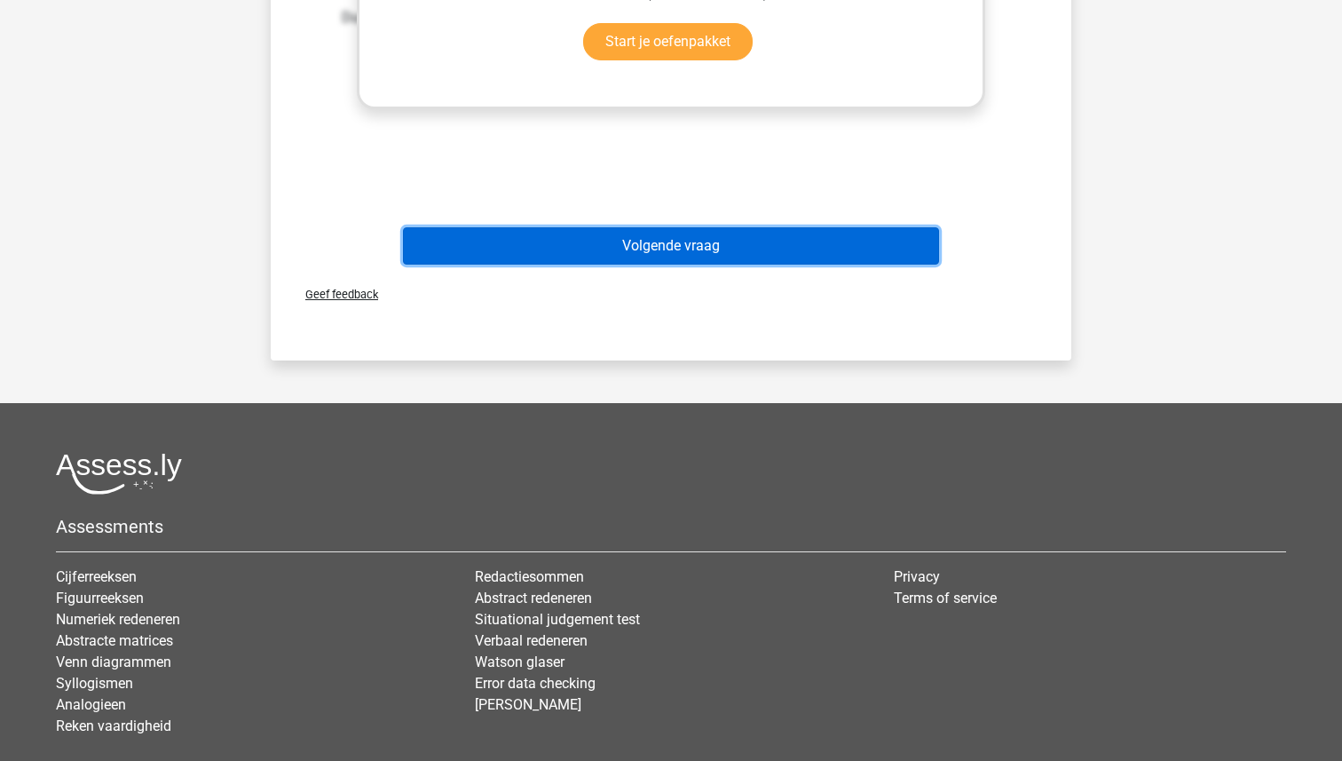
click at [713, 256] on button "Volgende vraag" at bounding box center [671, 245] width 537 height 37
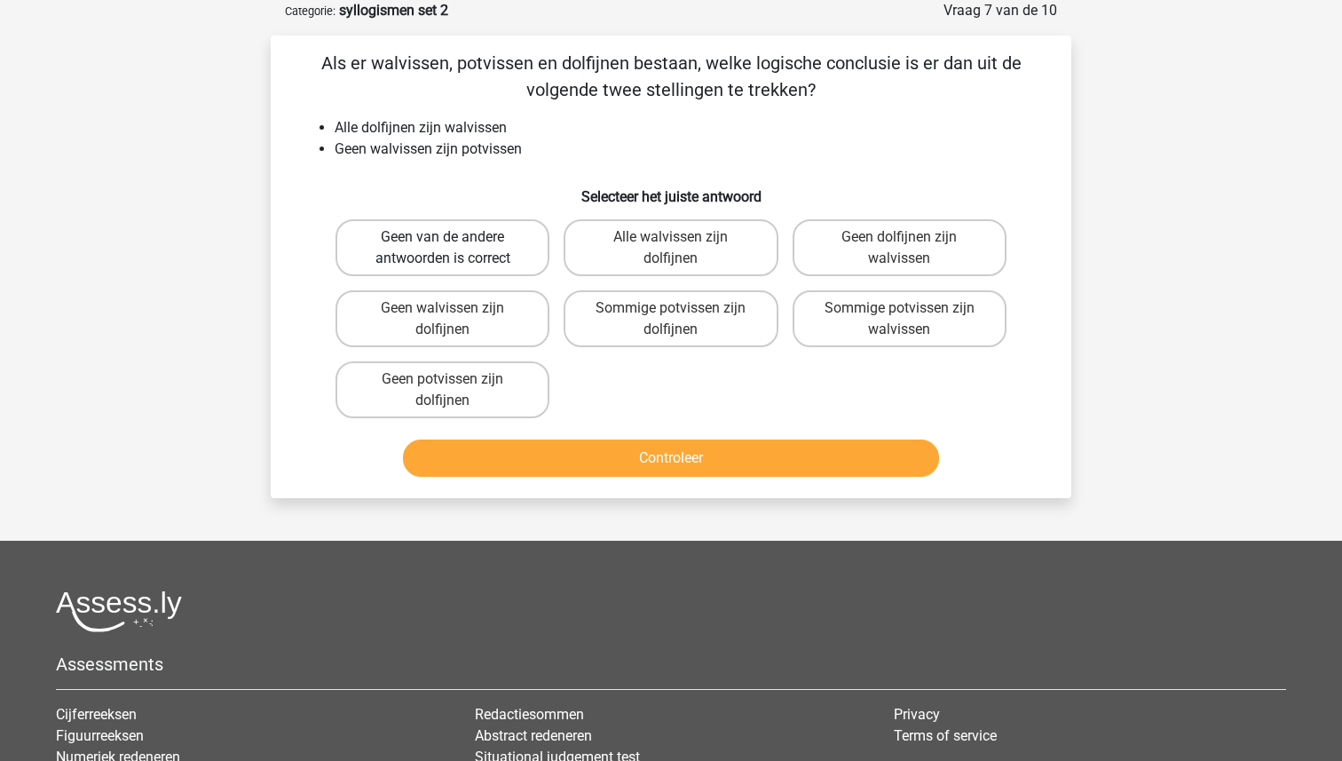
click at [459, 250] on label "Geen van de andere antwoorden is correct" at bounding box center [442, 247] width 214 height 57
click at [454, 248] on input "Geen van de andere antwoorden is correct" at bounding box center [449, 243] width 12 height 12
radio input "true"
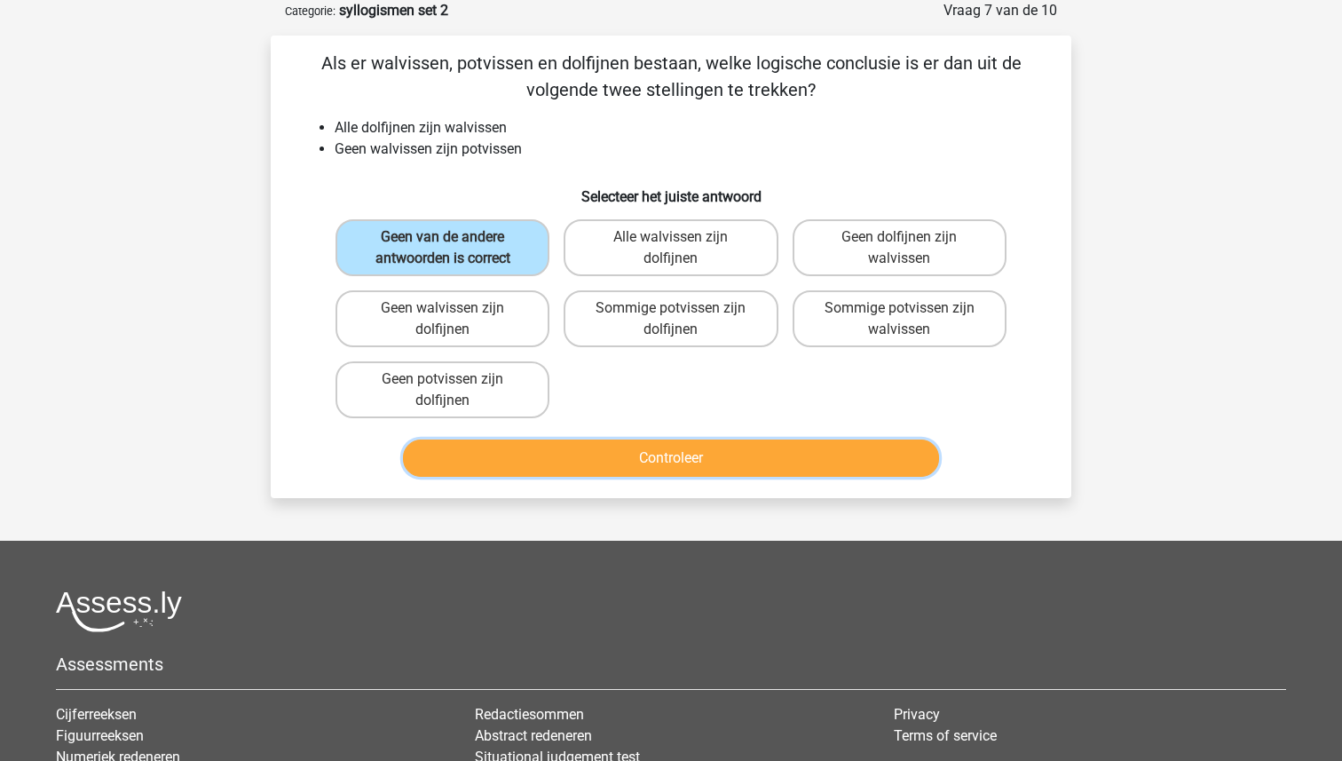
click at [642, 460] on button "Controleer" at bounding box center [671, 457] width 537 height 37
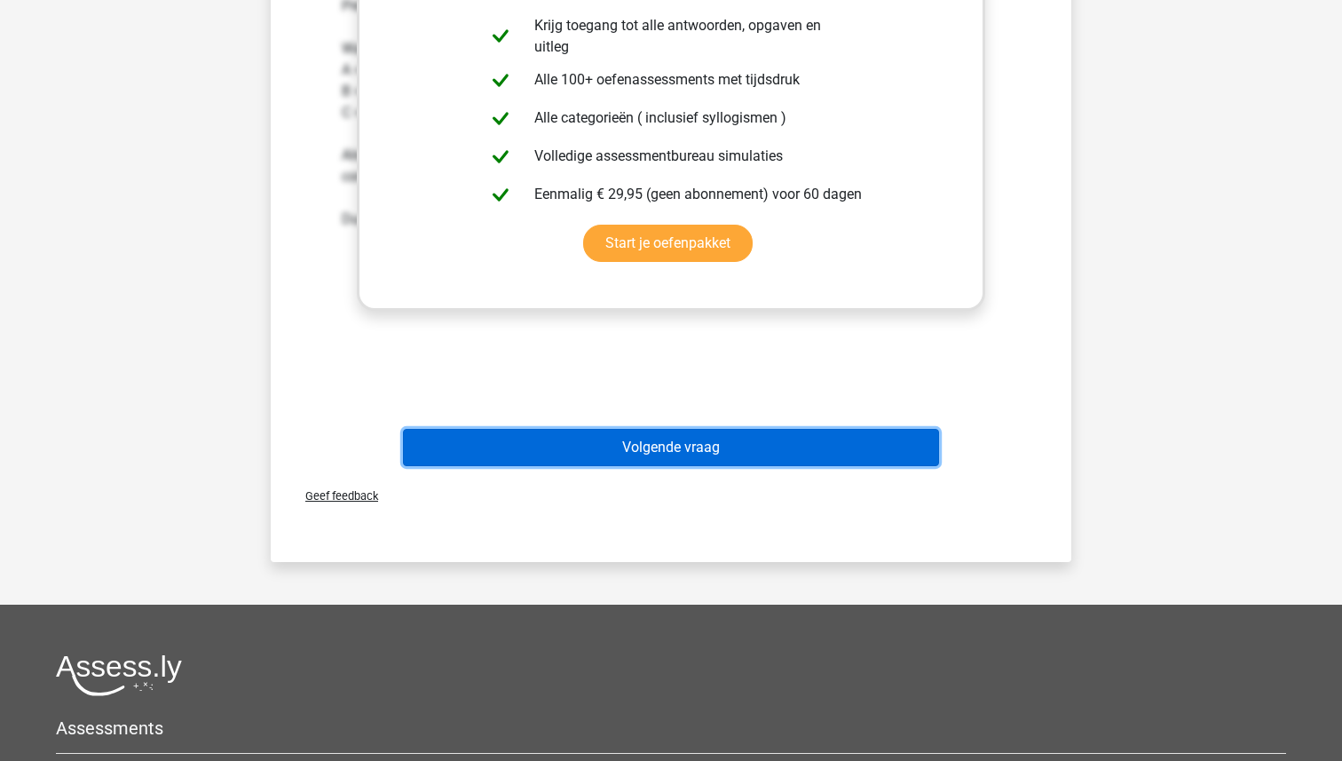
click at [642, 461] on button "Volgende vraag" at bounding box center [671, 447] width 537 height 37
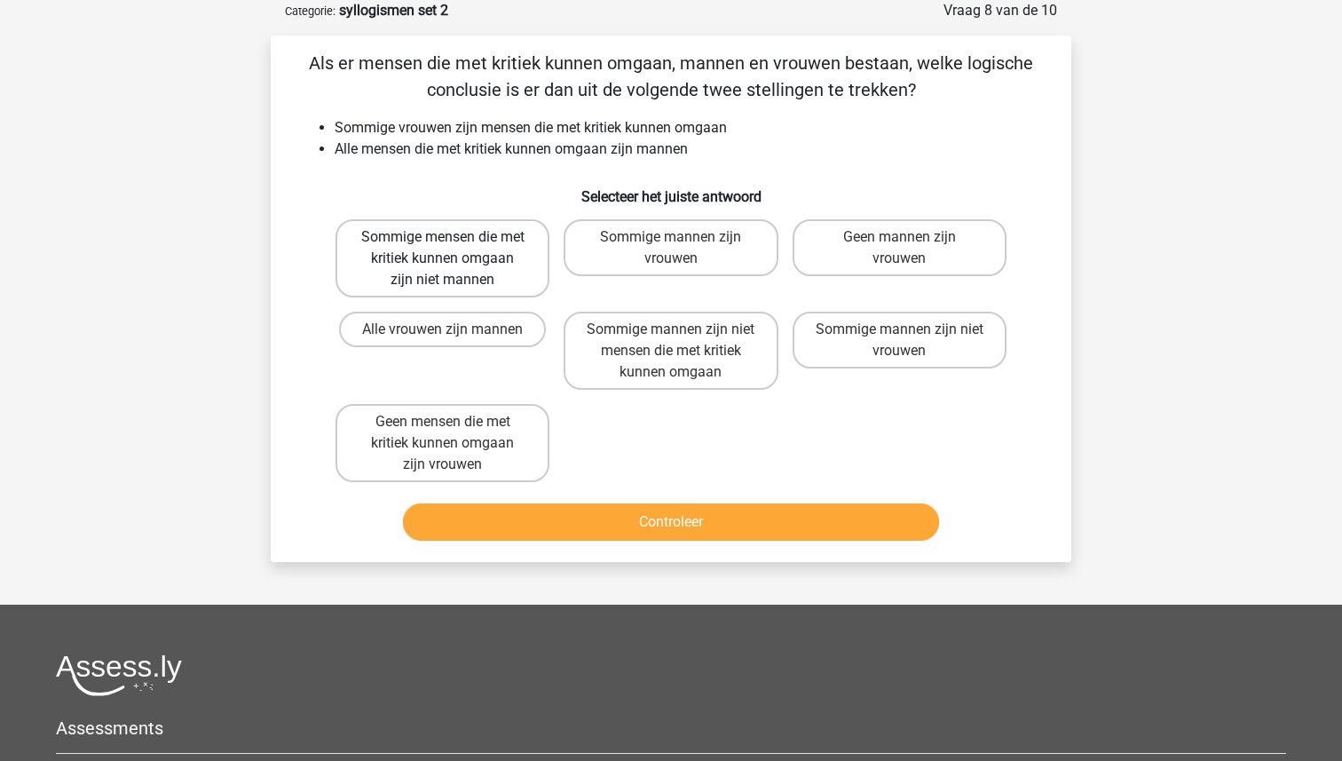
click at [500, 258] on label "Sommige mensen die met kritiek kunnen omgaan zijn niet mannen" at bounding box center [442, 258] width 214 height 78
click at [454, 248] on input "Sommige mensen die met kritiek kunnen omgaan zijn niet mannen" at bounding box center [449, 243] width 12 height 12
radio input "true"
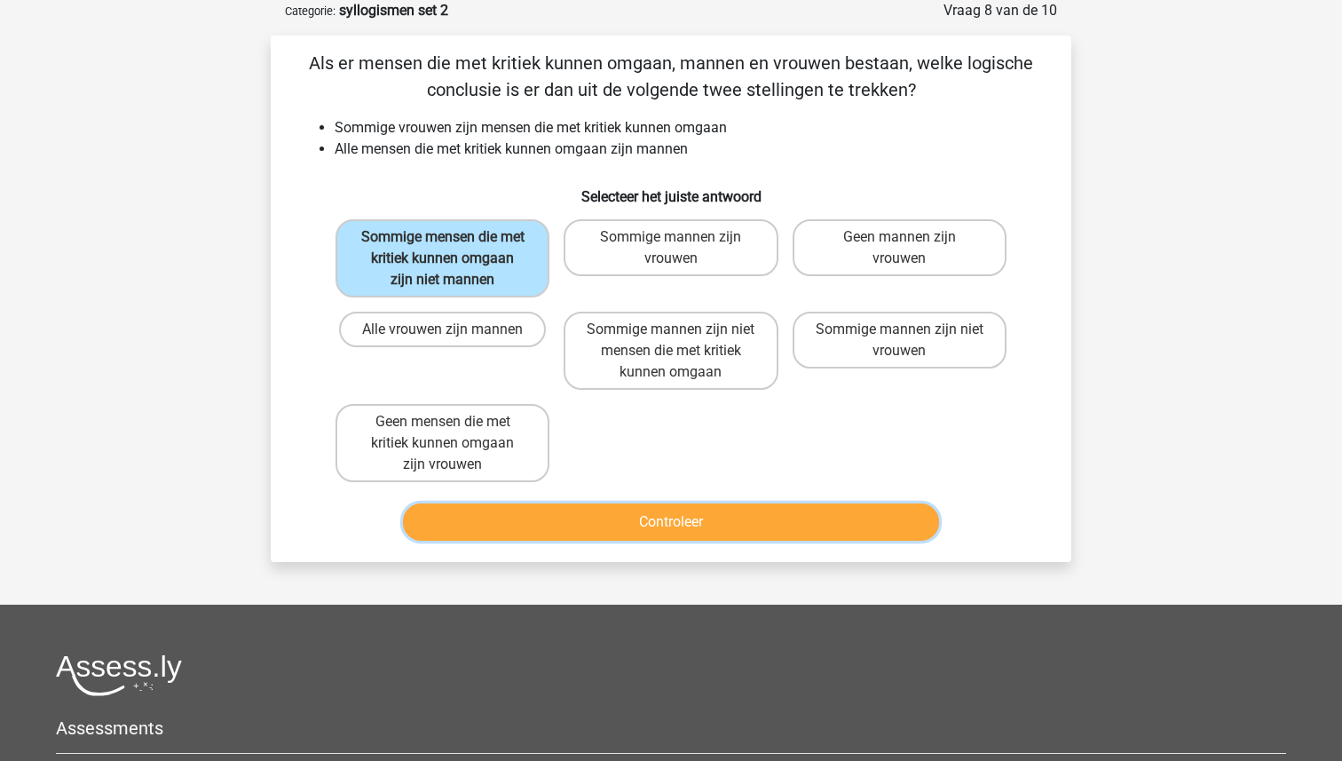
click at [630, 514] on button "Controleer" at bounding box center [671, 521] width 537 height 37
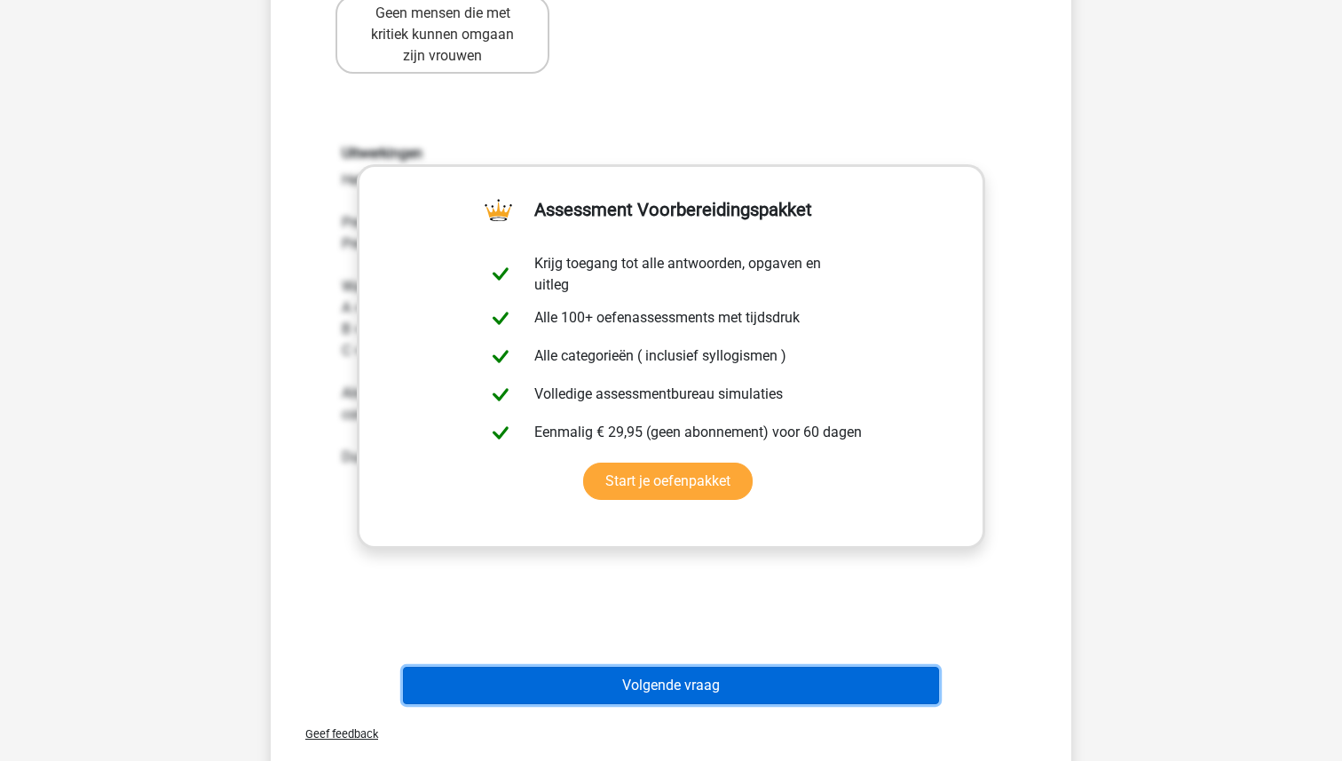
click at [623, 683] on button "Volgende vraag" at bounding box center [671, 684] width 537 height 37
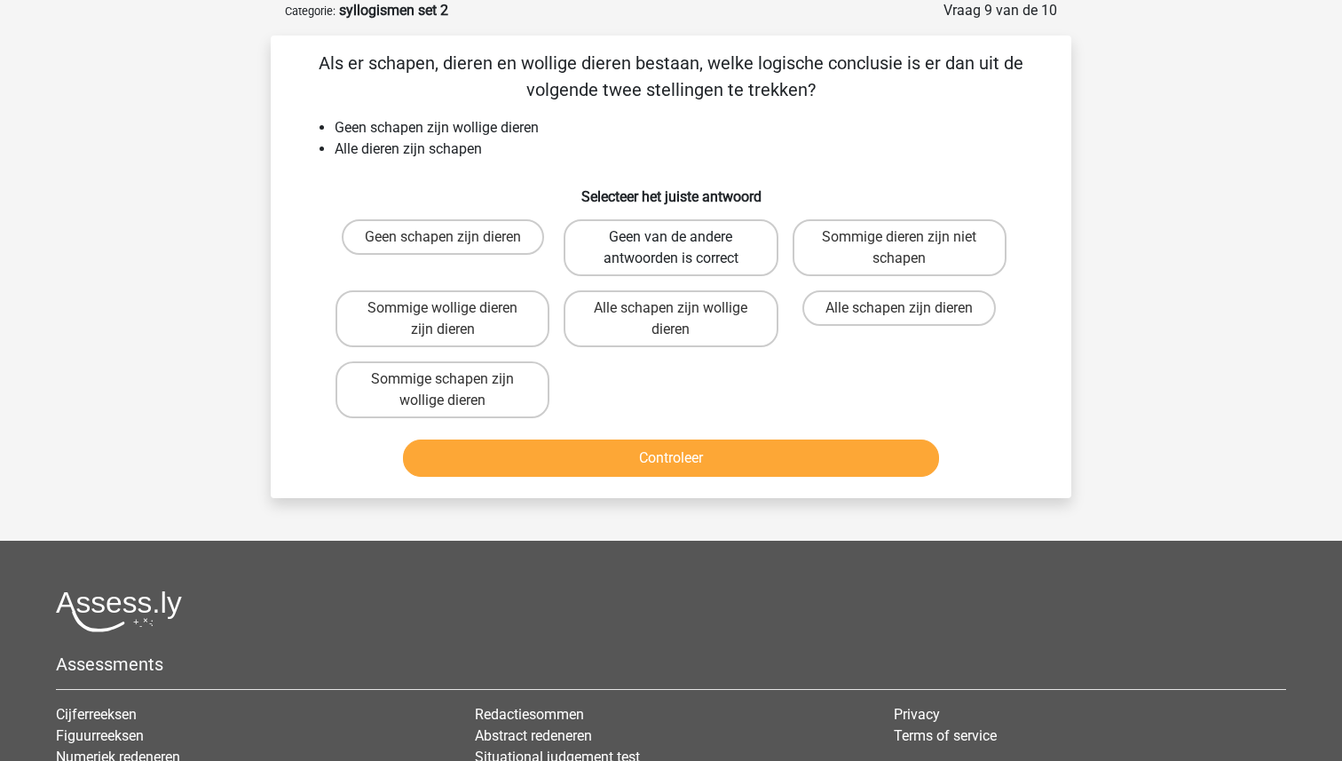
click at [595, 260] on label "Geen van de andere antwoorden is correct" at bounding box center [671, 247] width 214 height 57
click at [671, 248] on input "Geen van de andere antwoorden is correct" at bounding box center [677, 243] width 12 height 12
radio input "true"
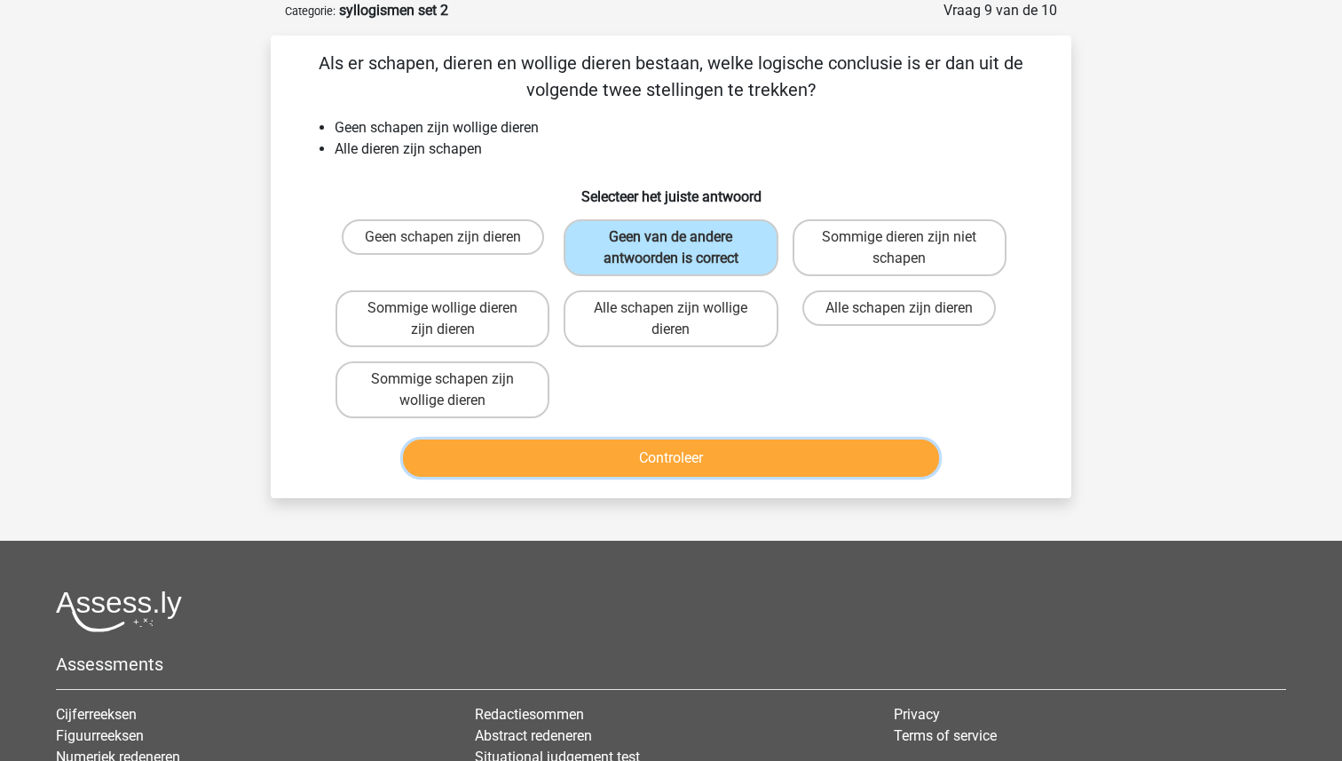
click at [619, 456] on button "Controleer" at bounding box center [671, 457] width 537 height 37
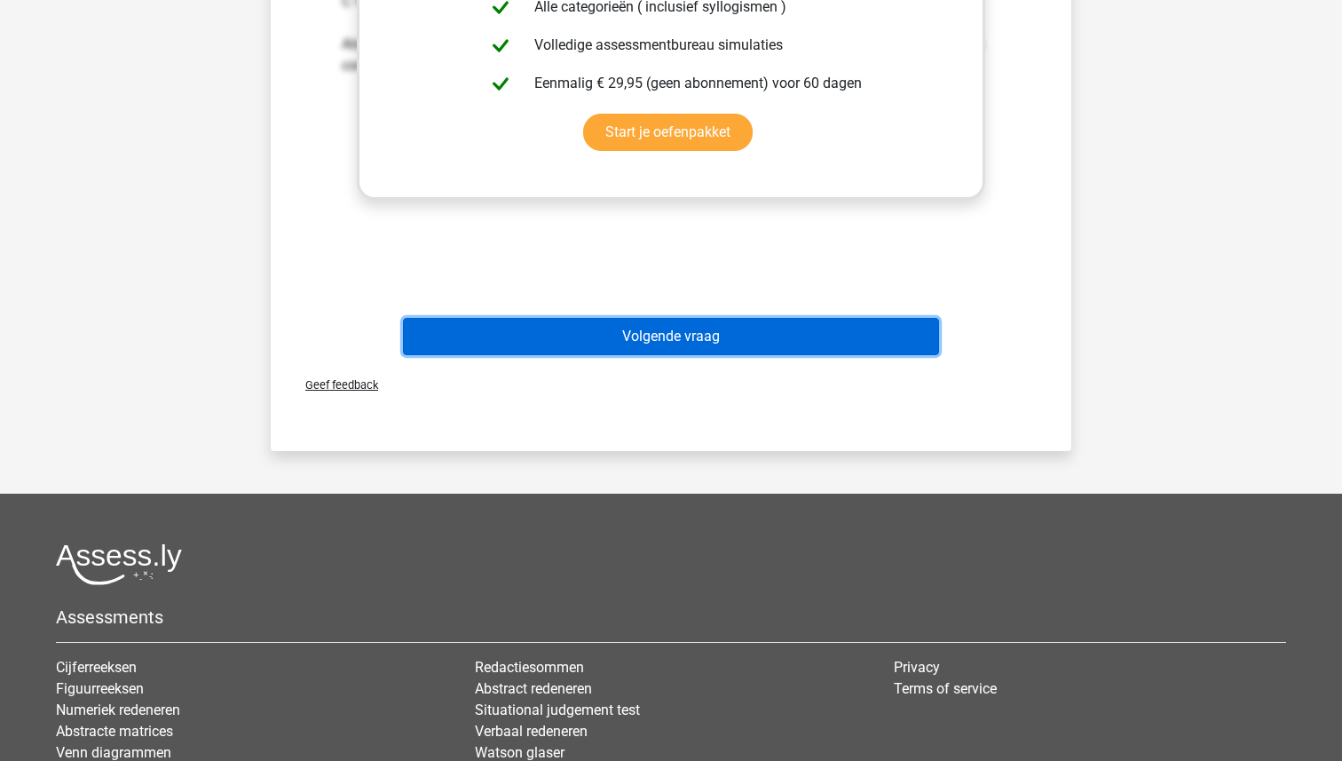
click at [646, 345] on button "Volgende vraag" at bounding box center [671, 336] width 537 height 37
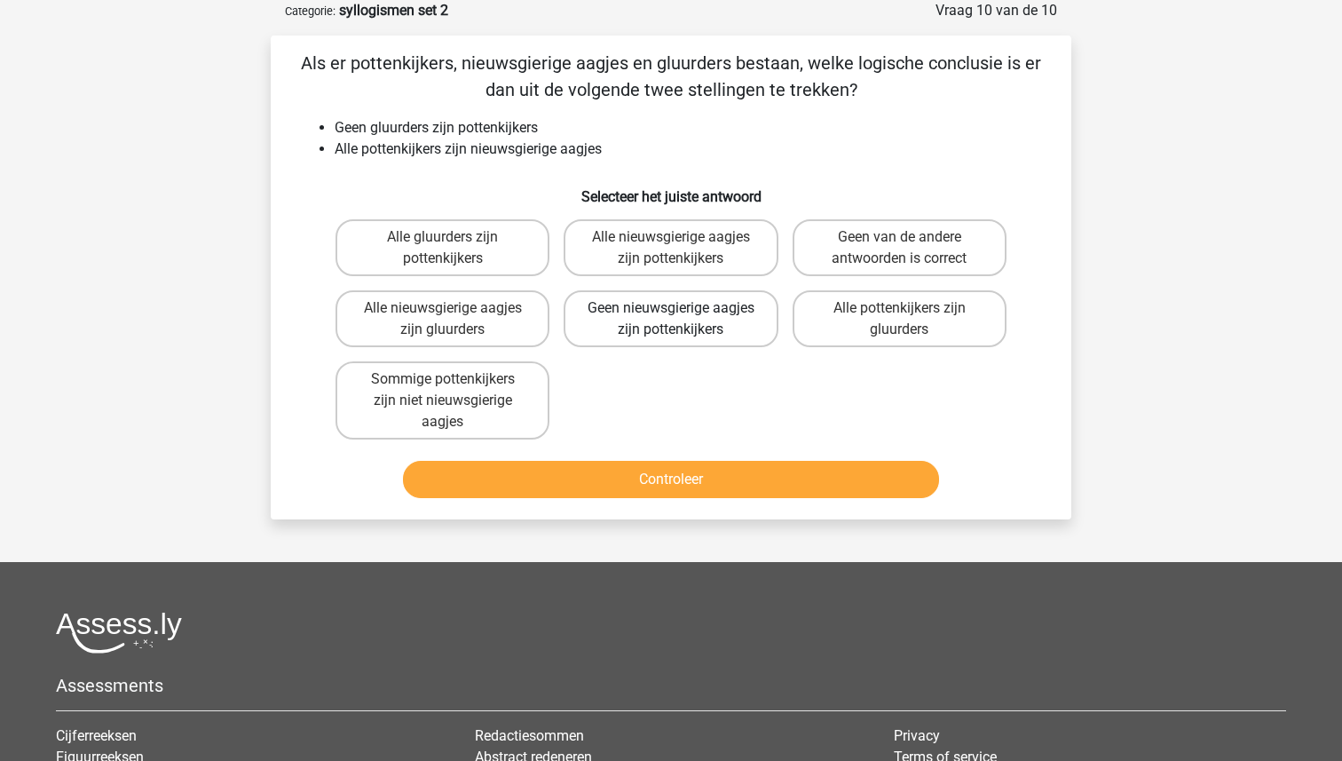
click at [650, 319] on label "Geen nieuwsgierige aagjes zijn pottenkijkers" at bounding box center [671, 318] width 214 height 57
click at [671, 319] on input "Geen nieuwsgierige aagjes zijn pottenkijkers" at bounding box center [677, 314] width 12 height 12
radio input "true"
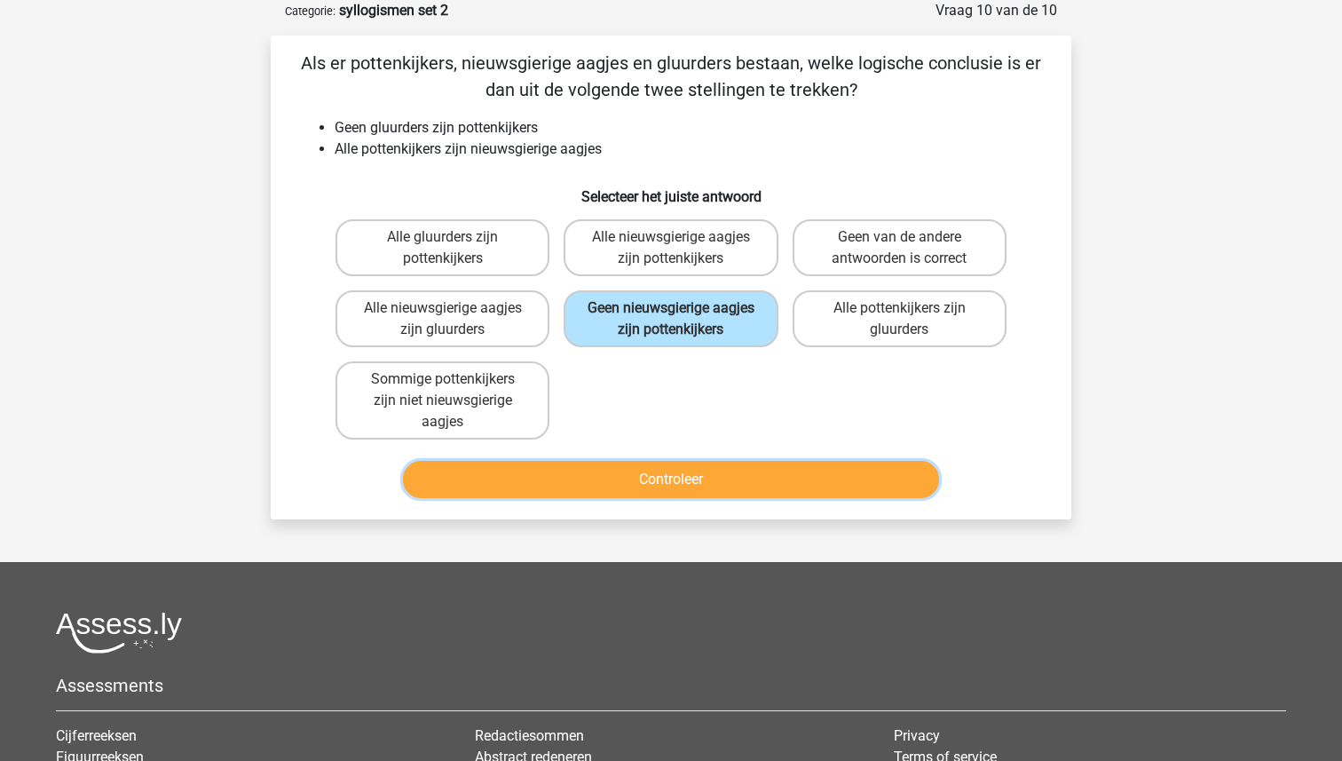
click at [636, 480] on button "Controleer" at bounding box center [671, 479] width 537 height 37
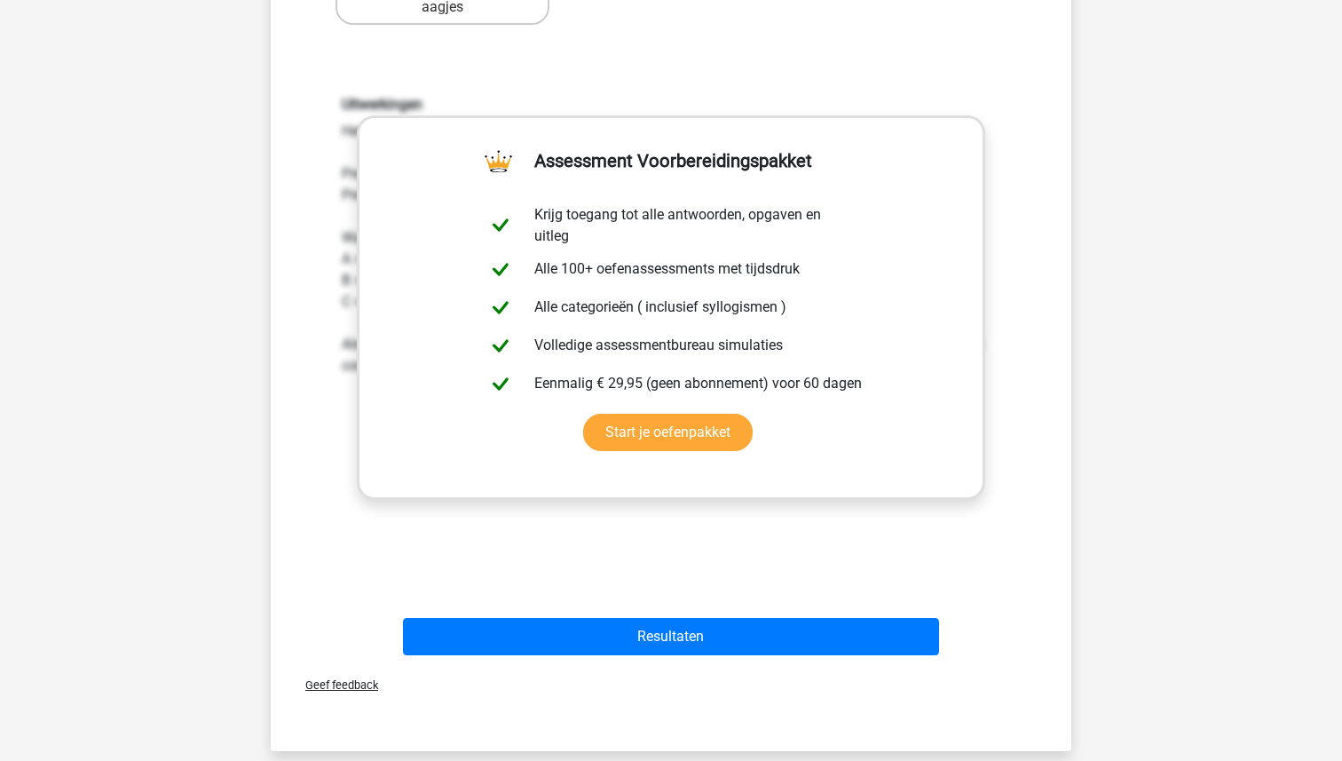
scroll to position [521, 0]
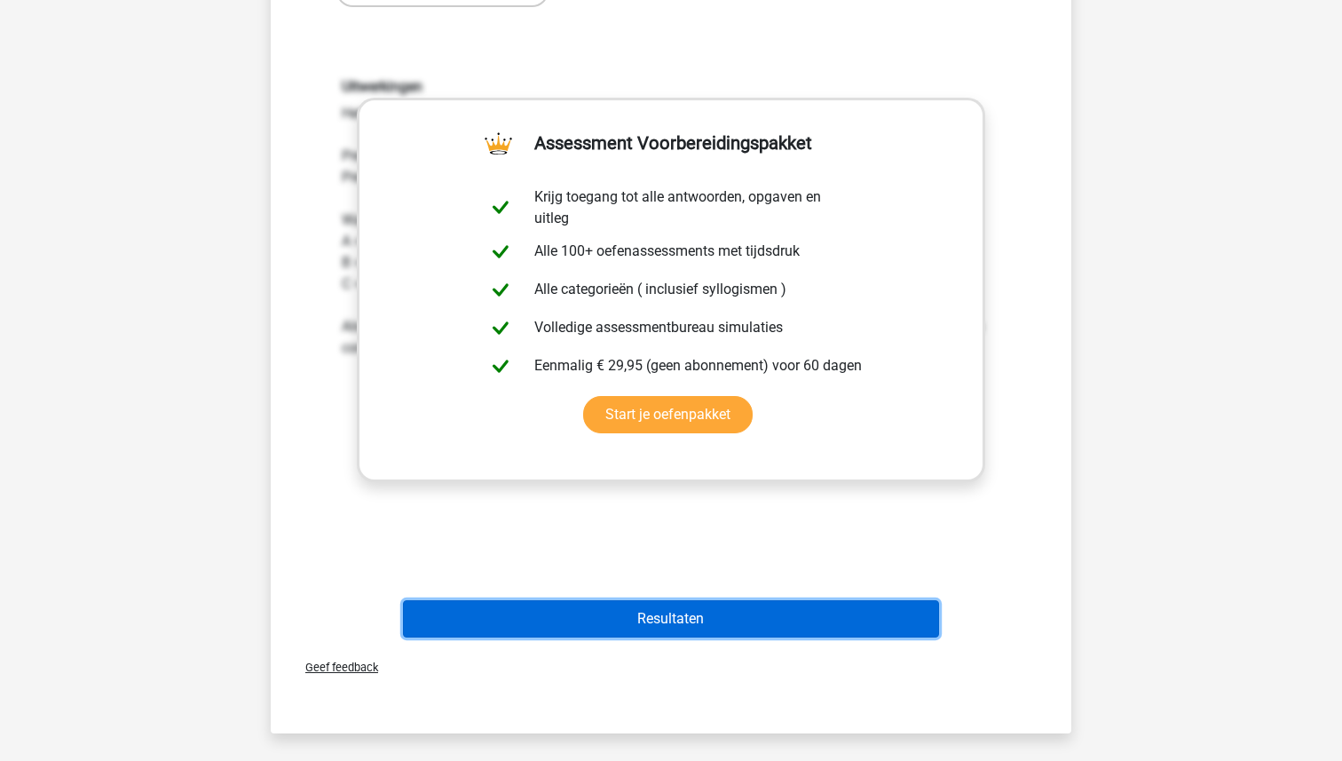
click at [633, 612] on button "Resultaten" at bounding box center [671, 618] width 537 height 37
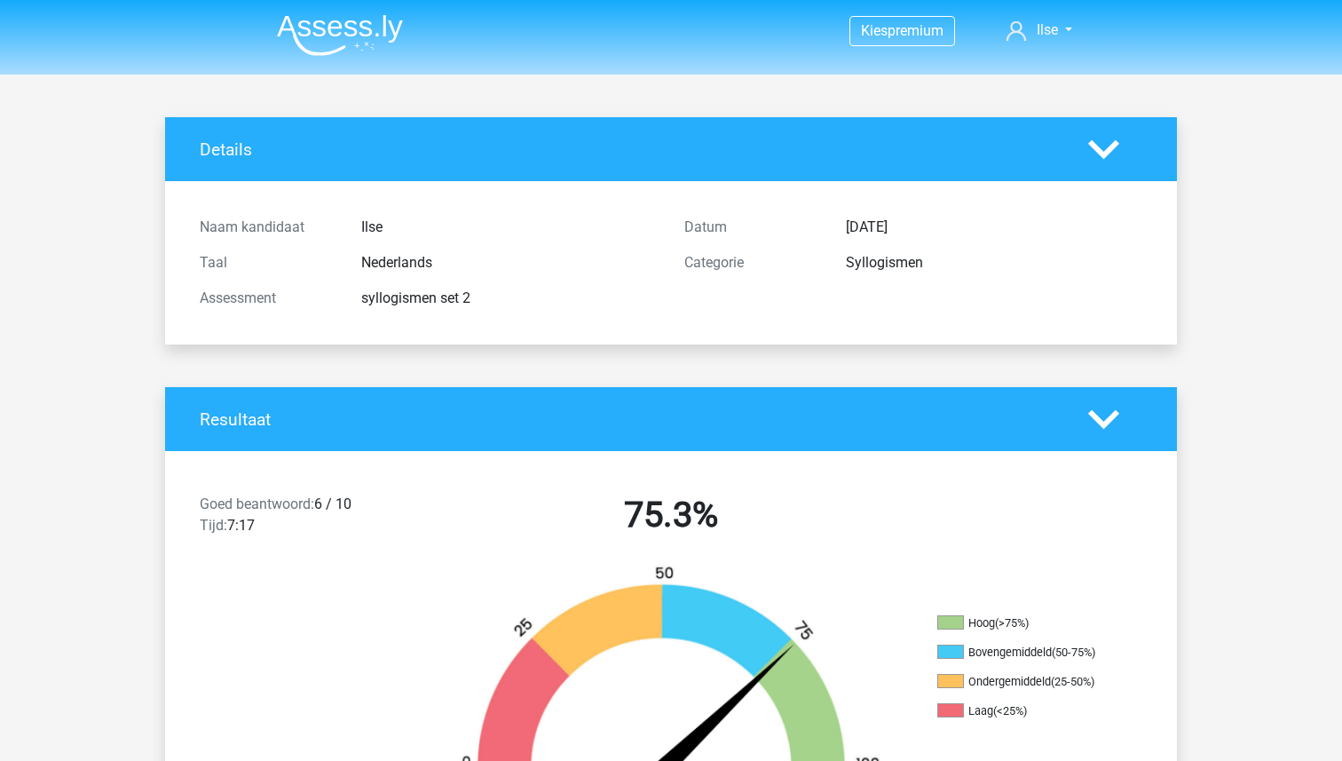
click at [334, 34] on img at bounding box center [340, 35] width 126 height 42
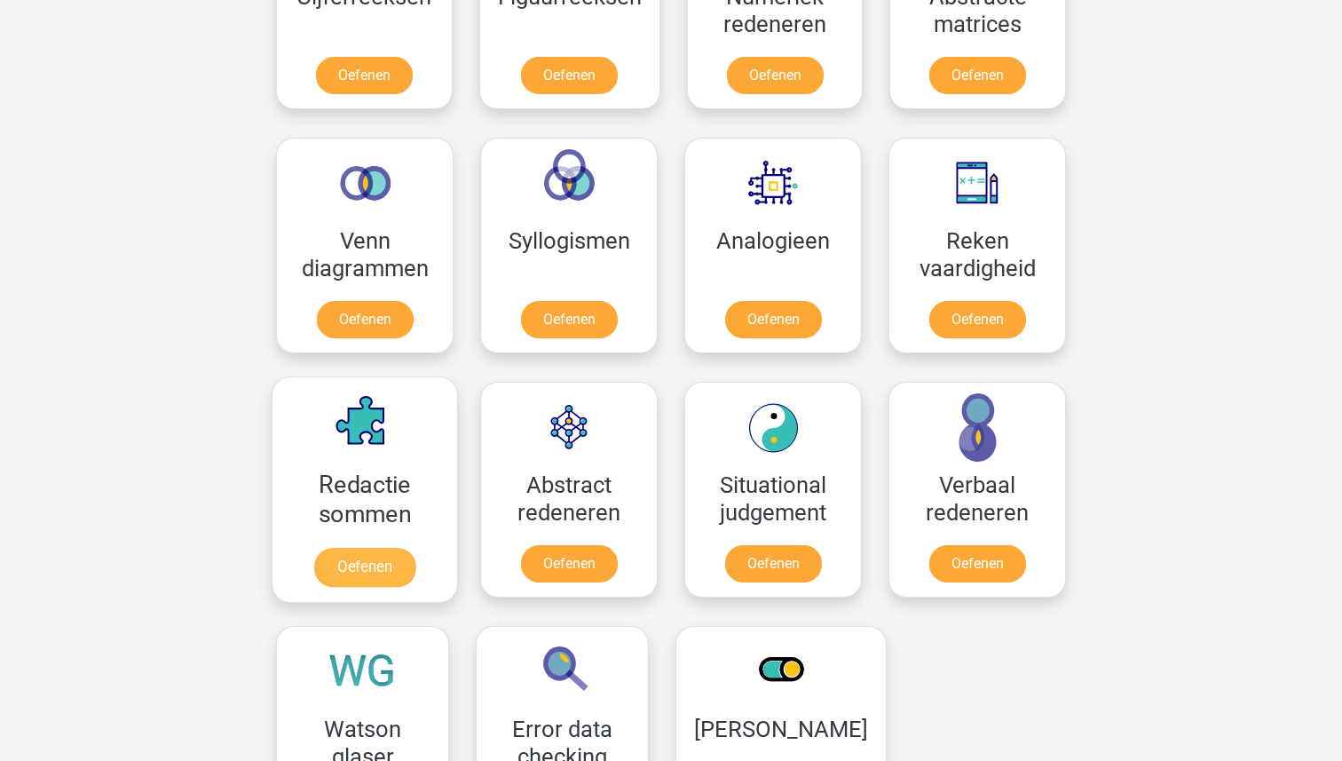
scroll to position [887, 0]
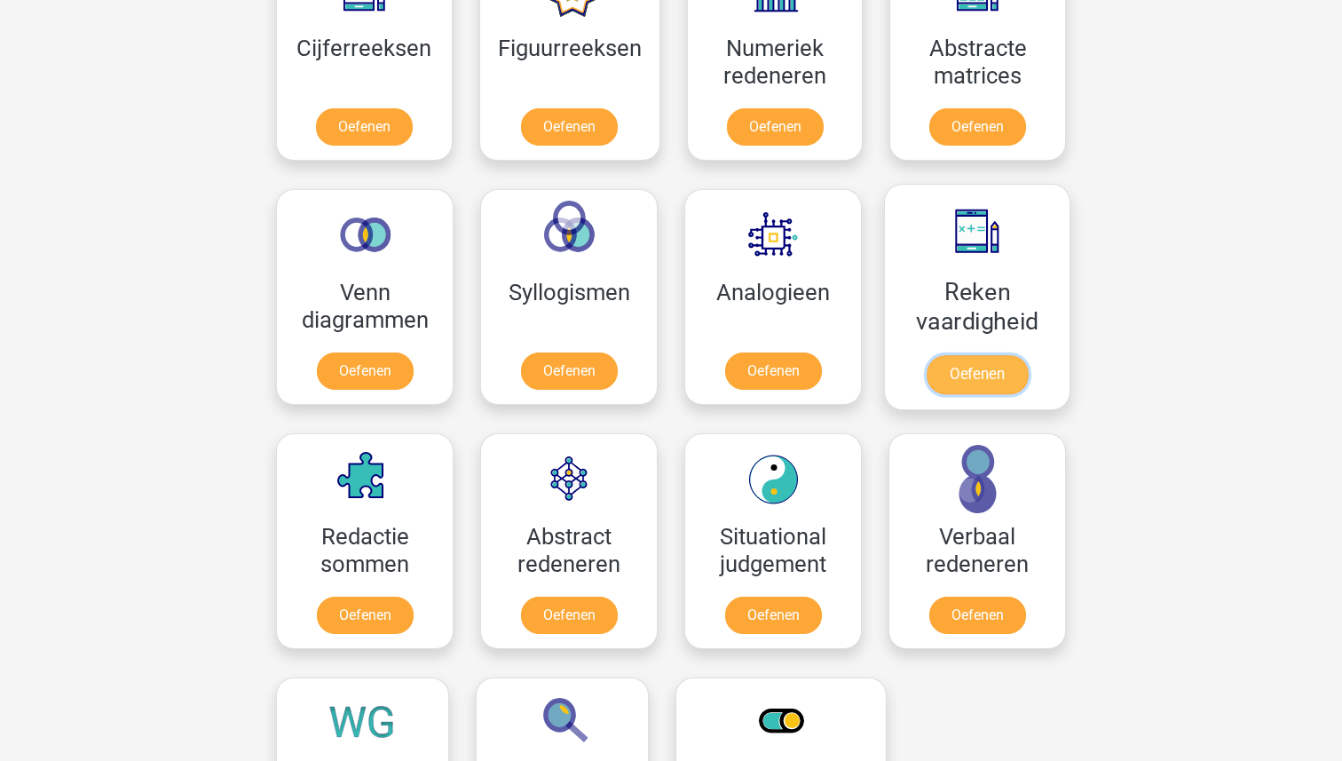
click at [995, 355] on link "Oefenen" at bounding box center [976, 374] width 101 height 39
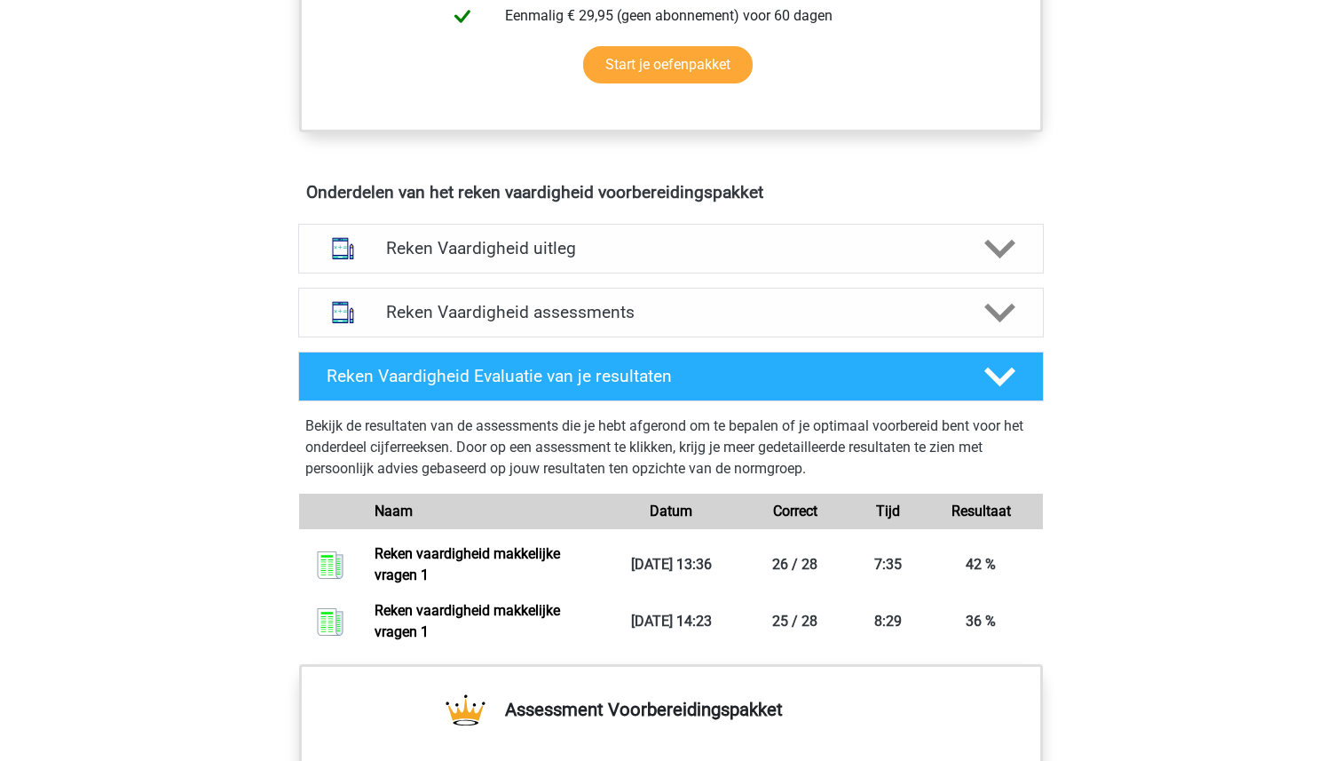
scroll to position [828, 0]
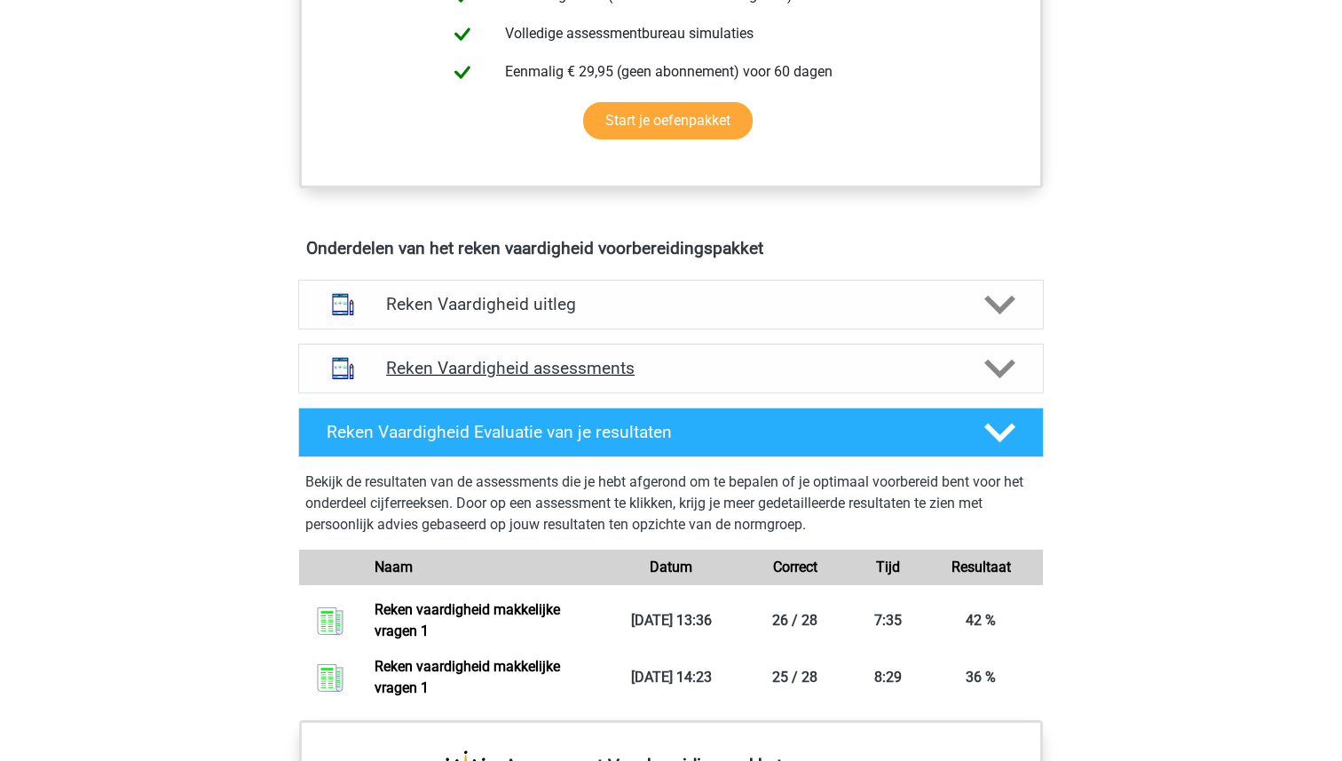
click at [532, 374] on h4 "Reken Vaardigheid assessments" at bounding box center [671, 368] width 570 height 20
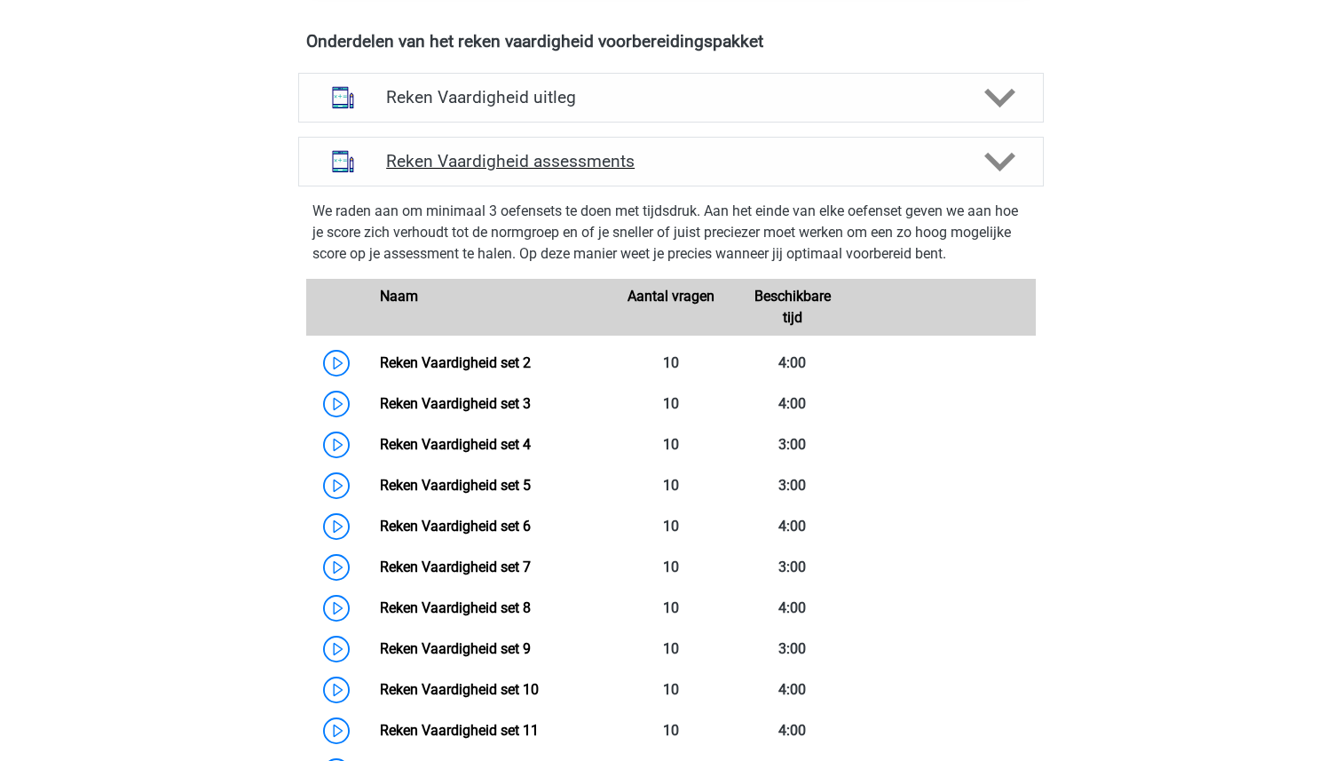
scroll to position [1015, 0]
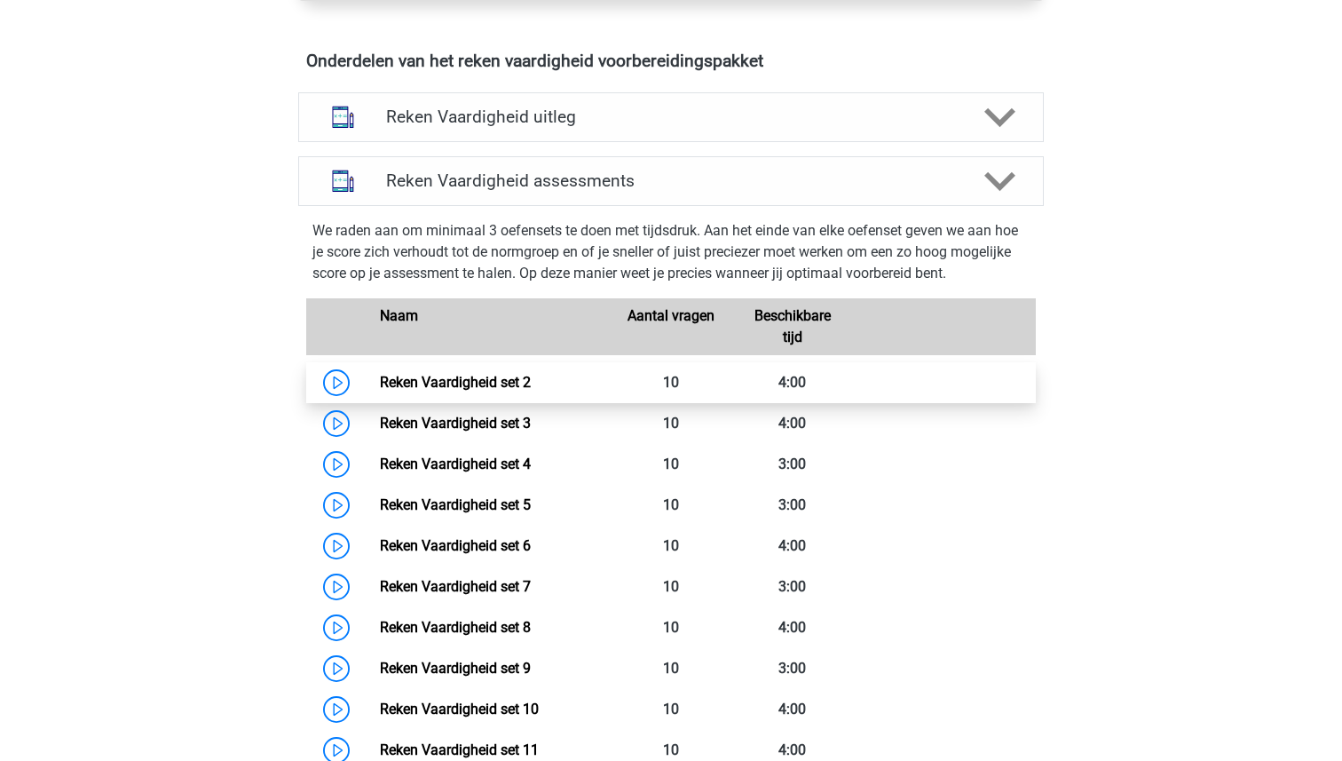
click at [439, 382] on link "Reken Vaardigheid set 2" at bounding box center [455, 382] width 151 height 17
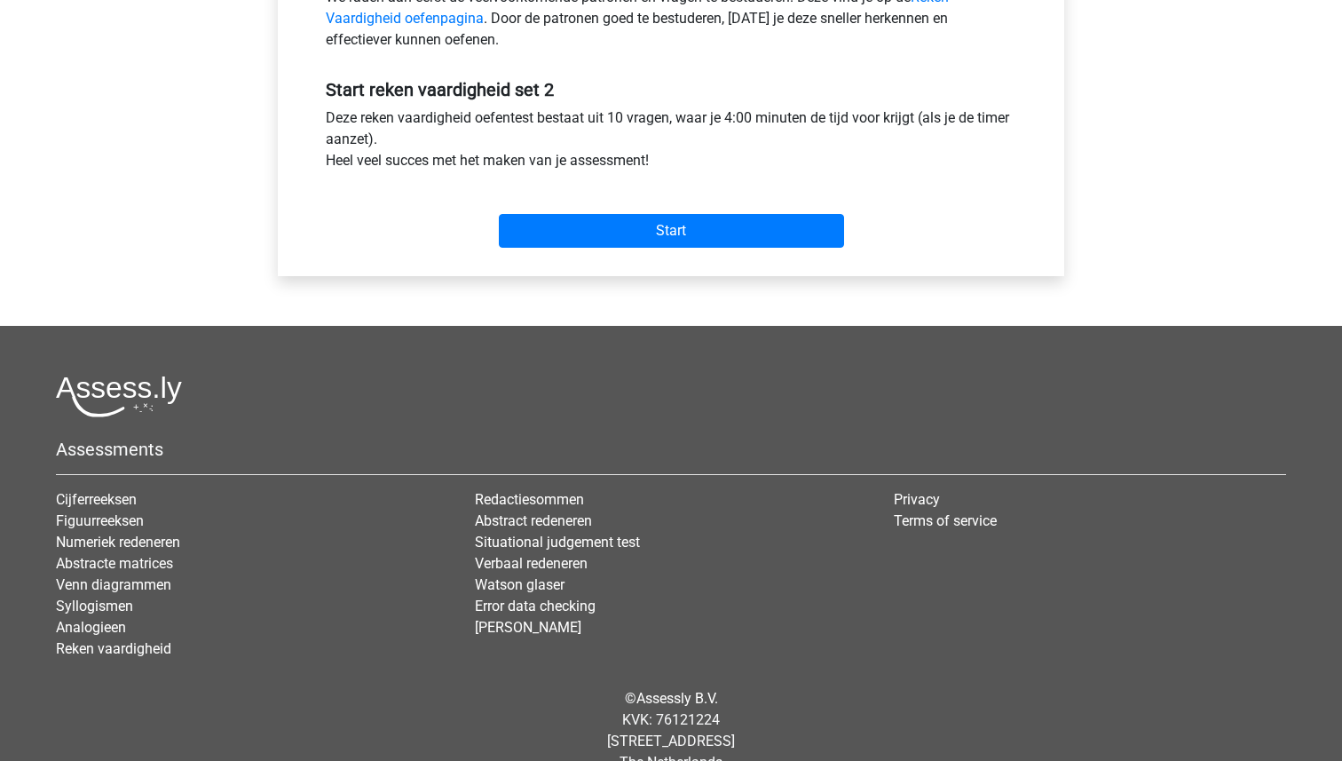
scroll to position [633, 0]
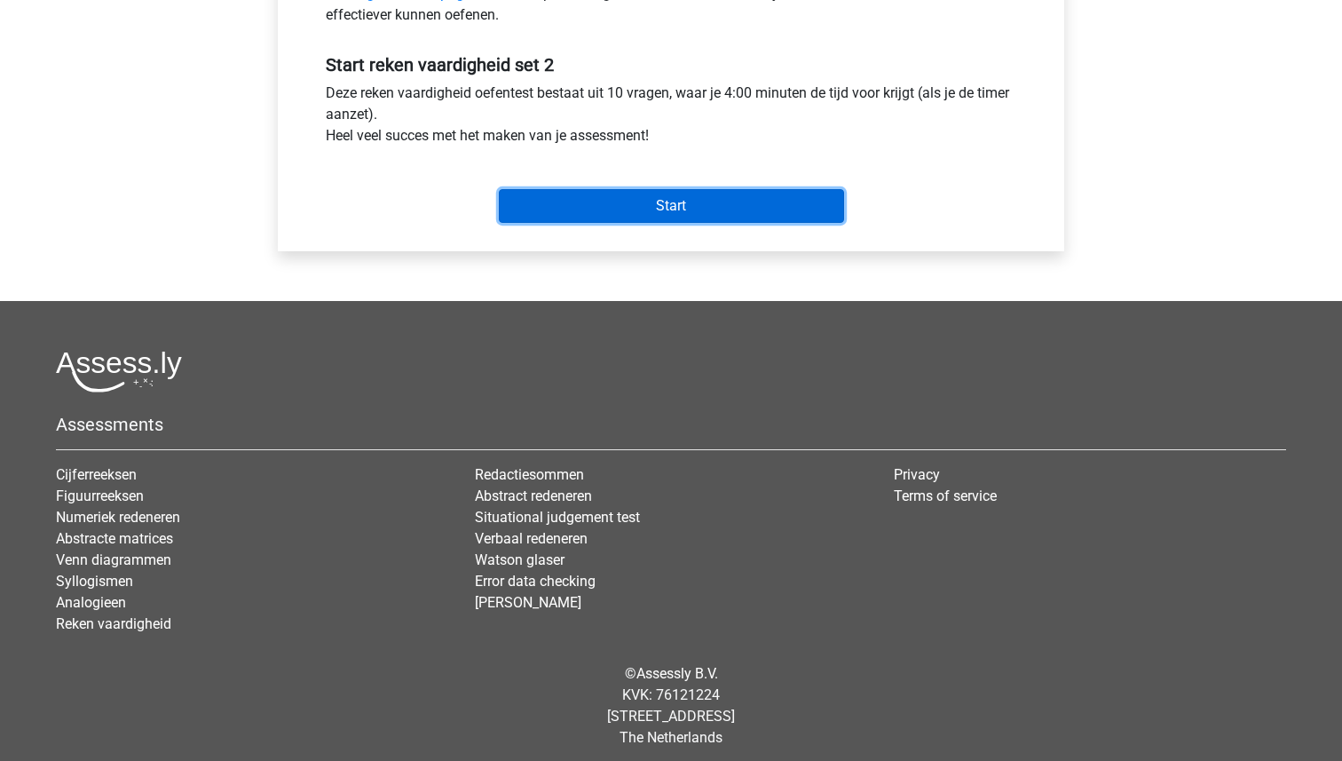
click at [658, 207] on input "Start" at bounding box center [671, 206] width 345 height 34
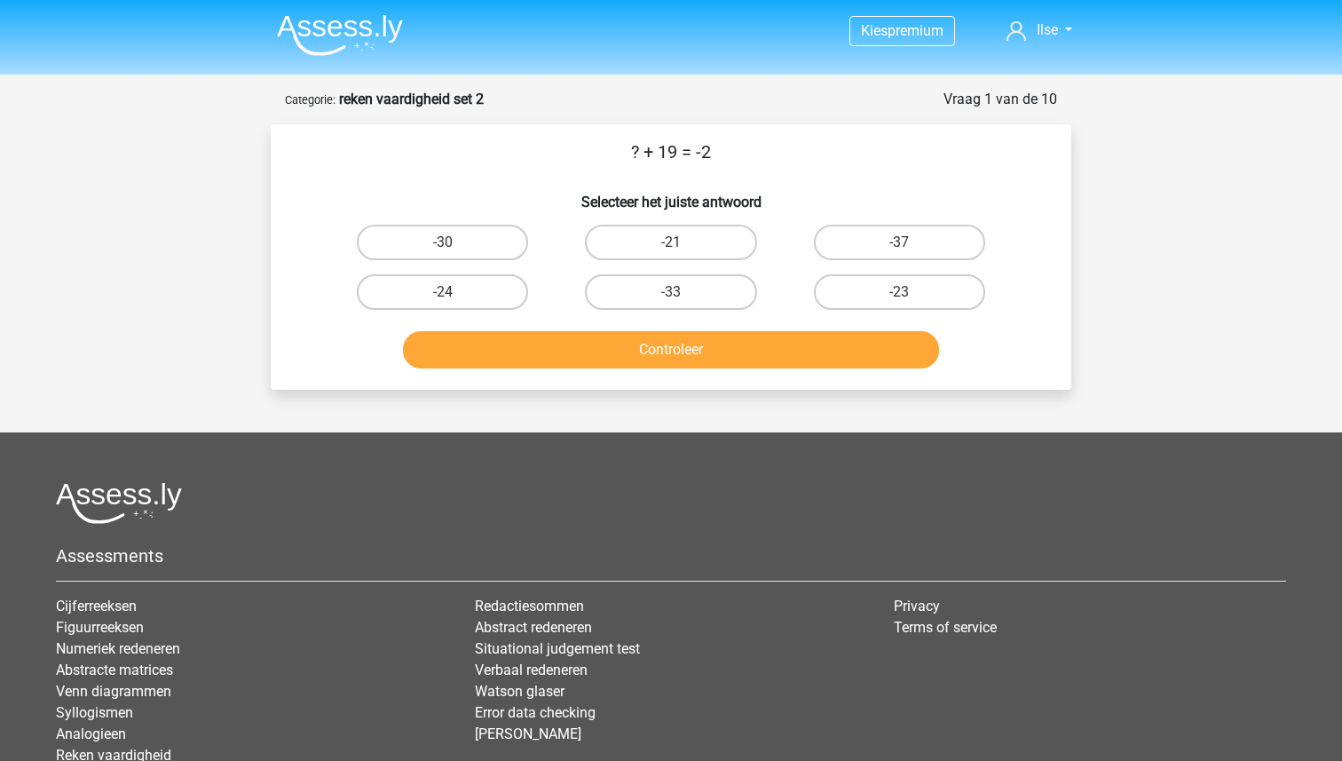
click at [679, 246] on input "-21" at bounding box center [677, 248] width 12 height 12
radio input "true"
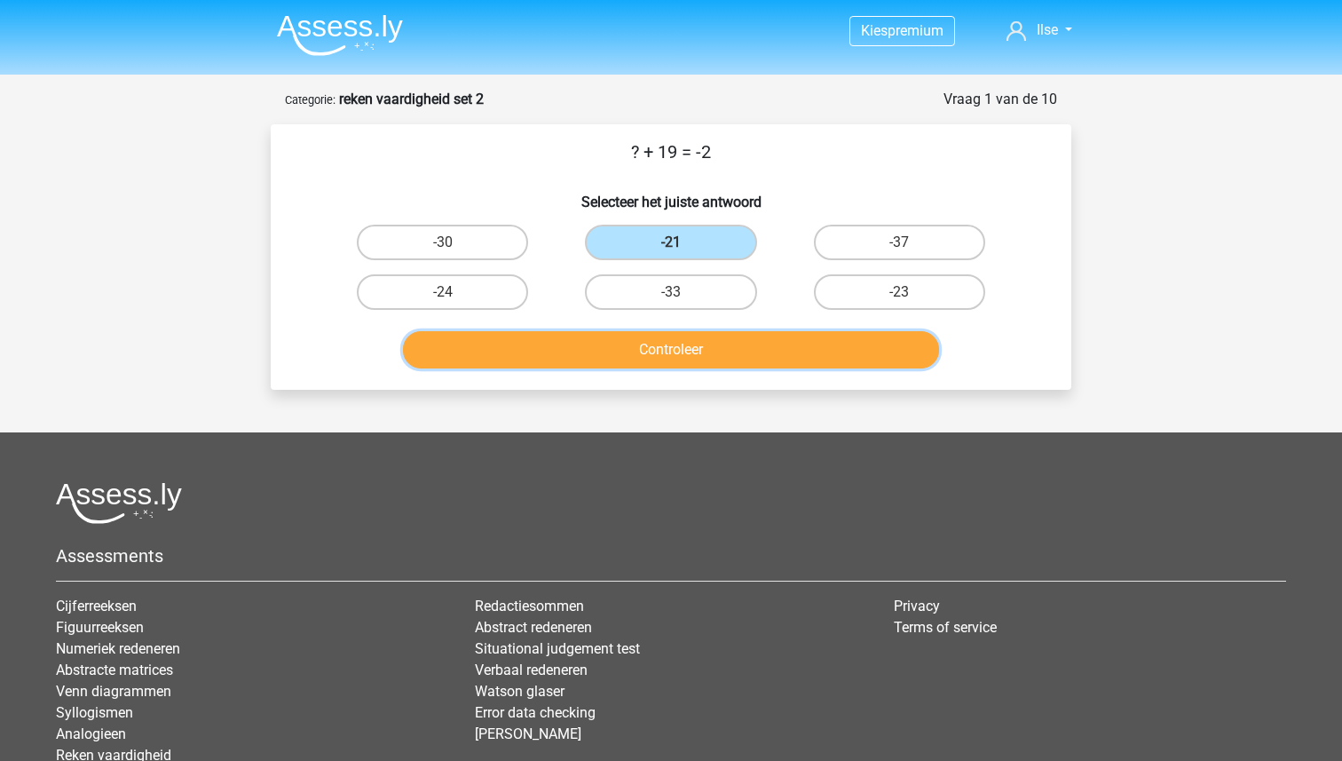
click at [686, 351] on button "Controleer" at bounding box center [671, 349] width 537 height 37
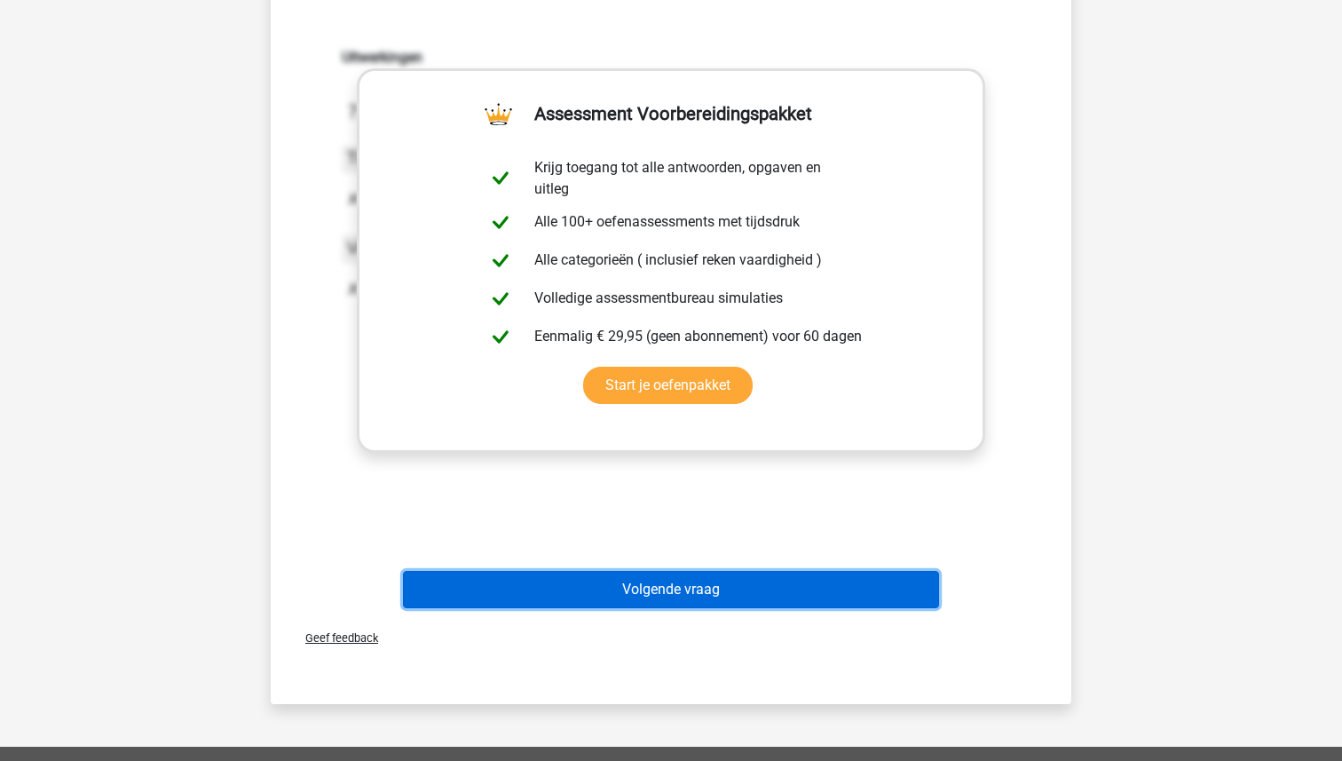
click at [633, 575] on button "Volgende vraag" at bounding box center [671, 589] width 537 height 37
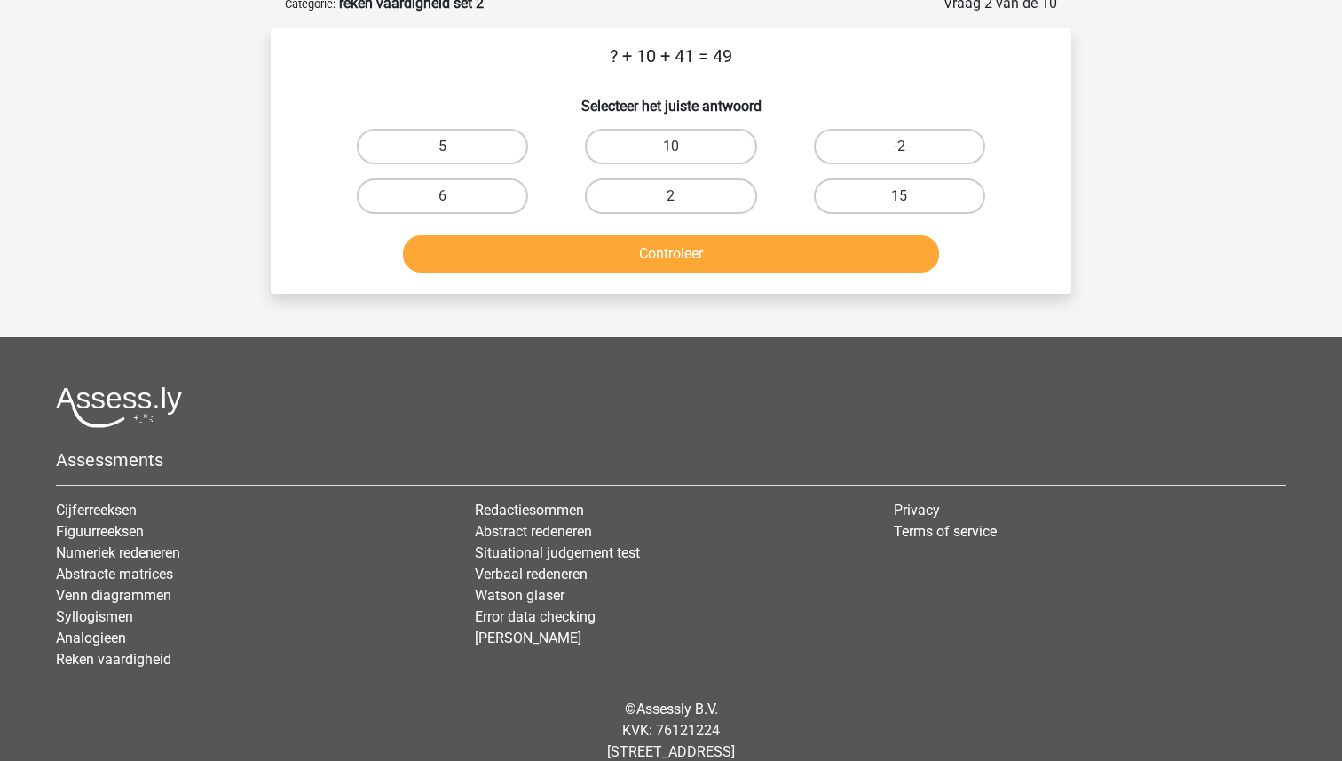
scroll to position [89, 0]
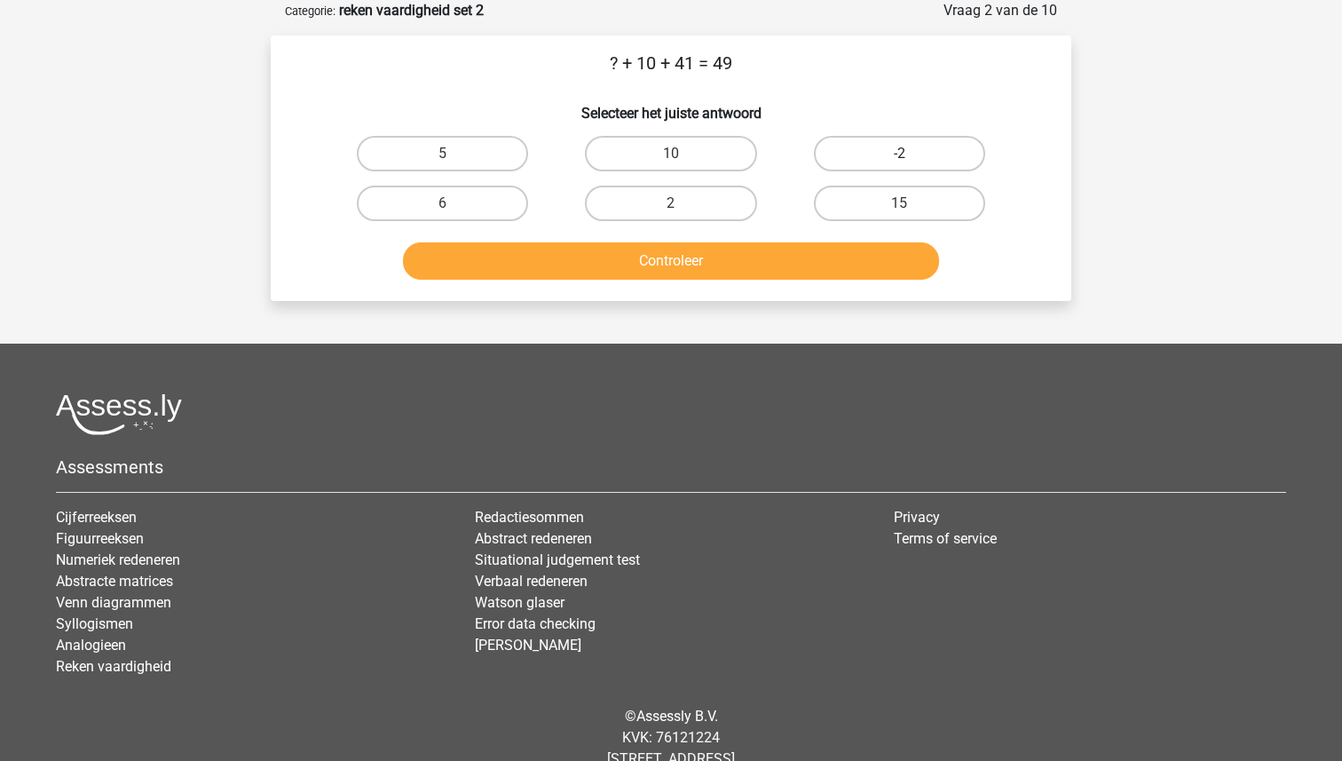
click at [869, 150] on label "-2" at bounding box center [899, 153] width 171 height 35
click at [899, 154] on input "-2" at bounding box center [905, 160] width 12 height 12
radio input "true"
click at [731, 265] on button "Controleer" at bounding box center [671, 260] width 537 height 37
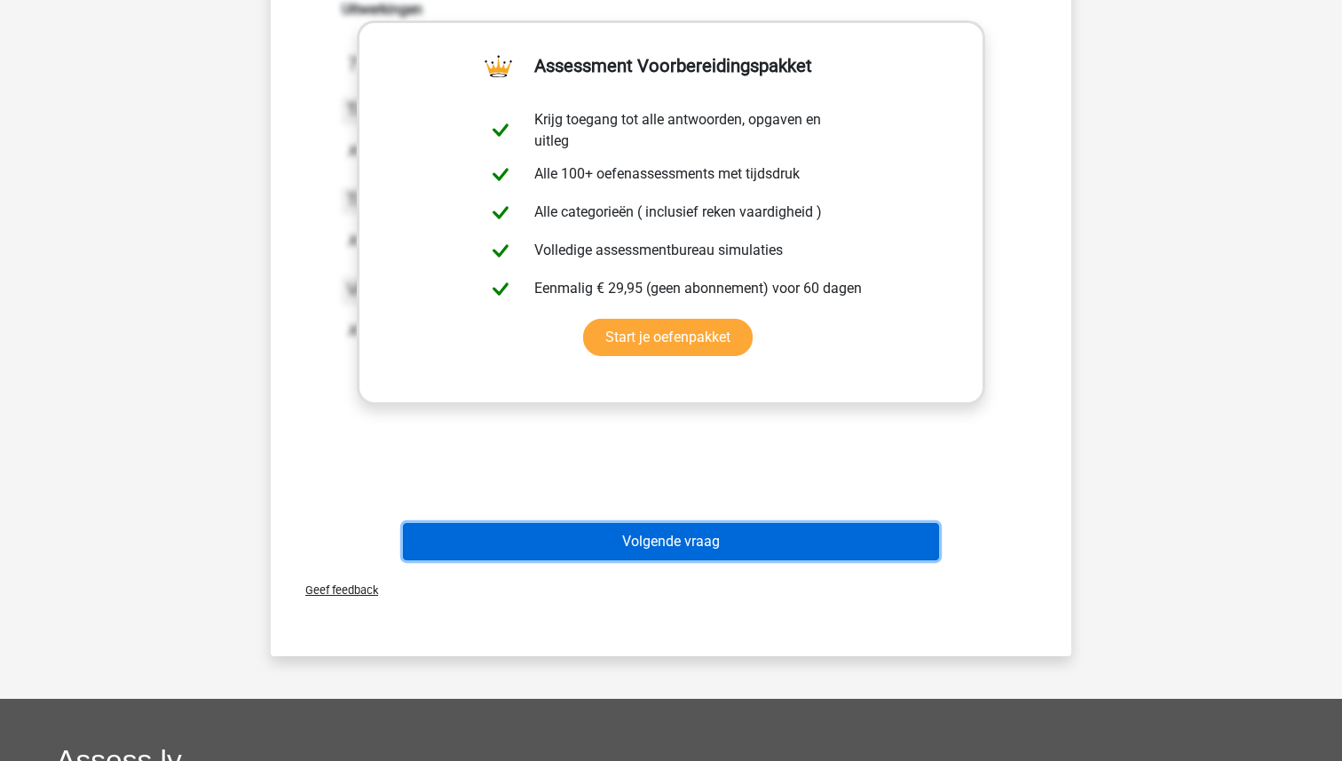
click at [648, 543] on button "Volgende vraag" at bounding box center [671, 541] width 537 height 37
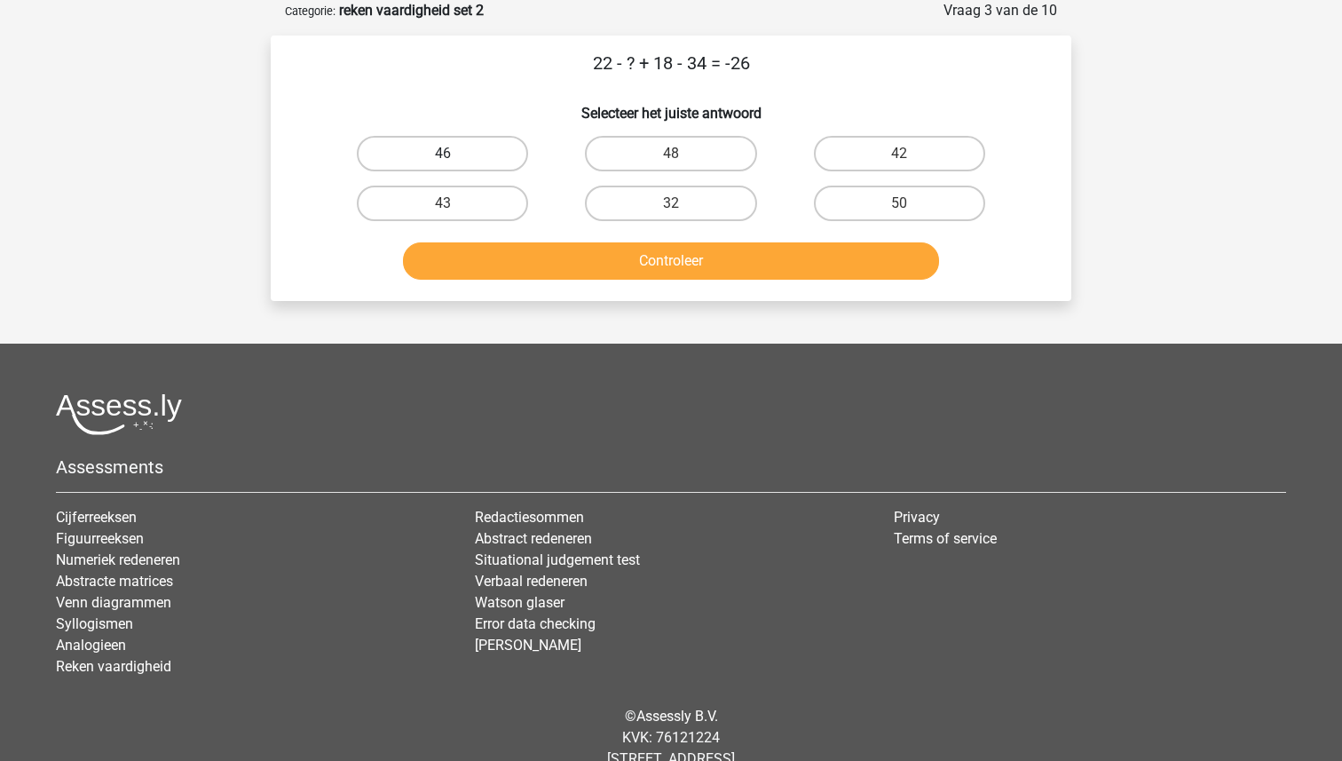
click at [476, 155] on label "46" at bounding box center [442, 153] width 171 height 35
click at [454, 155] on input "46" at bounding box center [449, 160] width 12 height 12
radio input "true"
click at [632, 258] on button "Controleer" at bounding box center [671, 260] width 537 height 37
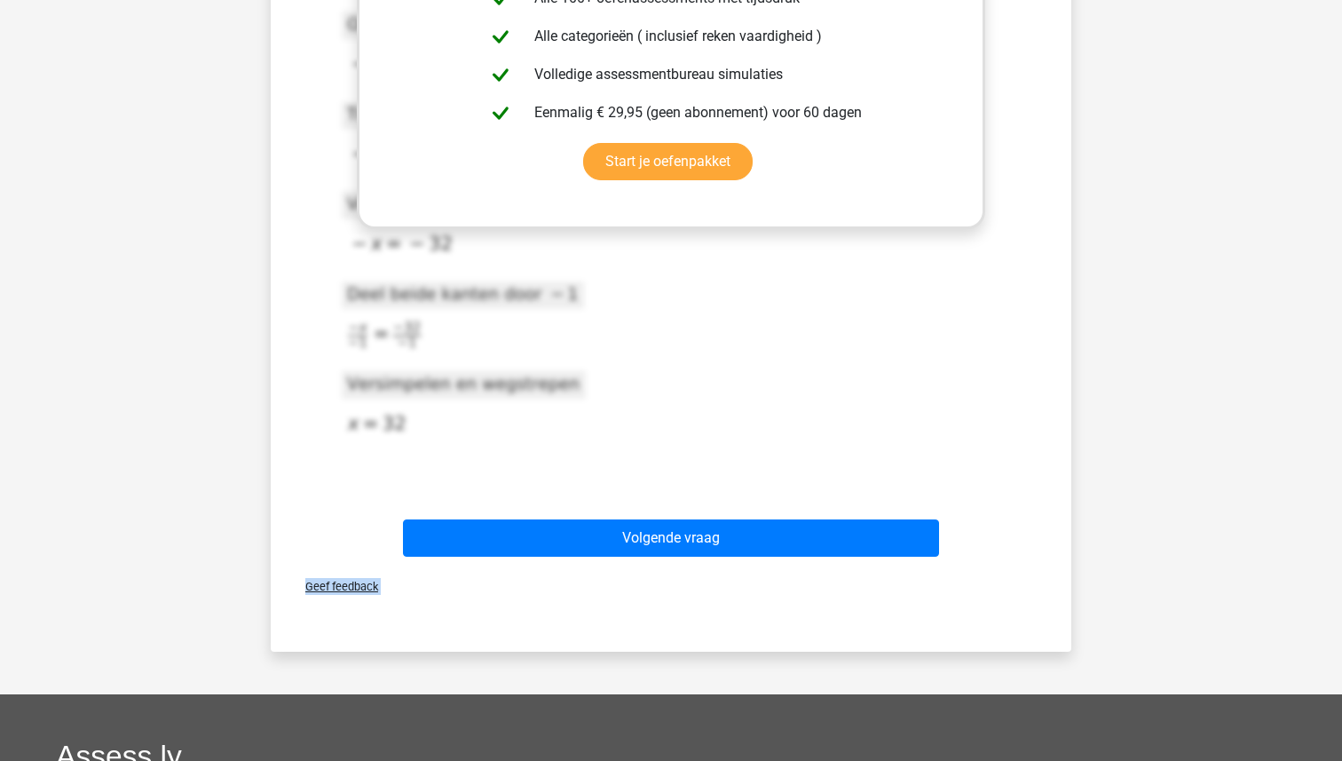
scroll to position [595, 0]
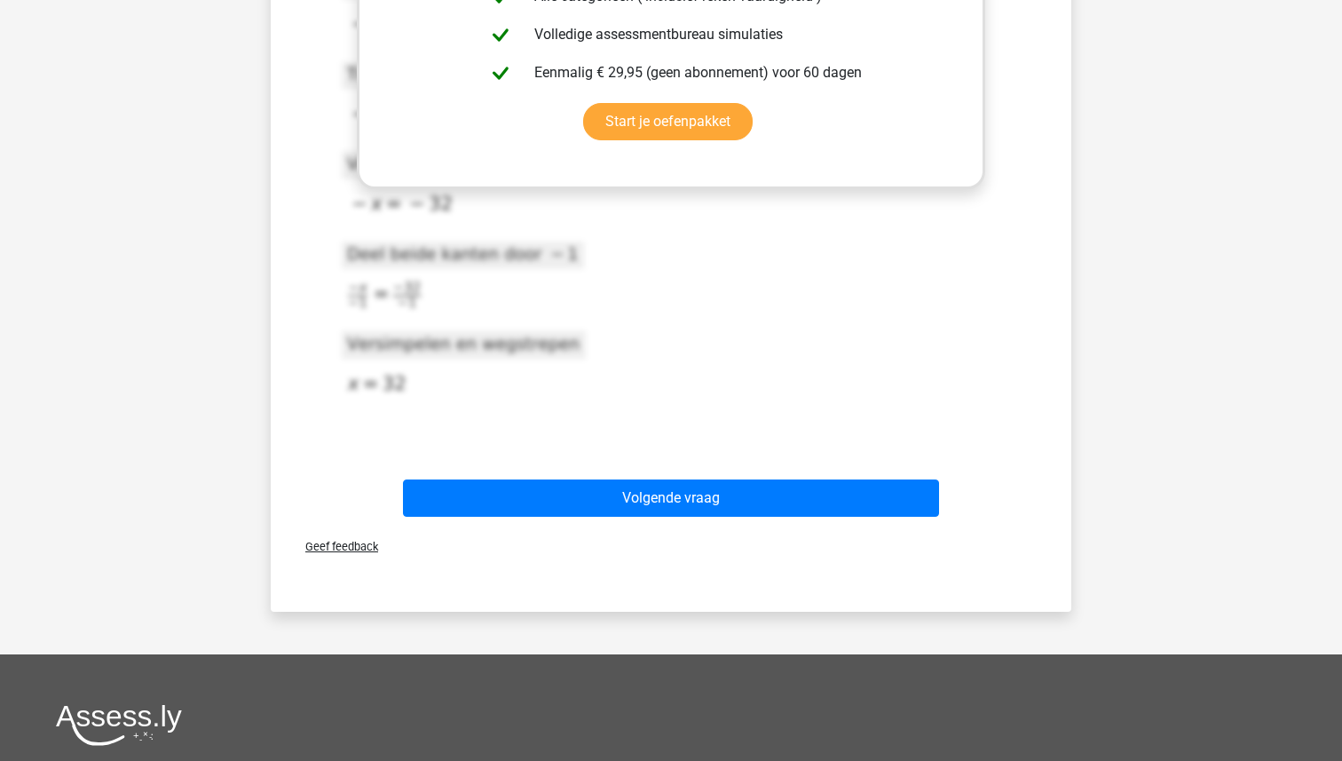
drag, startPoint x: 314, startPoint y: 40, endPoint x: 518, endPoint y: 428, distance: 438.2
click at [518, 428] on div "Uitwerkingen 2020-12-07T11:59:54.635762 image/svg+xml Matplotlib v3.3.2, https:…" at bounding box center [671, 104] width 744 height 722
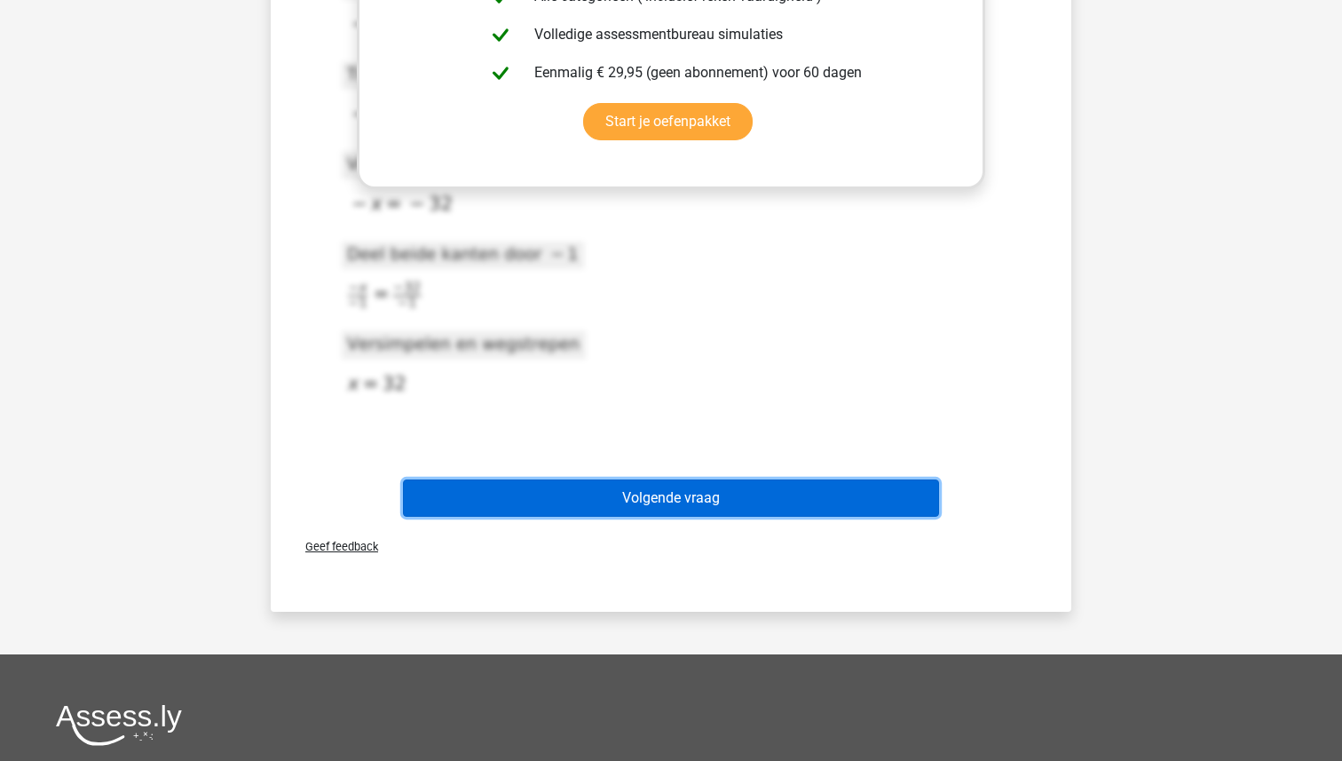
click at [673, 497] on button "Volgende vraag" at bounding box center [671, 497] width 537 height 37
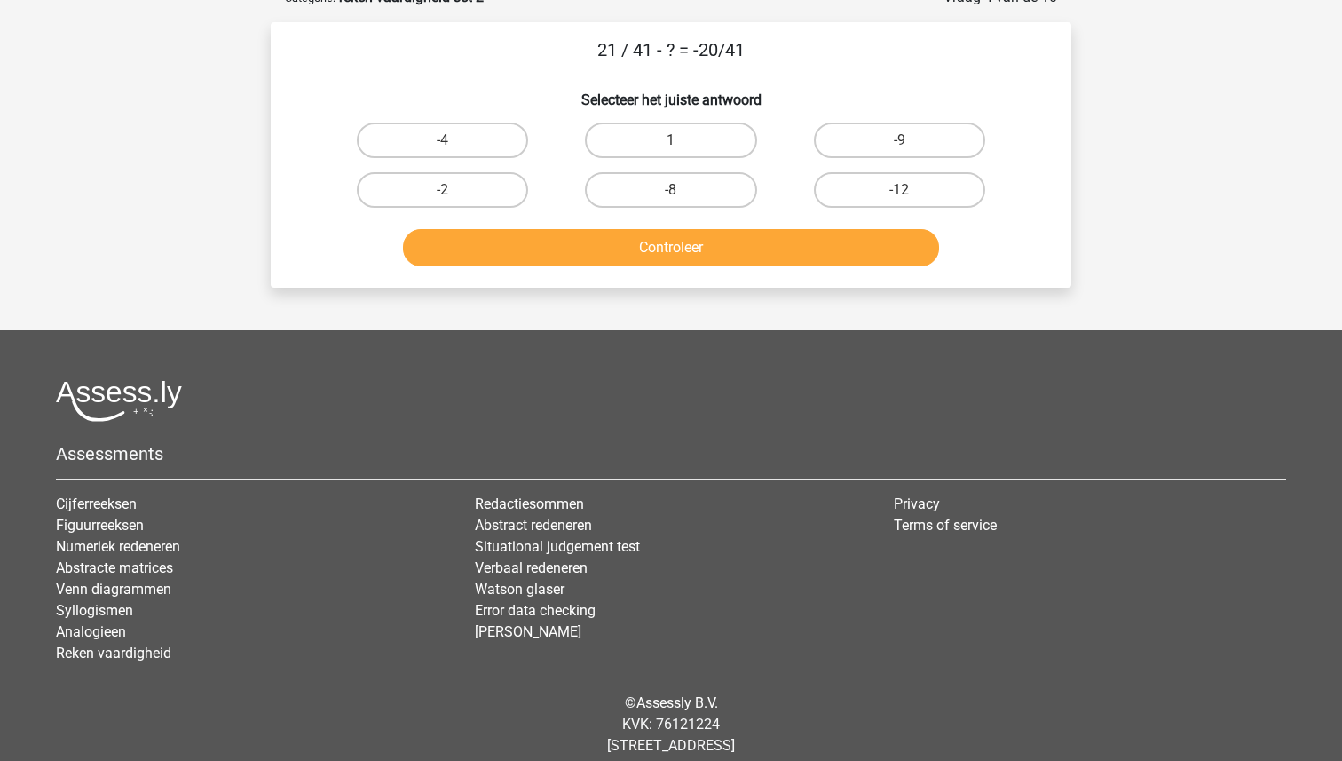
scroll to position [89, 0]
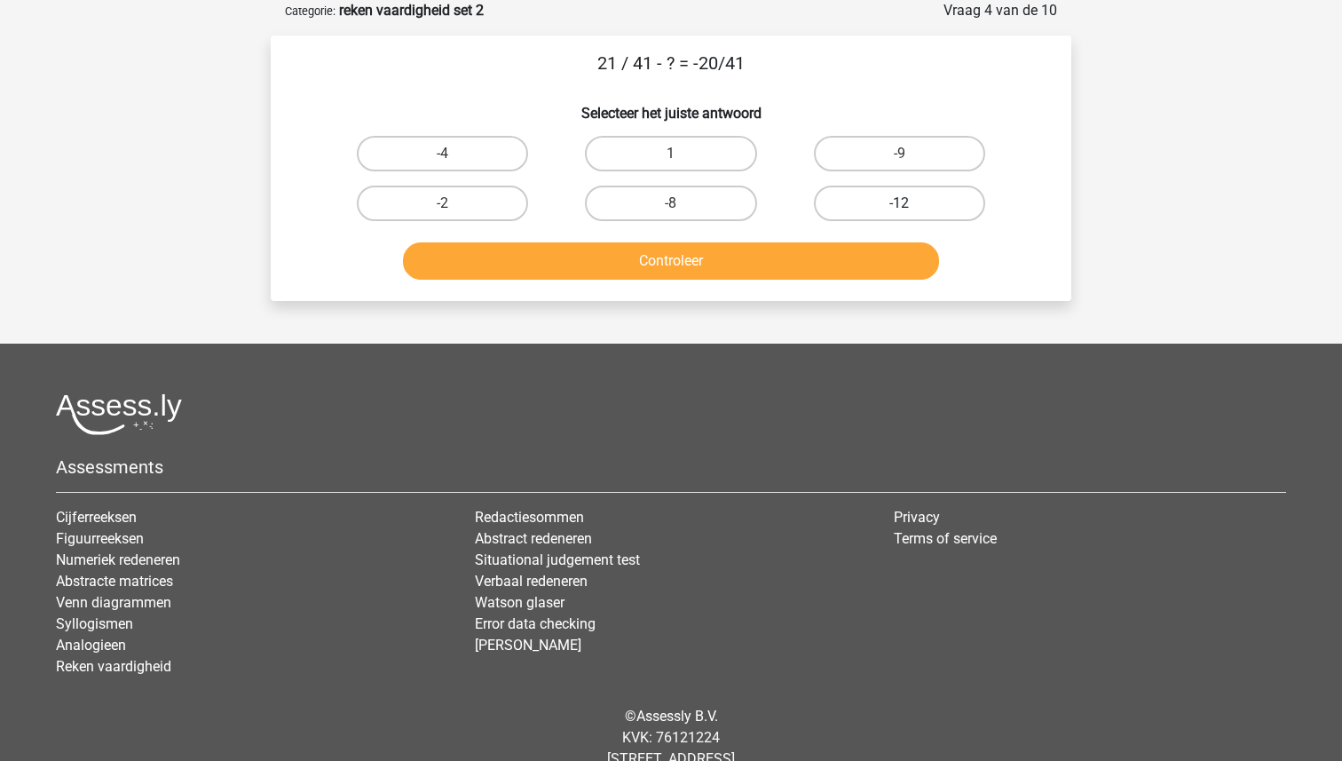
click at [842, 203] on label "-12" at bounding box center [899, 202] width 171 height 35
click at [899, 203] on input "-12" at bounding box center [905, 209] width 12 height 12
radio input "true"
click at [795, 256] on button "Controleer" at bounding box center [671, 260] width 537 height 37
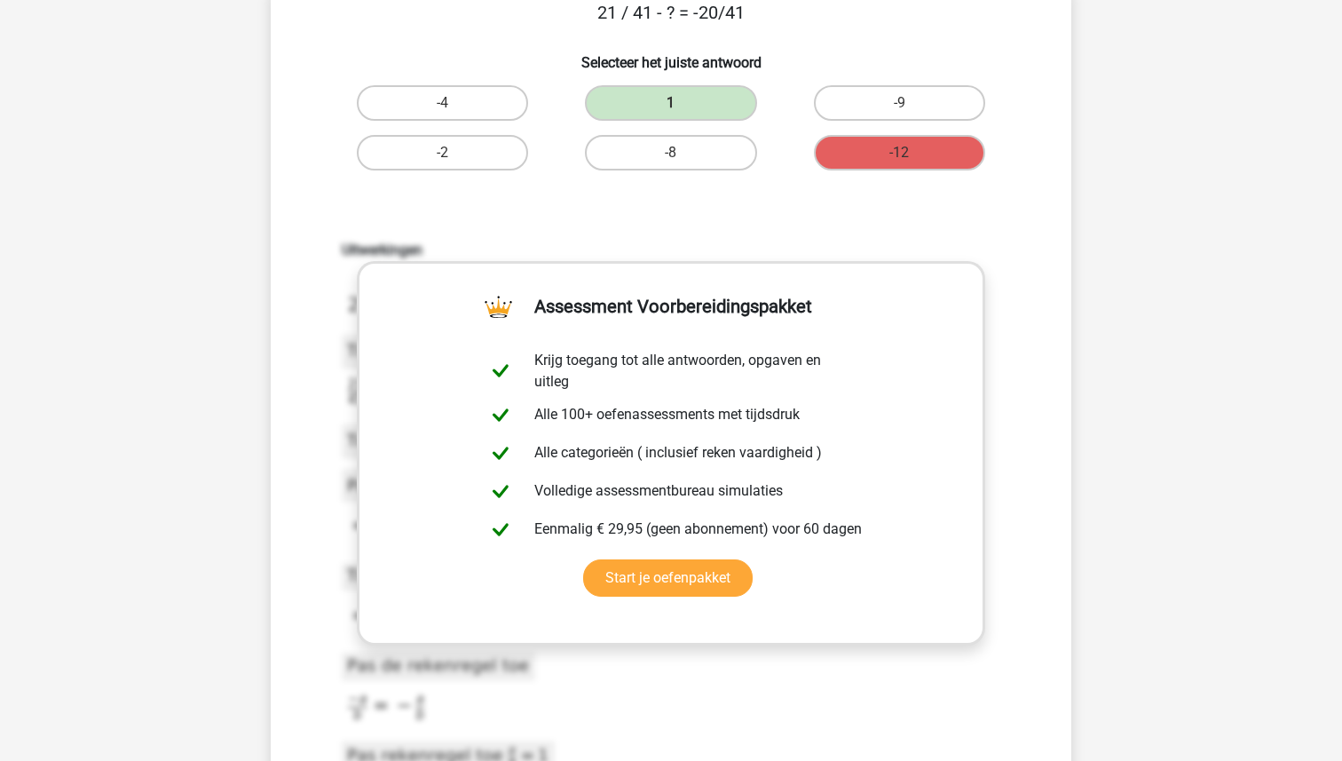
scroll to position [141, 0]
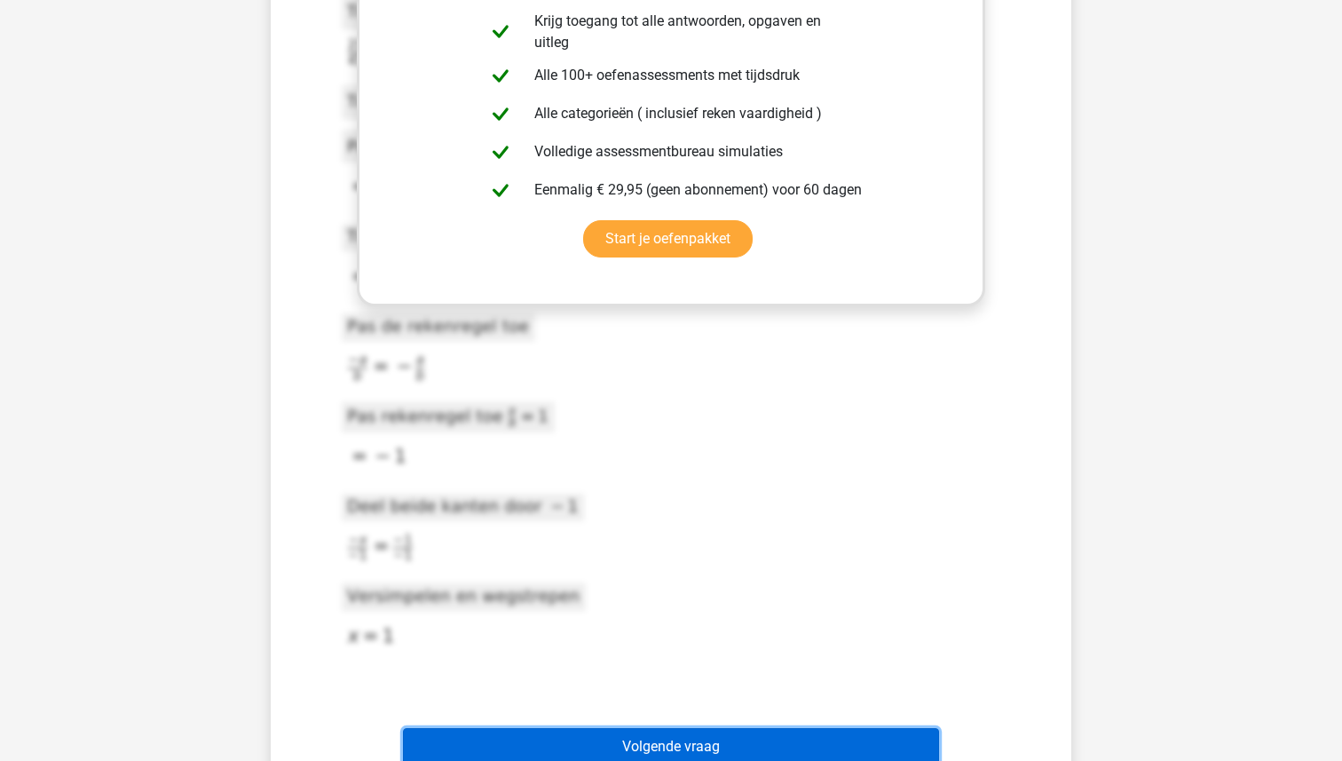
click at [659, 733] on button "Volgende vraag" at bounding box center [671, 746] width 537 height 37
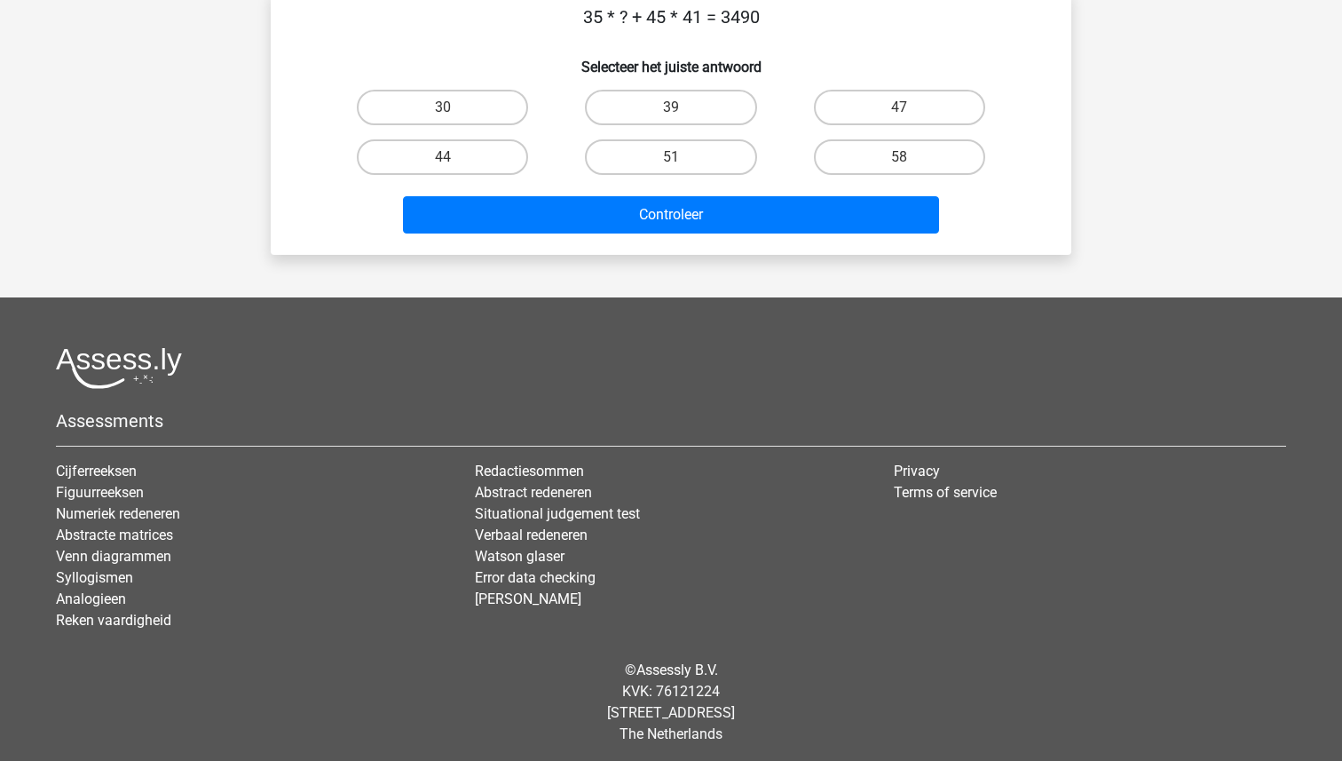
scroll to position [89, 0]
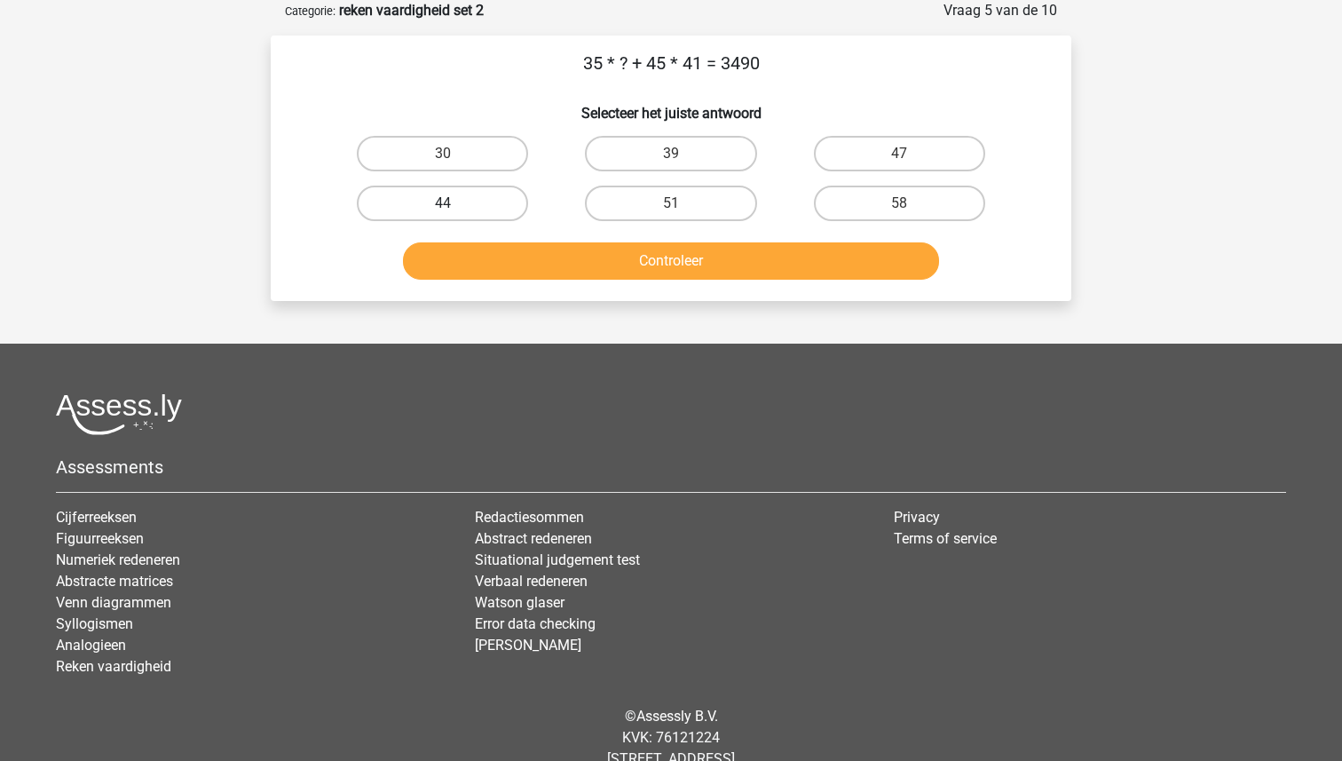
click at [494, 202] on label "44" at bounding box center [442, 202] width 171 height 35
click at [454, 203] on input "44" at bounding box center [449, 209] width 12 height 12
radio input "true"
click at [587, 242] on button "Controleer" at bounding box center [671, 260] width 537 height 37
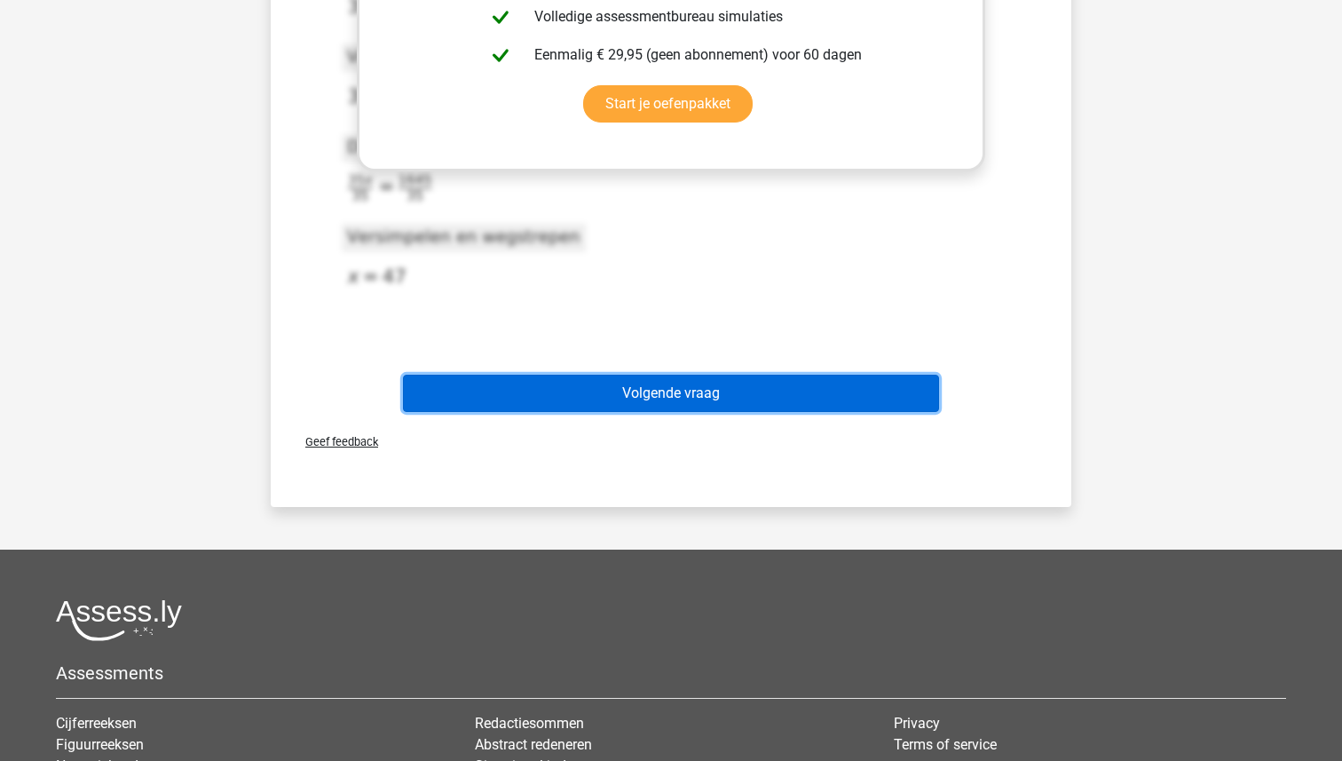
click at [643, 380] on button "Volgende vraag" at bounding box center [671, 392] width 537 height 37
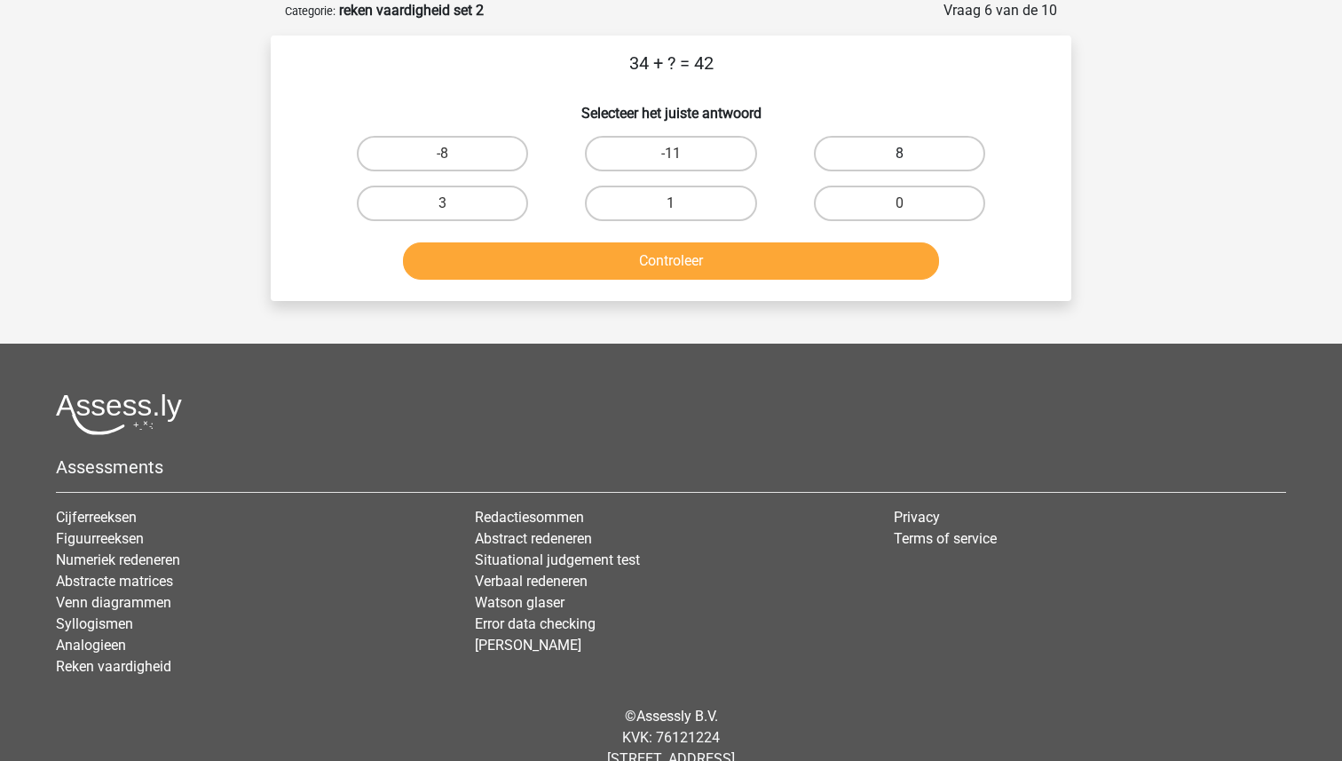
click at [920, 150] on label "8" at bounding box center [899, 153] width 171 height 35
click at [910, 154] on input "8" at bounding box center [905, 160] width 12 height 12
radio input "true"
click at [748, 255] on button "Controleer" at bounding box center [671, 260] width 537 height 37
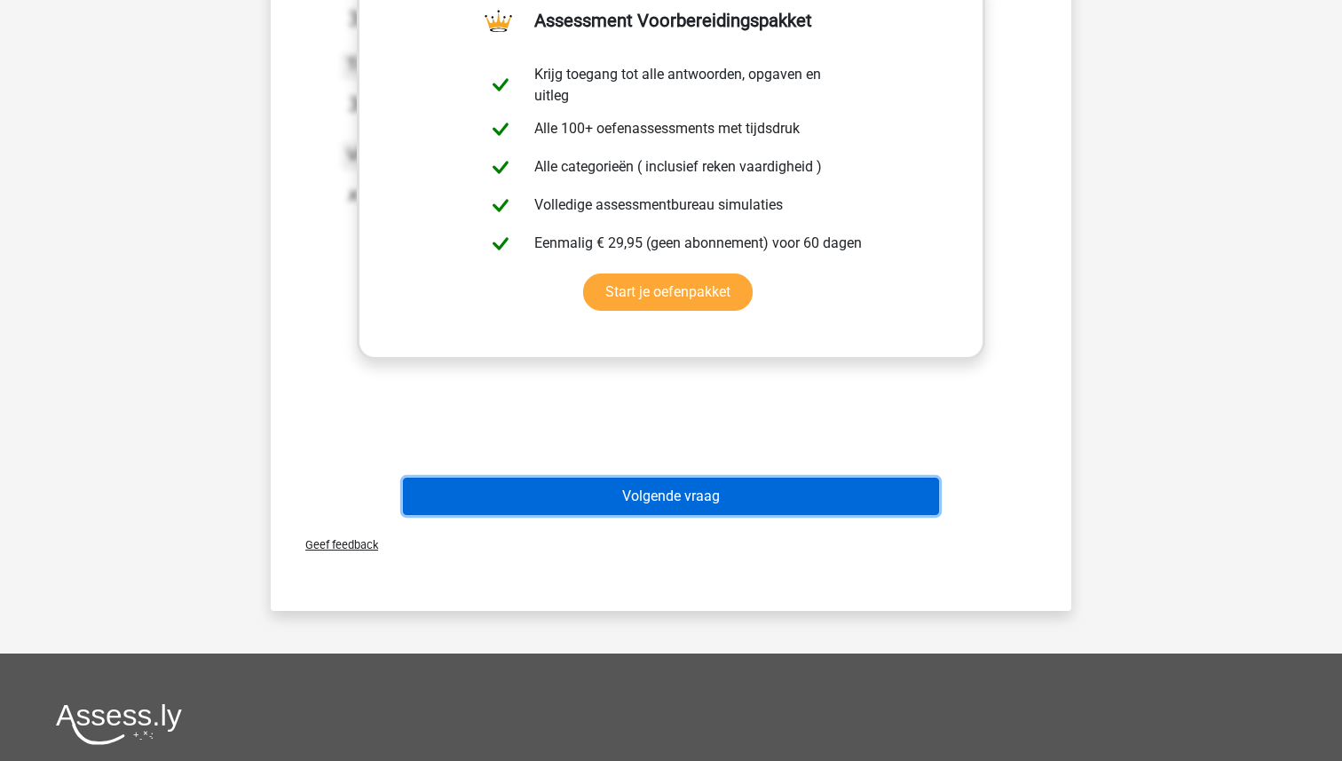
click at [685, 493] on button "Volgende vraag" at bounding box center [671, 495] width 537 height 37
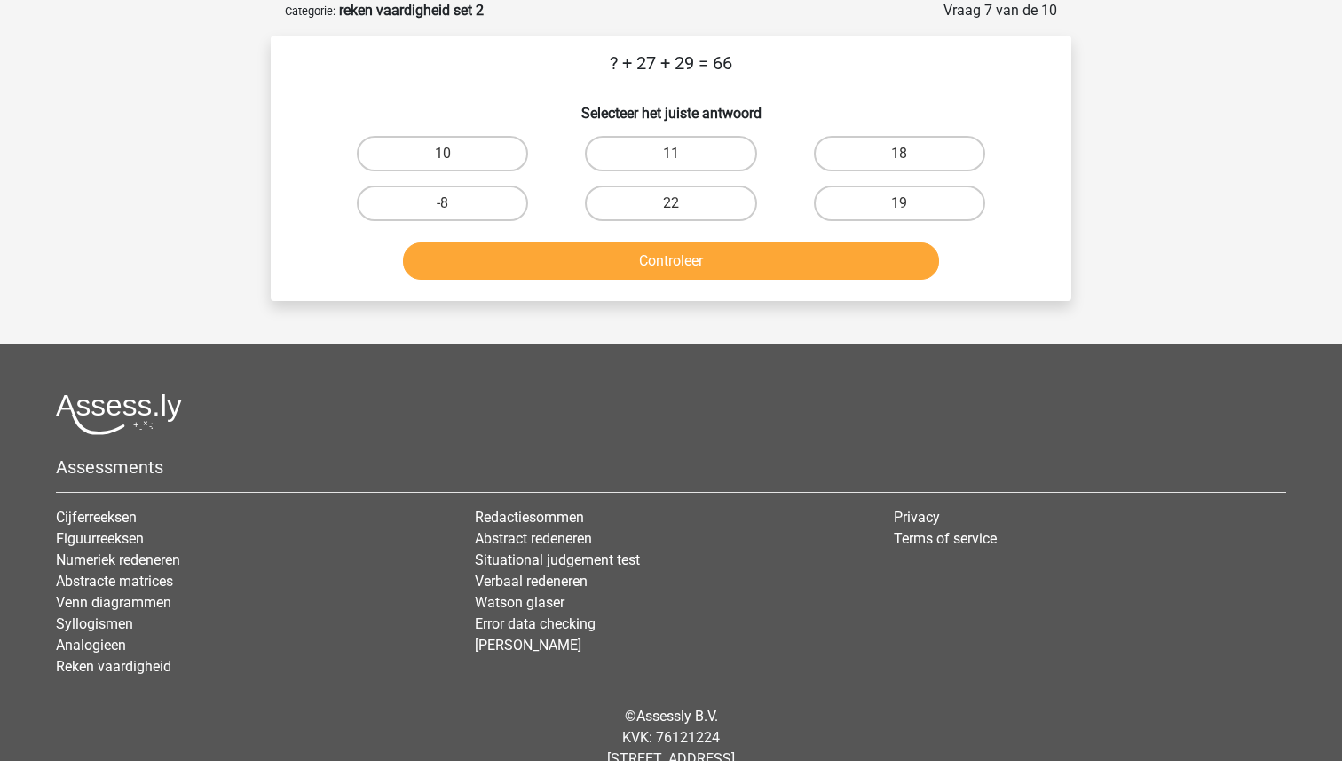
click at [486, 122] on div "? + 27 + 29 = 66 Selecteer het juiste antwoord 10 11 18 -8" at bounding box center [671, 168] width 786 height 237
click at [473, 153] on label "10" at bounding box center [442, 153] width 171 height 35
click at [454, 154] on input "10" at bounding box center [449, 160] width 12 height 12
radio input "true"
click at [653, 272] on button "Controleer" at bounding box center [671, 260] width 537 height 37
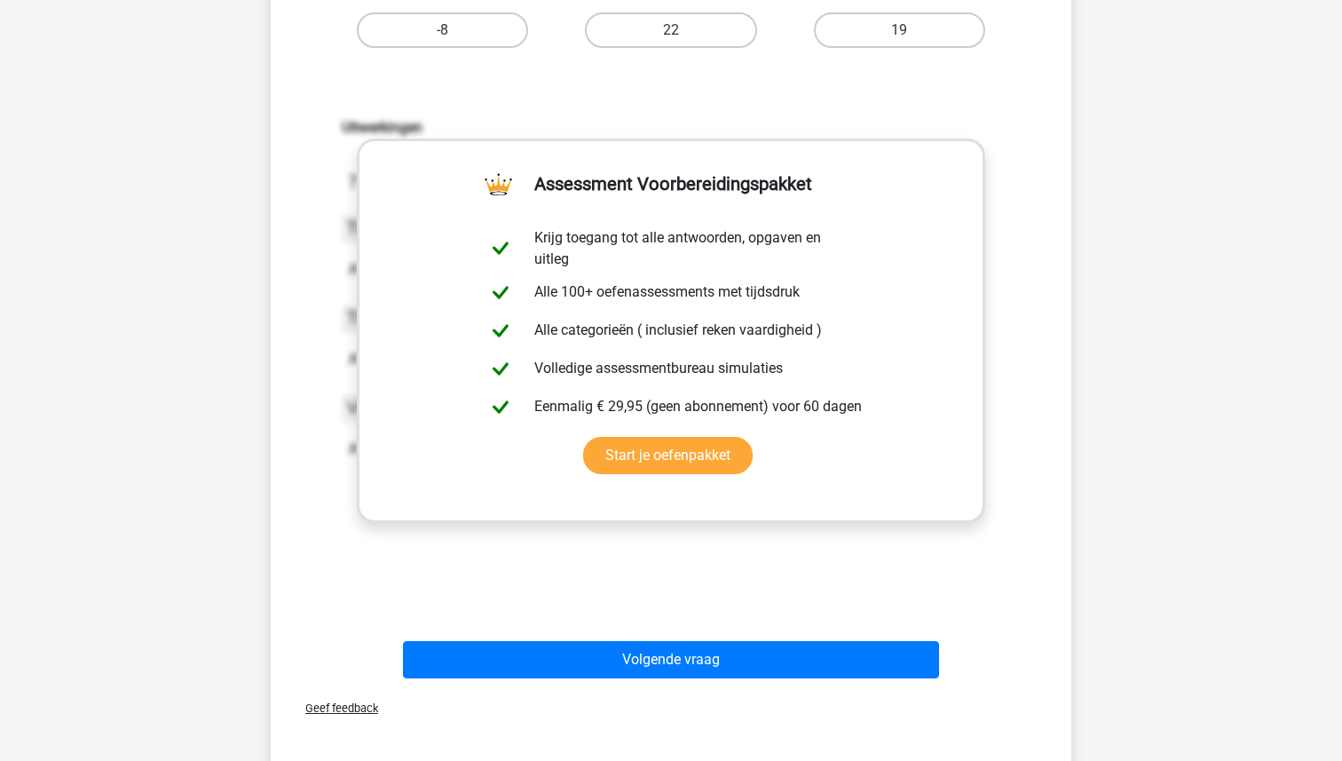
scroll to position [371, 0]
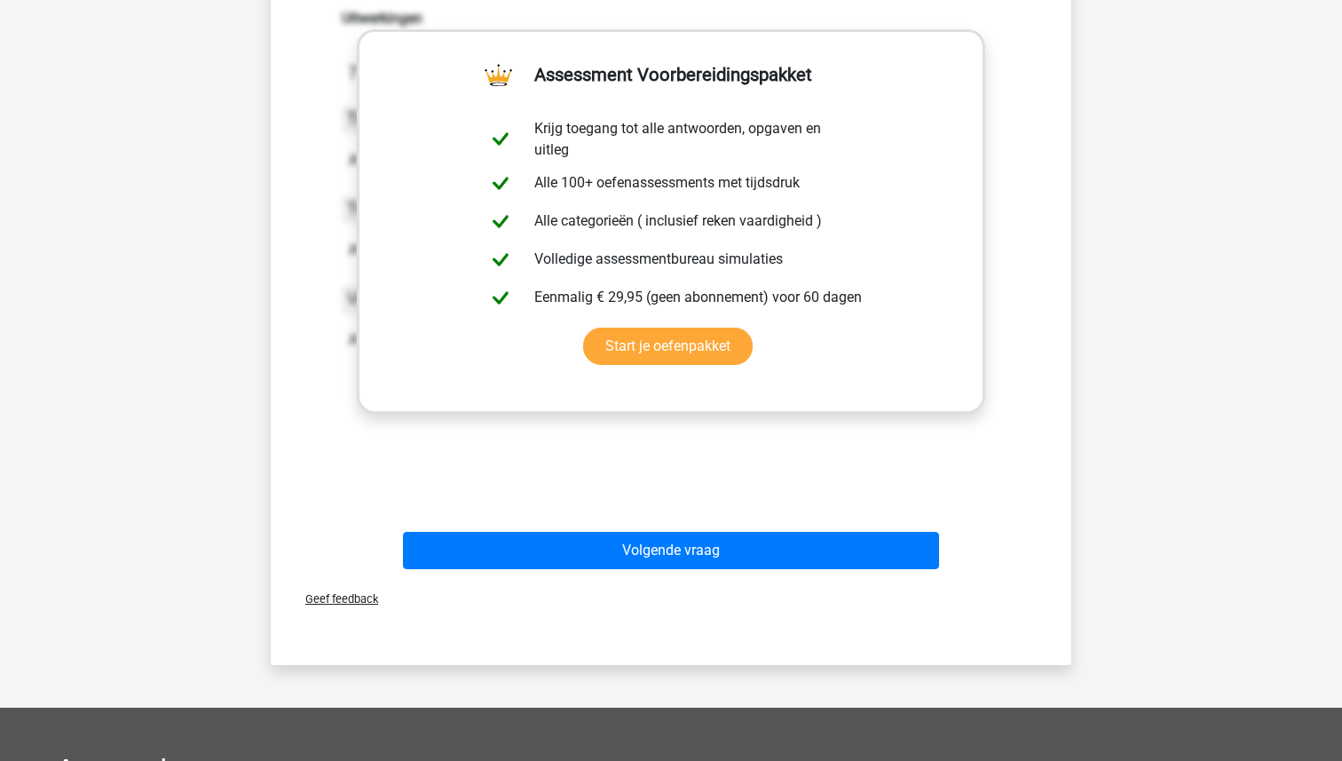
click at [642, 574] on div "Volgende vraag" at bounding box center [670, 554] width 685 height 44
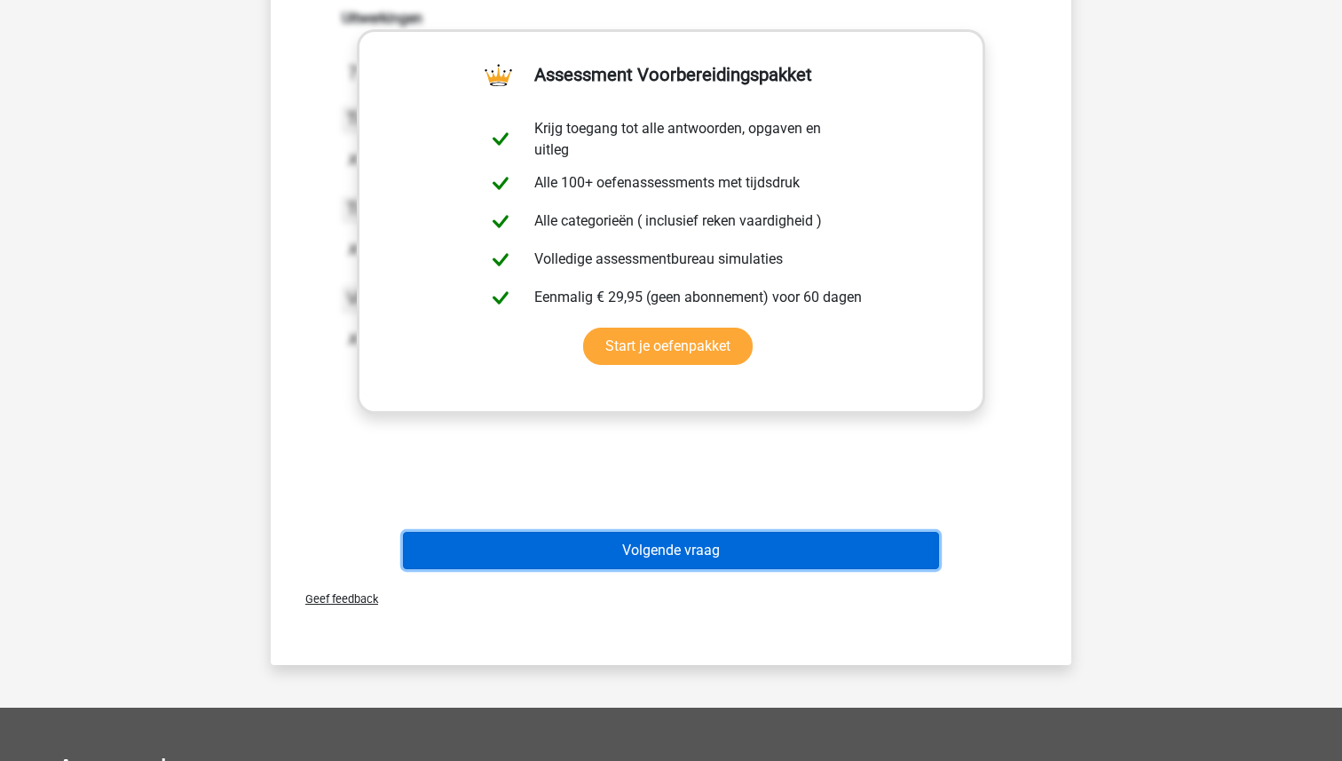
click at [642, 563] on button "Volgende vraag" at bounding box center [671, 550] width 537 height 37
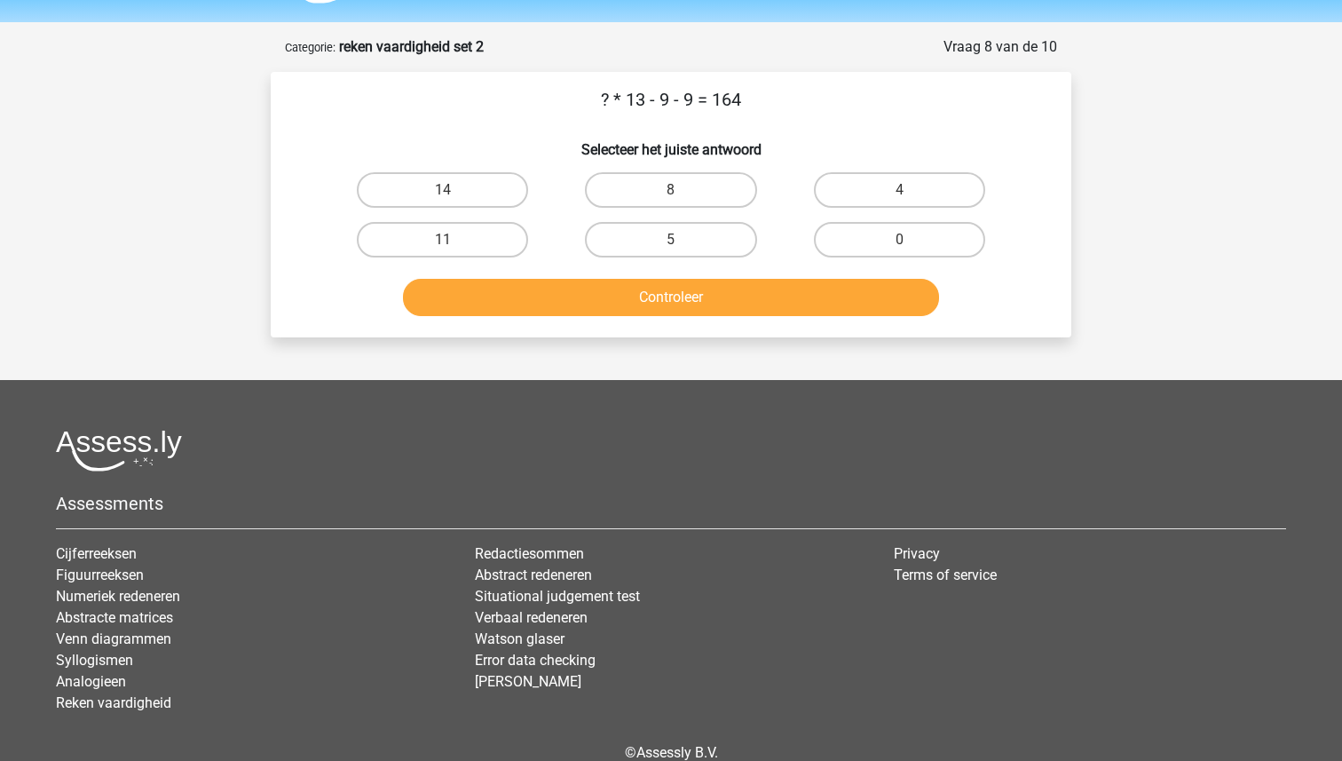
scroll to position [49, 0]
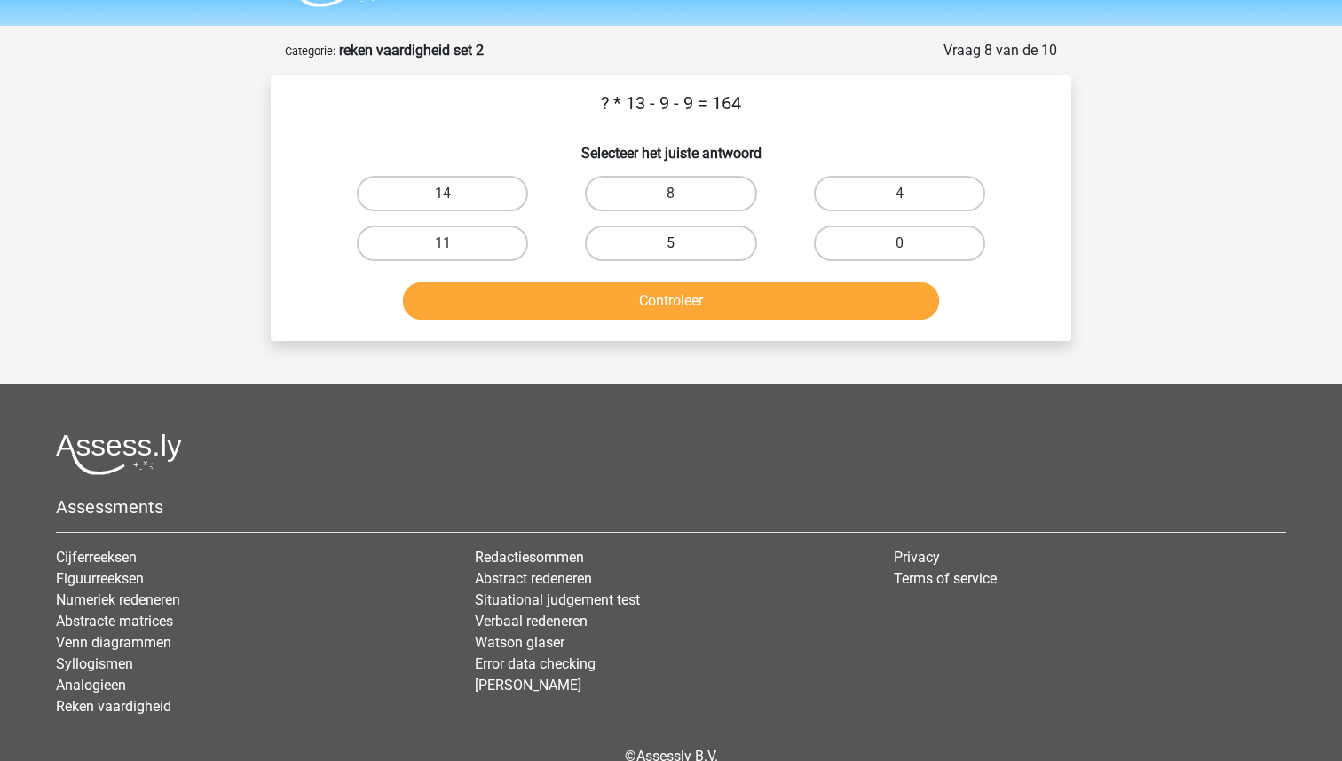
click at [703, 247] on label "5" at bounding box center [670, 242] width 171 height 35
click at [682, 247] on input "5" at bounding box center [677, 249] width 12 height 12
radio input "true"
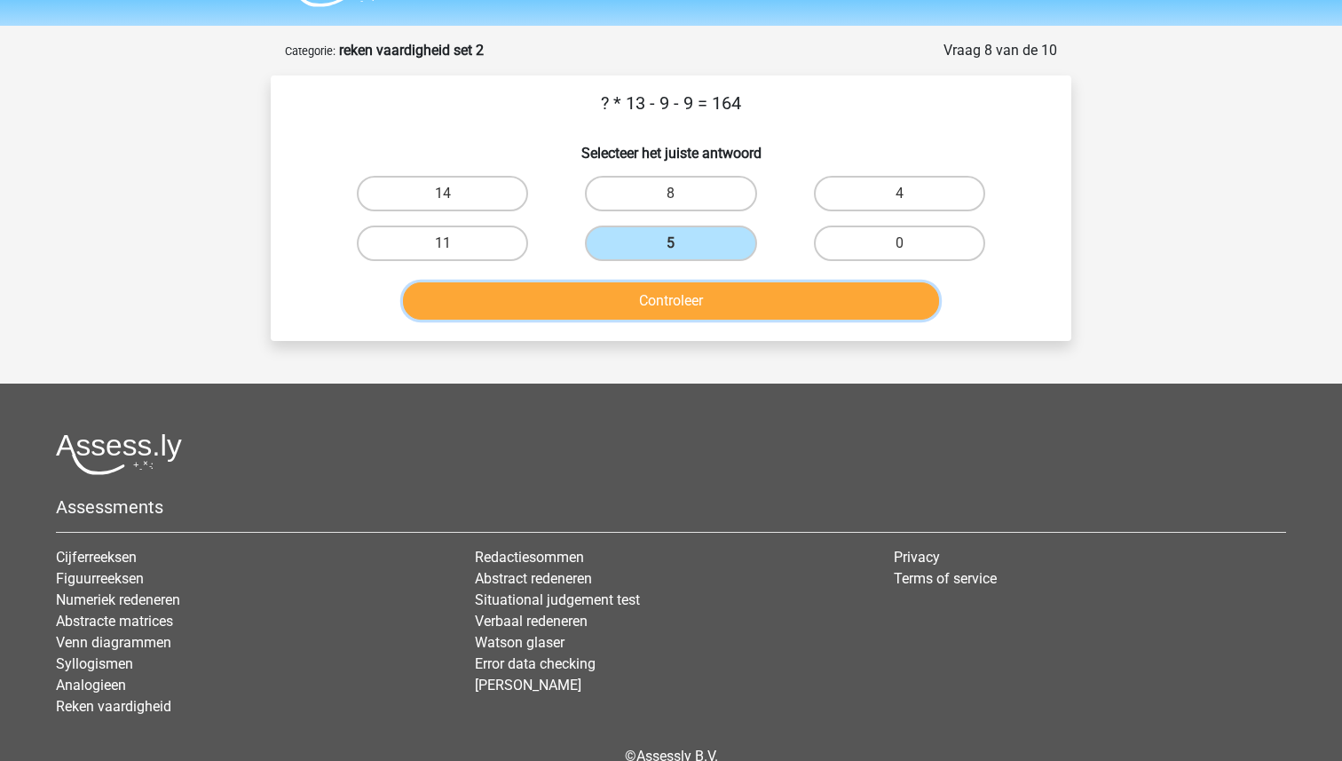
click at [700, 289] on button "Controleer" at bounding box center [671, 300] width 537 height 37
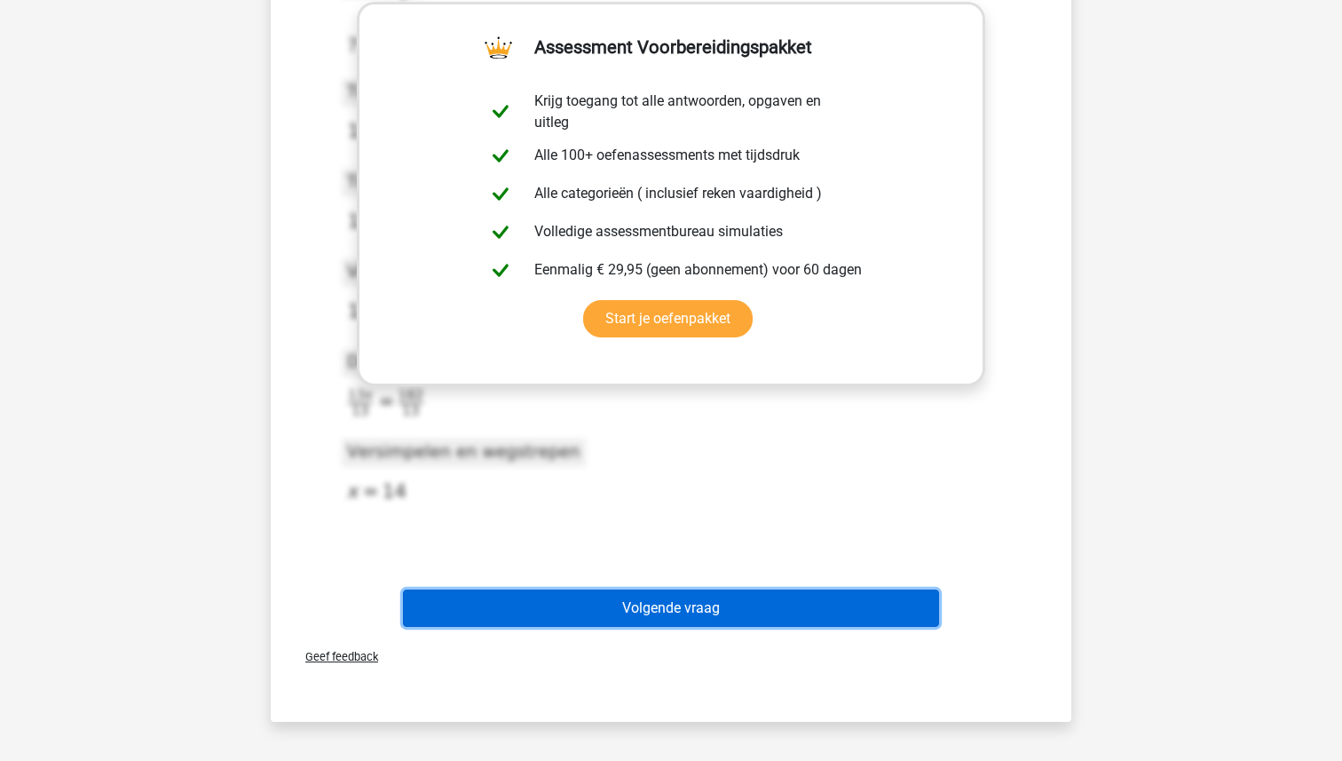
click at [654, 619] on button "Volgende vraag" at bounding box center [671, 607] width 537 height 37
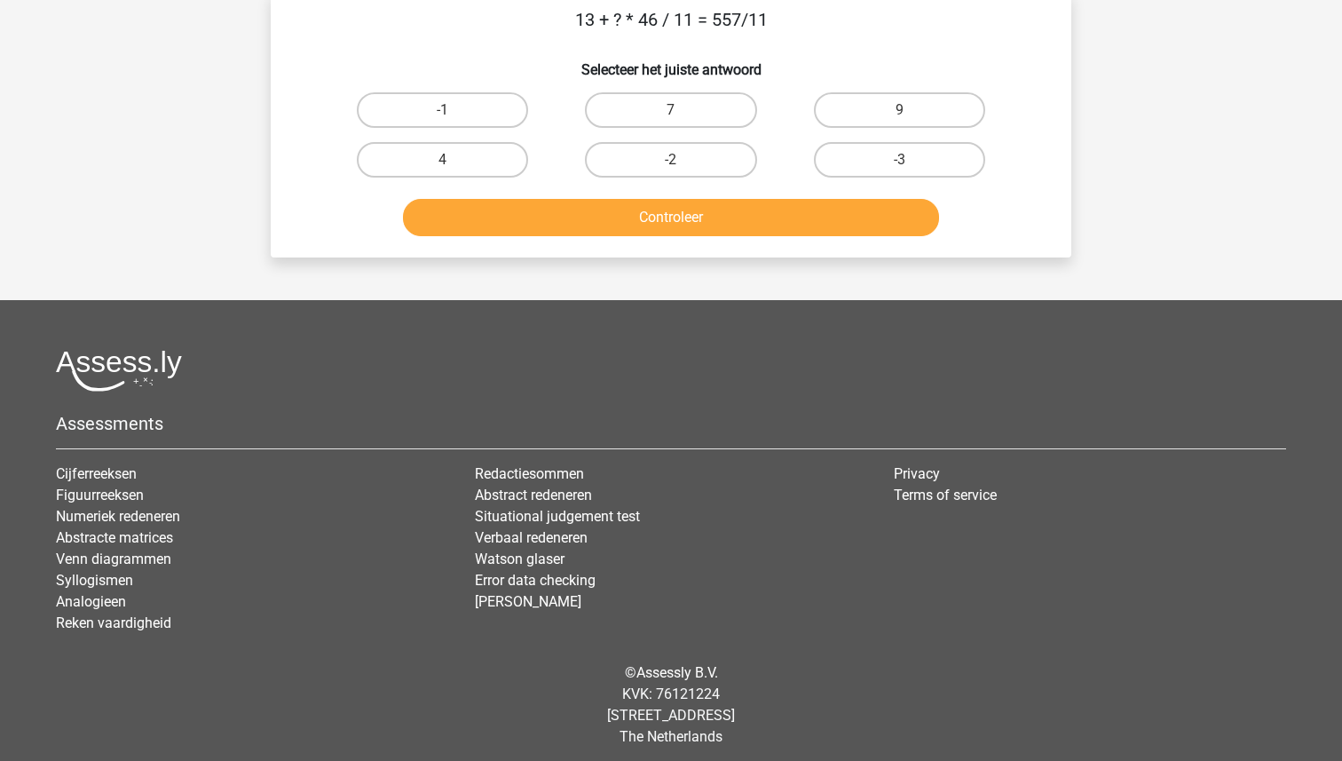
scroll to position [89, 0]
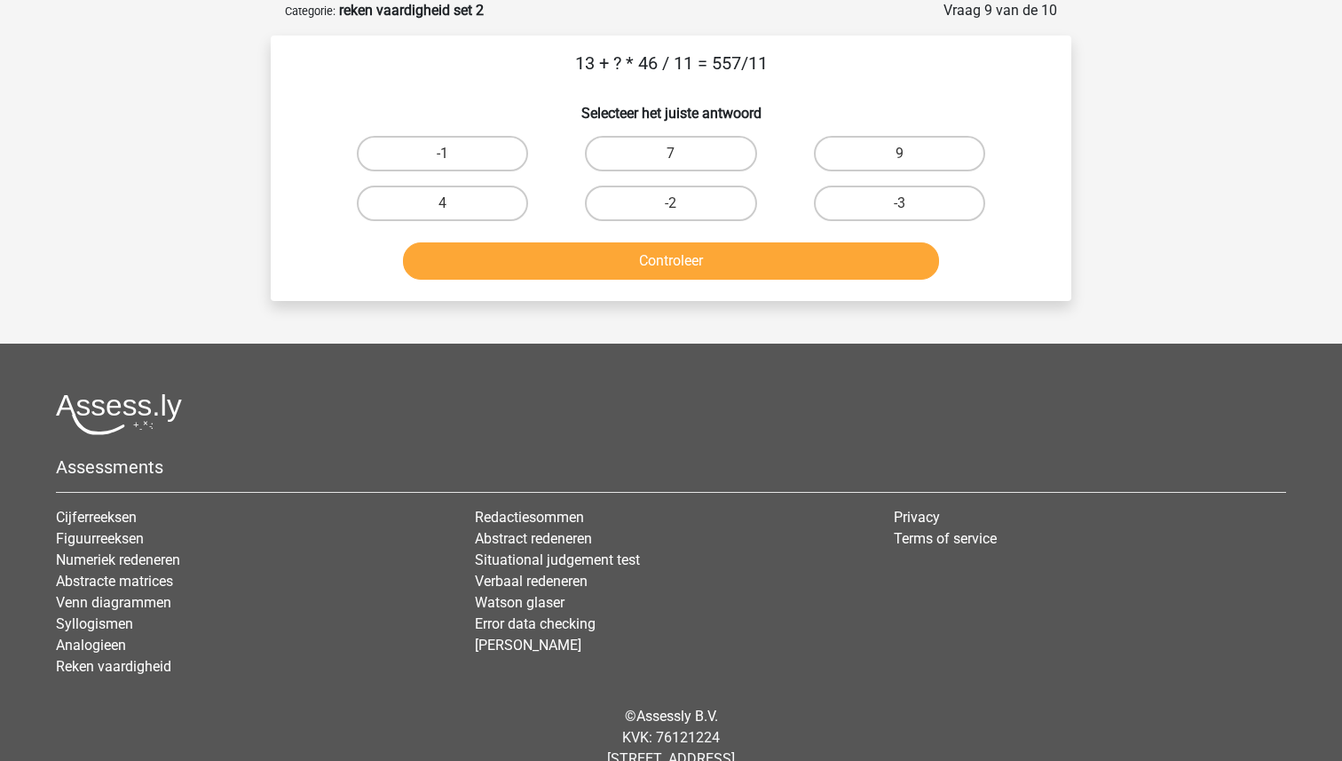
click at [680, 154] on input "7" at bounding box center [677, 160] width 12 height 12
radio input "true"
click at [652, 303] on div "Kies premium Ilse iiilsekater@hotmail.com" at bounding box center [671, 361] width 1342 height 901
click at [652, 272] on button "Controleer" at bounding box center [671, 260] width 537 height 37
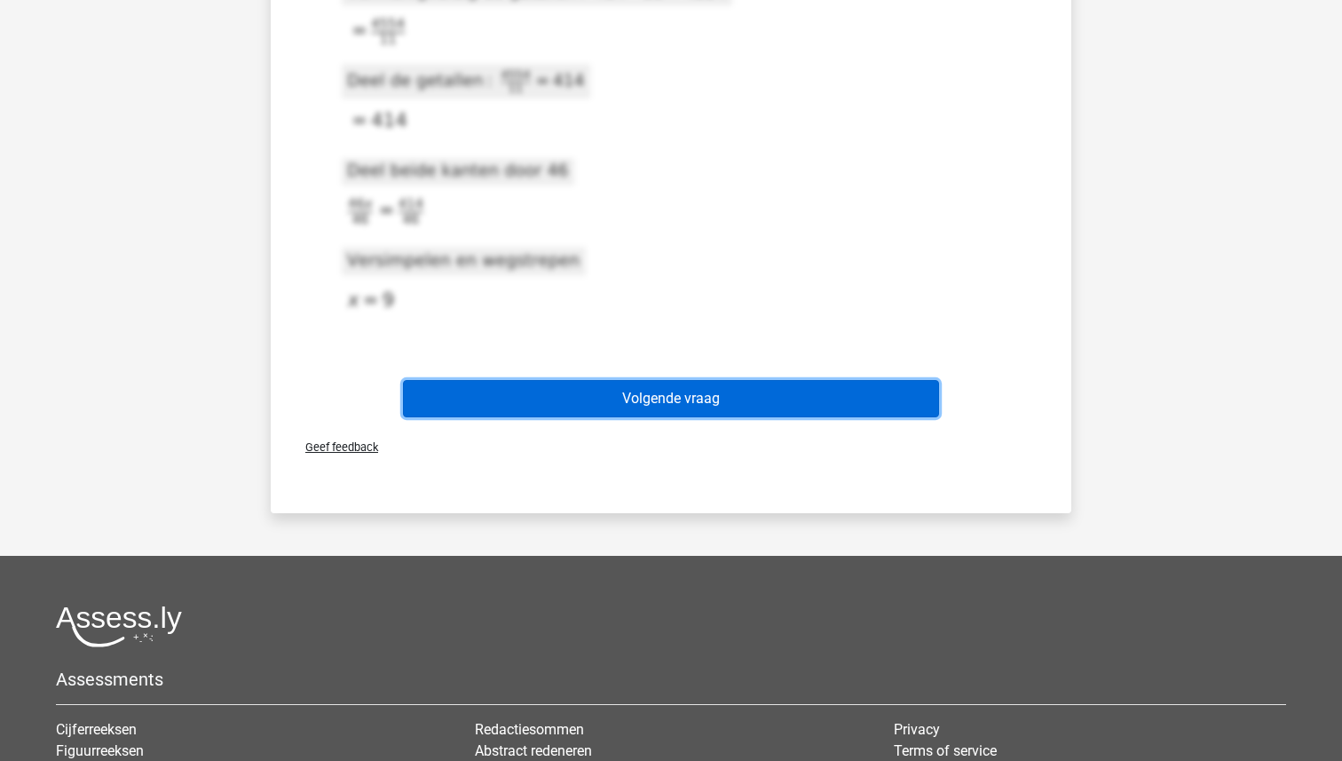
click at [667, 402] on button "Volgende vraag" at bounding box center [671, 398] width 537 height 37
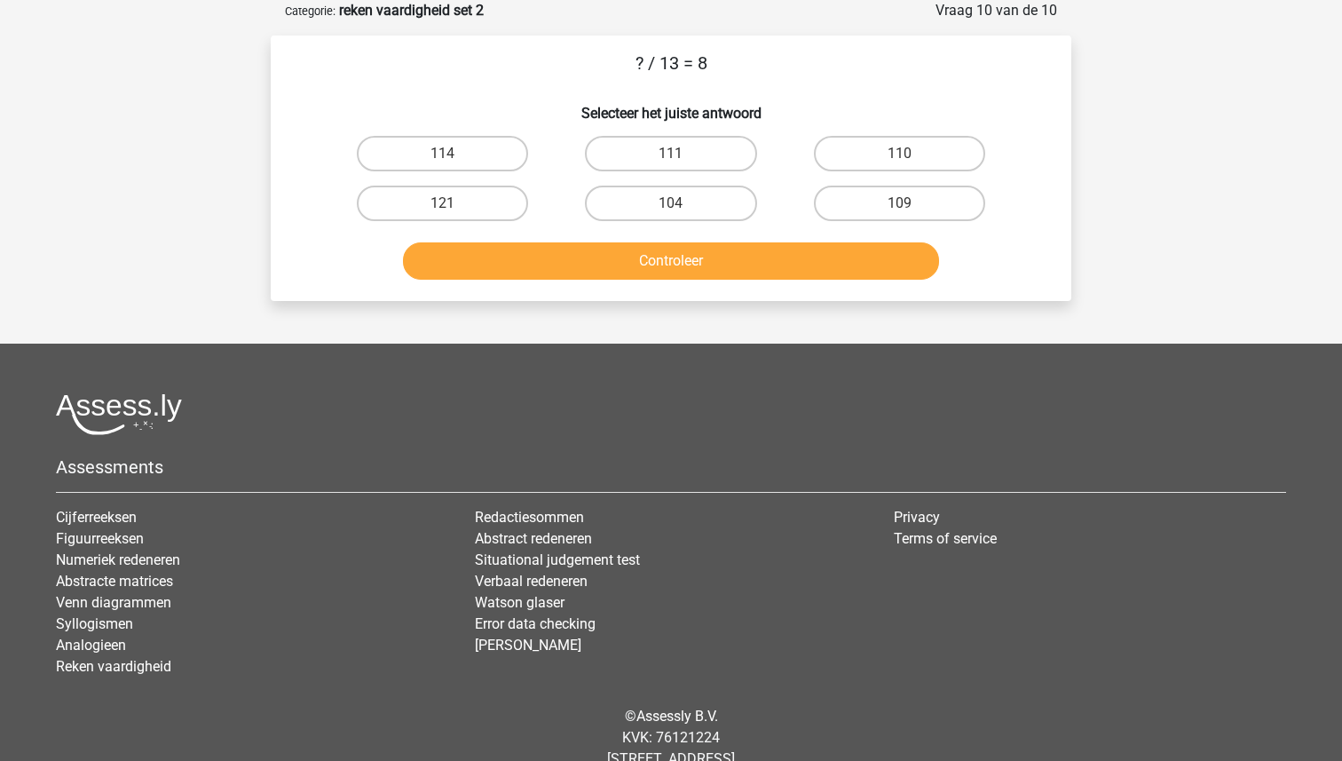
scroll to position [0, 0]
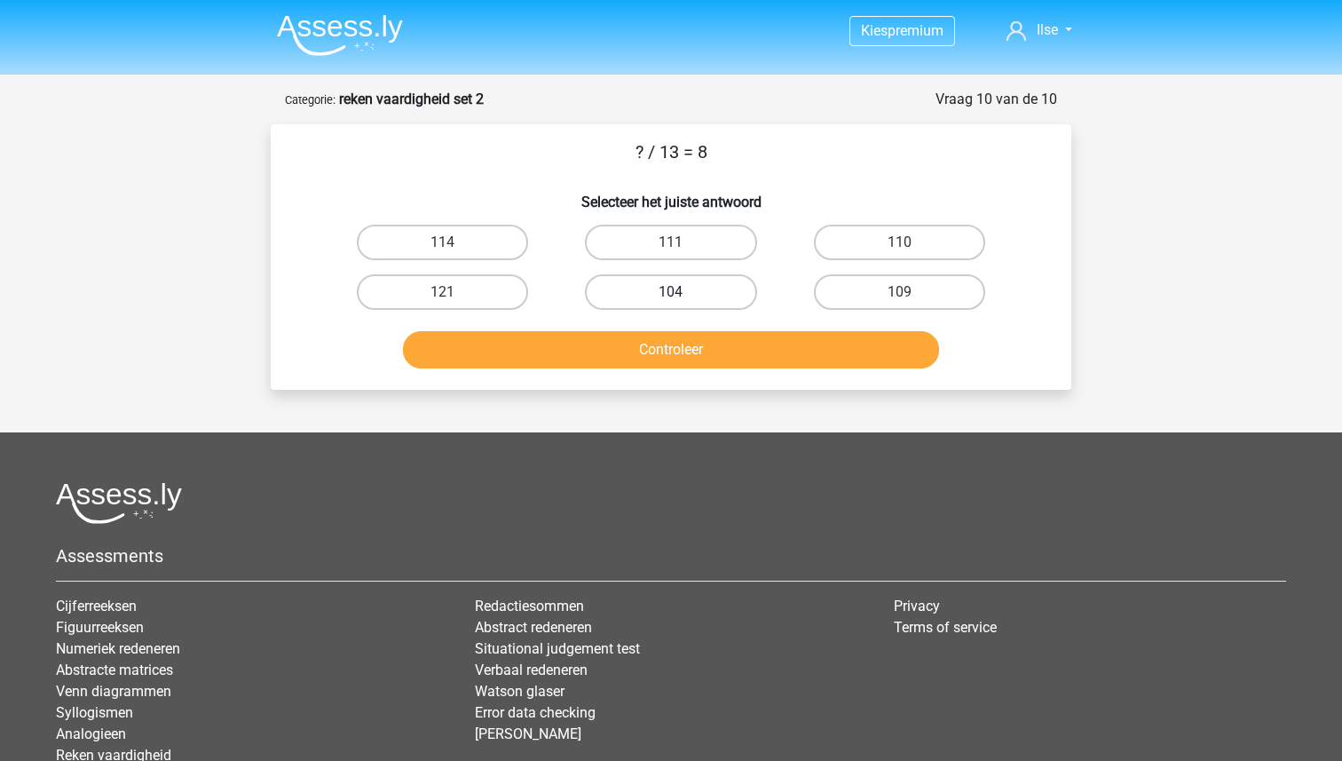
click at [676, 285] on label "104" at bounding box center [670, 291] width 171 height 35
click at [676, 292] on input "104" at bounding box center [677, 298] width 12 height 12
radio input "true"
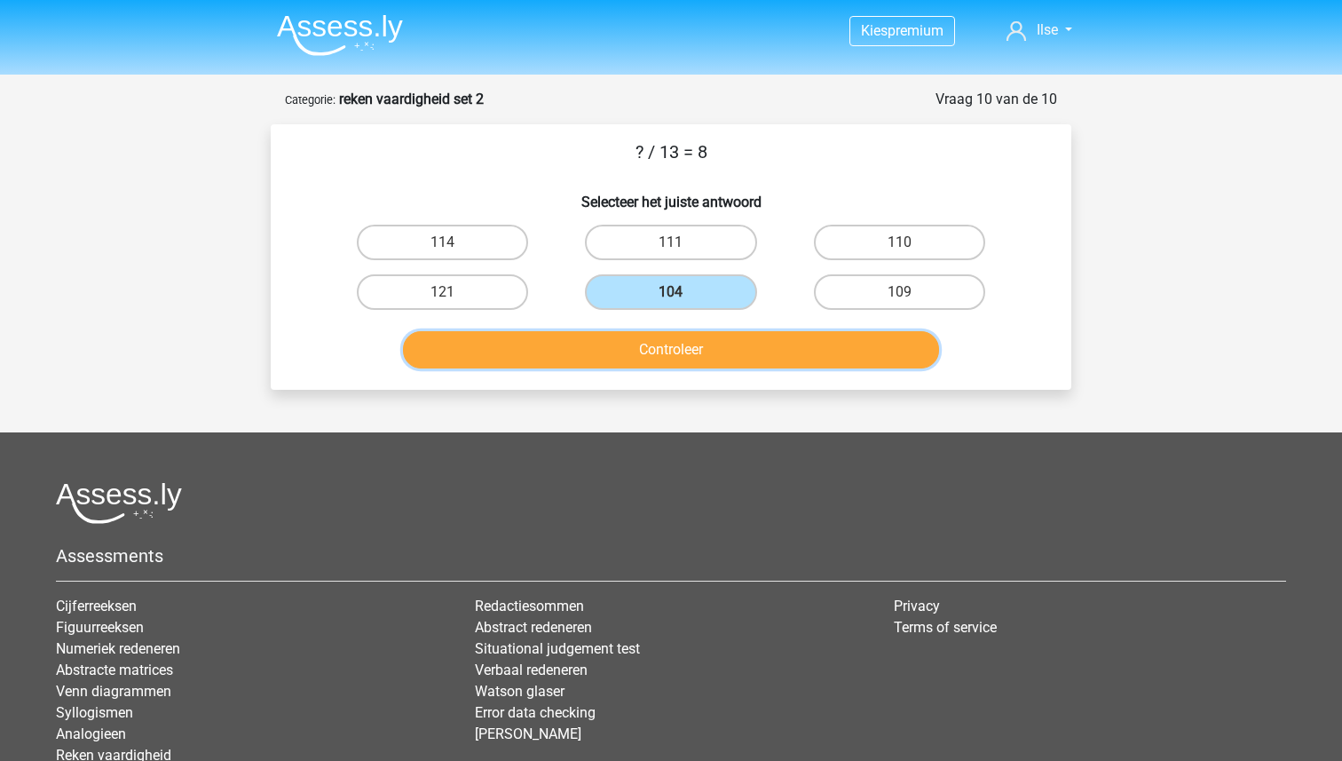
click at [669, 359] on button "Controleer" at bounding box center [671, 349] width 537 height 37
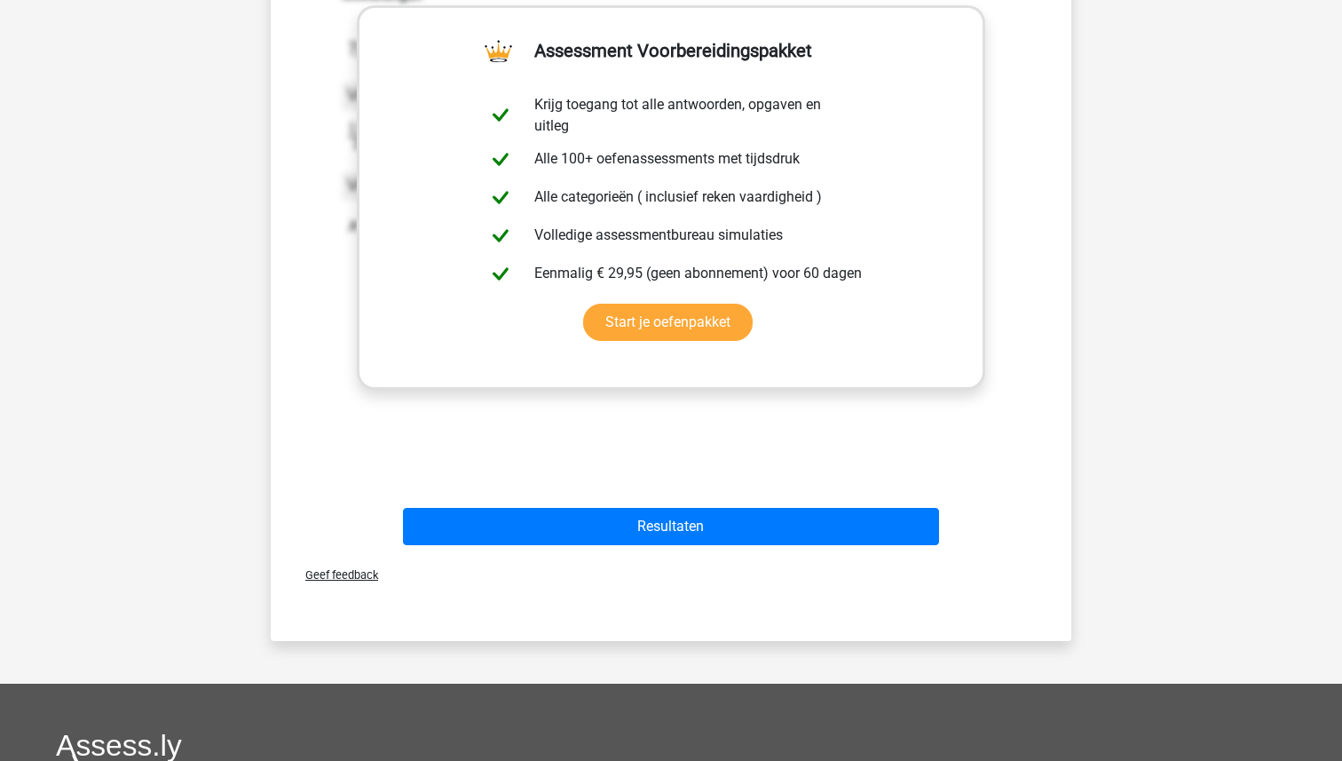
scroll to position [494, 0]
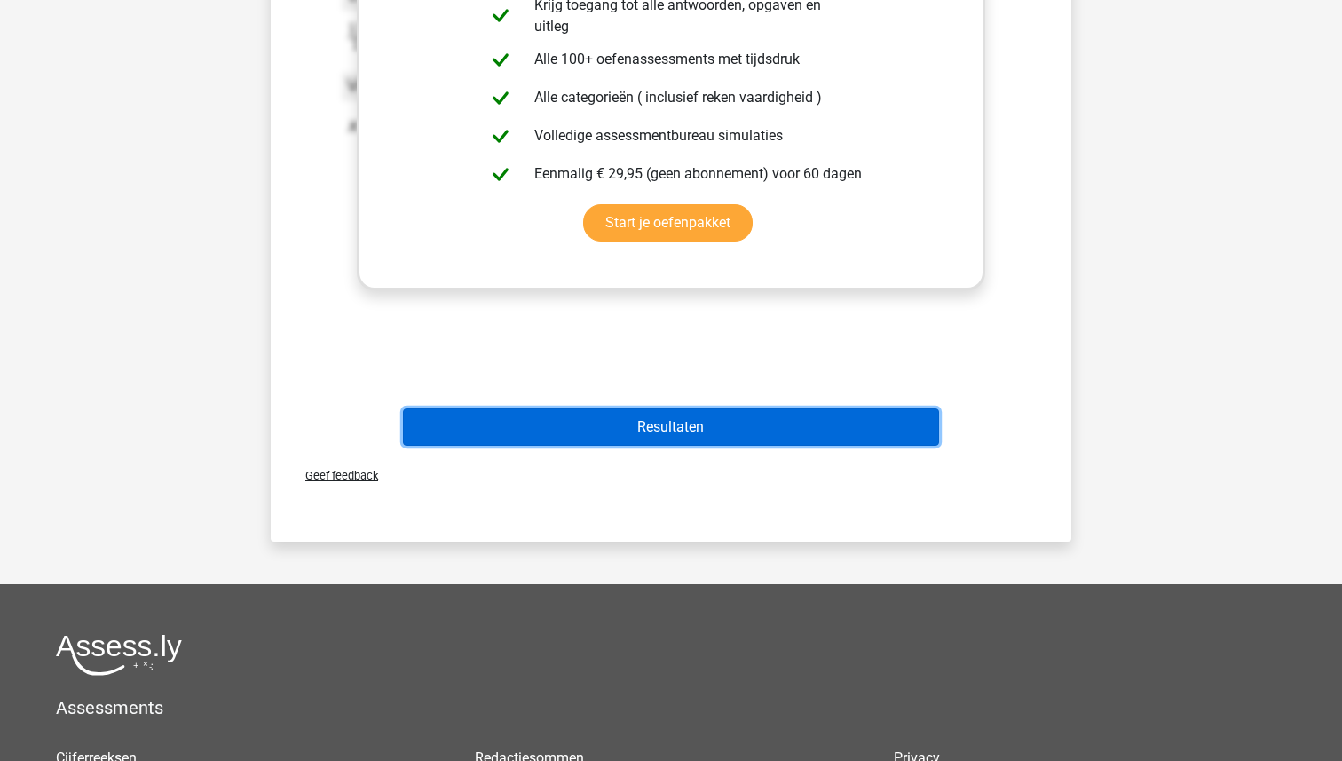
click at [664, 445] on button "Resultaten" at bounding box center [671, 426] width 537 height 37
click at [663, 422] on button "Resultaten" at bounding box center [671, 426] width 537 height 37
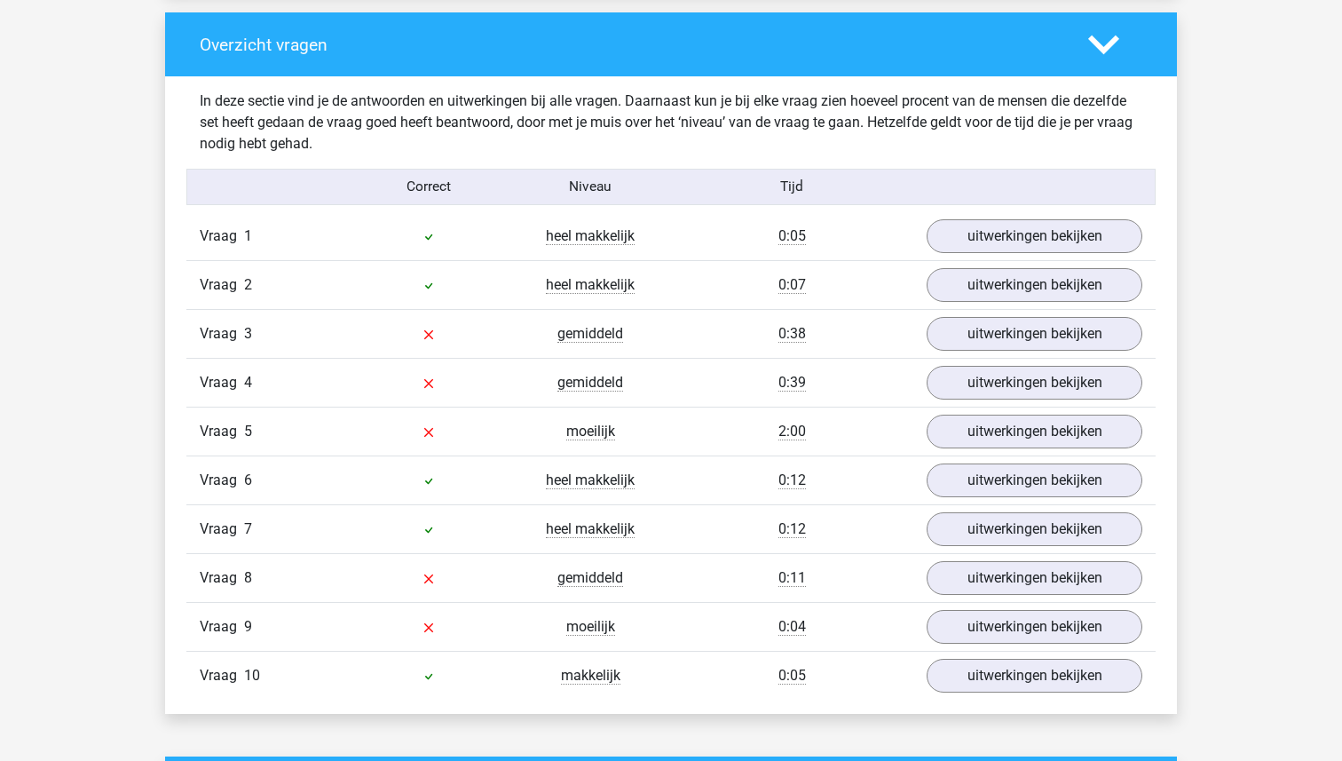
scroll to position [1320, 0]
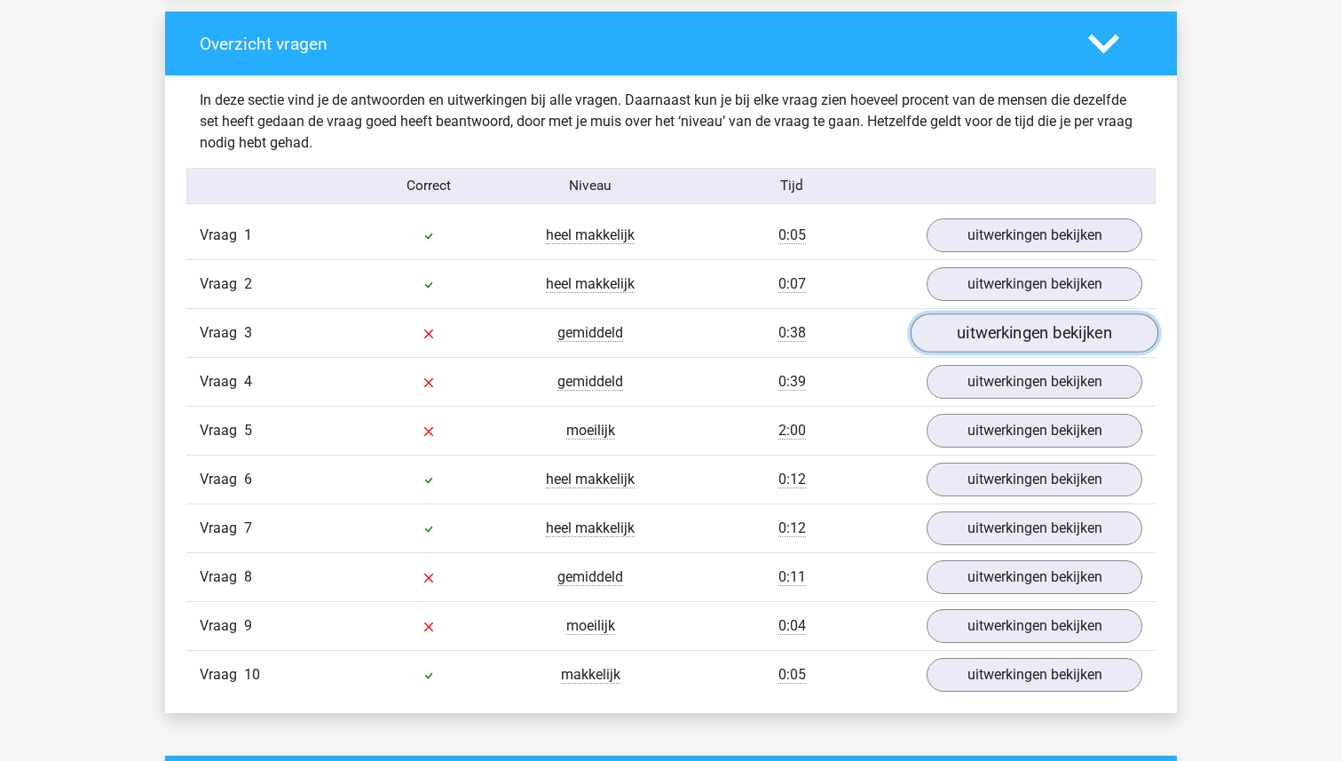
click at [1006, 339] on link "uitwerkingen bekijken" at bounding box center [1034, 333] width 248 height 39
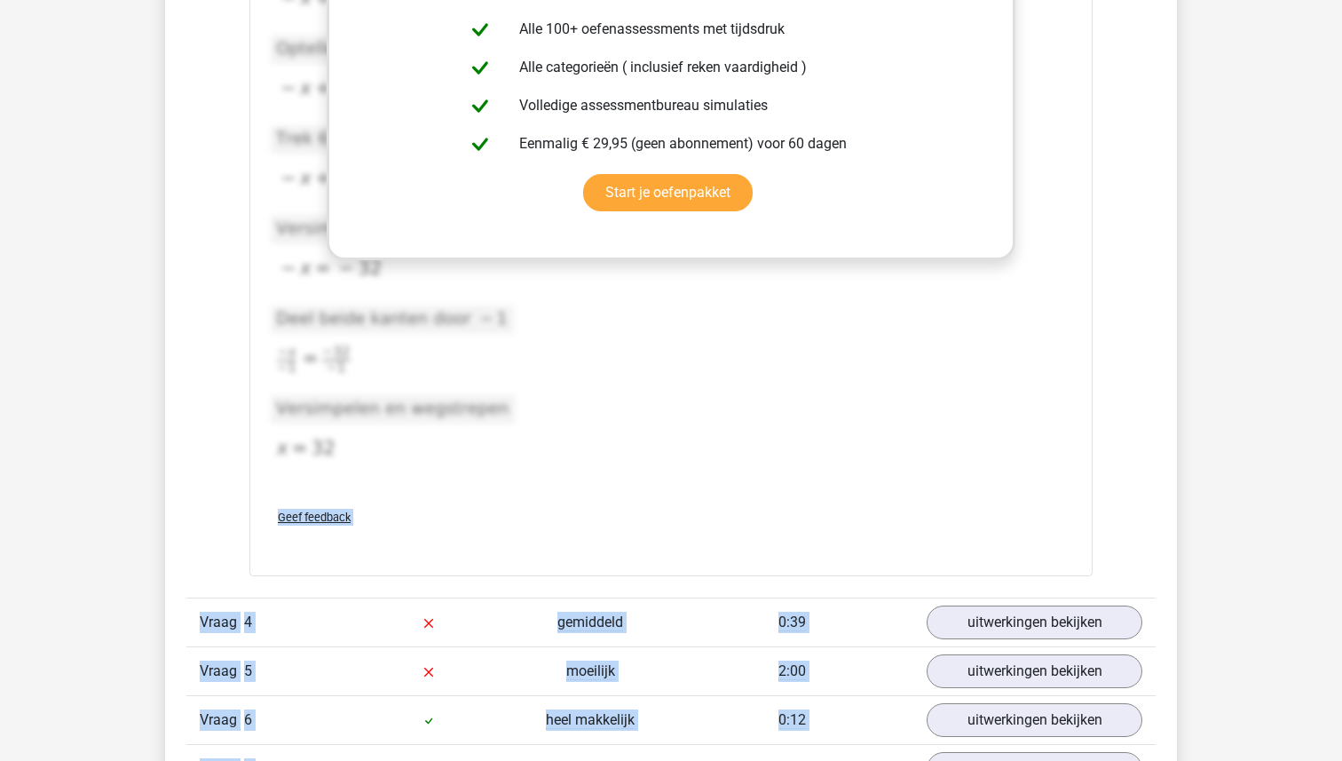
scroll to position [2117, 0]
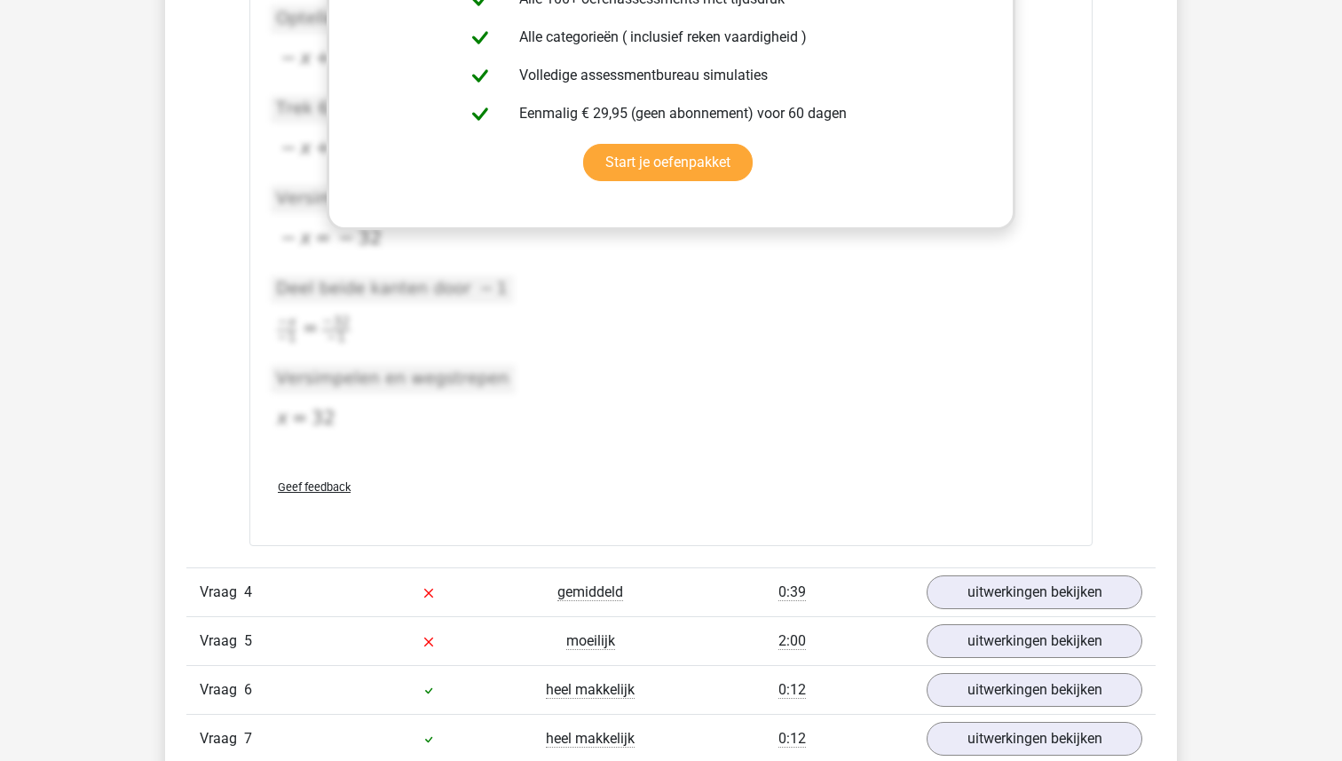
drag, startPoint x: 261, startPoint y: 211, endPoint x: 488, endPoint y: 477, distance: 350.0
click at [488, 477] on div "22 - ? + 18 - 34 = -26 a 46 (jouw antwoord) b 48 c 42 d 43 e 32 (goed) f 50" at bounding box center [670, 63] width 843 height 965
copy div "Uitwerkingen [DATE]T11:59:54.635762 image/svg+xml Matplotlib v3.3.2, [URL][DOMA…"
drag, startPoint x: 412, startPoint y: 484, endPoint x: 269, endPoint y: 43, distance: 462.8
click at [269, 43] on div "22 - ? + 18 - 34 = -26 a 46 (jouw antwoord) b 48 c 42 d 43 e 32 (goed) f 50" at bounding box center [670, 63] width 843 height 965
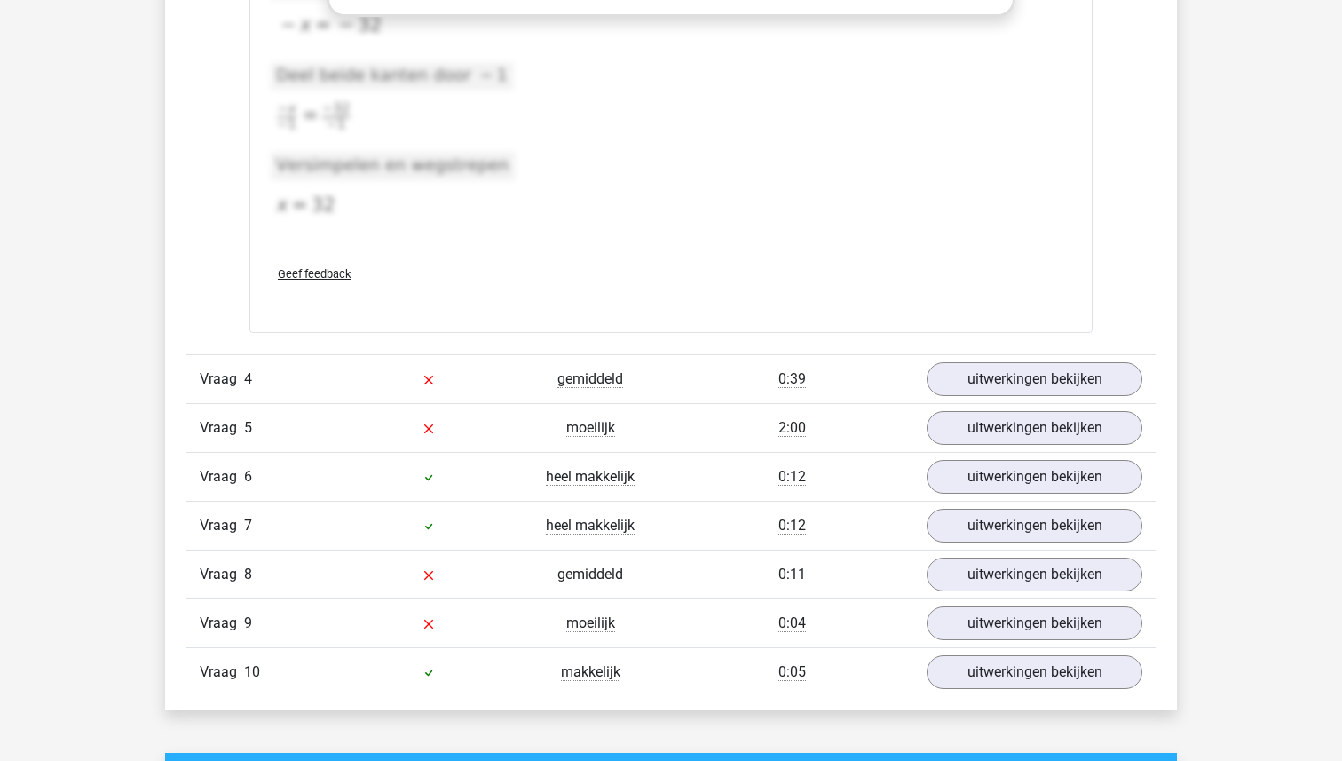
scroll to position [2331, 0]
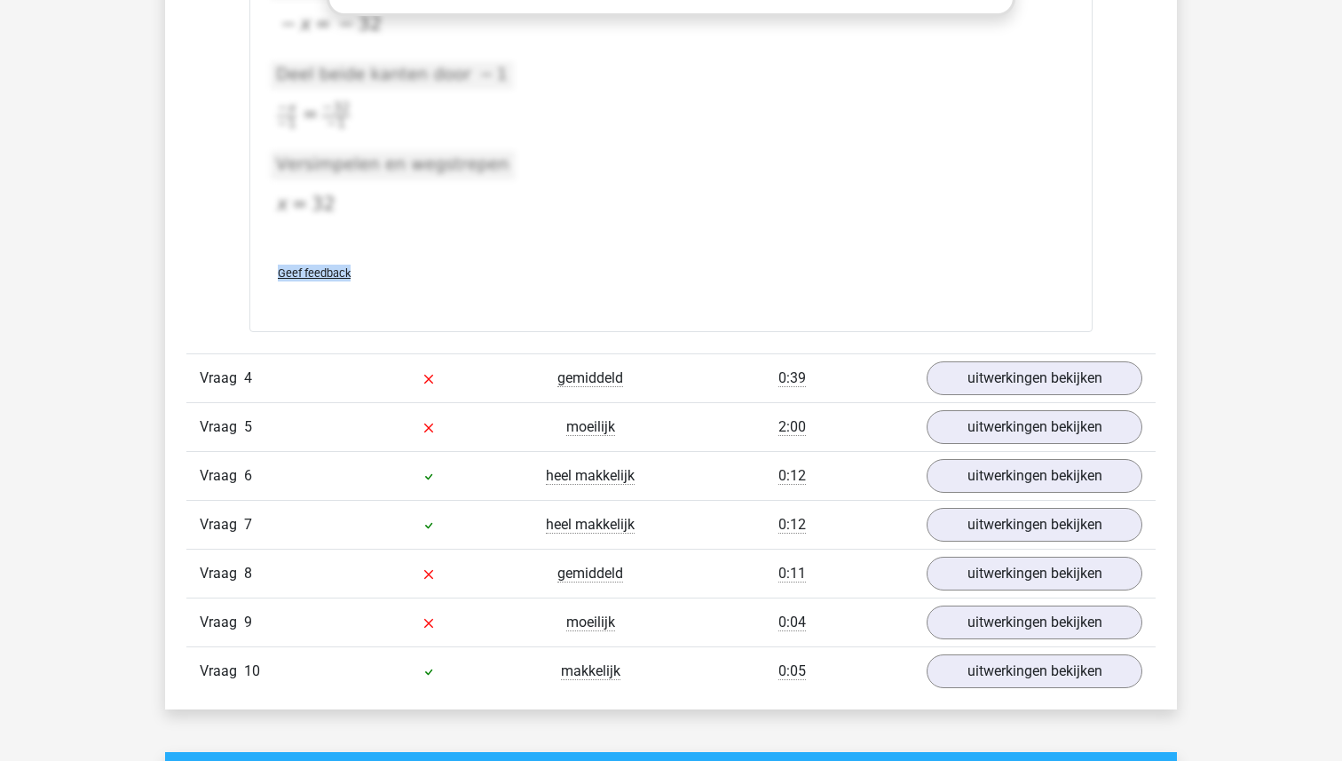
drag, startPoint x: 264, startPoint y: 146, endPoint x: 497, endPoint y: 288, distance: 272.0
copy div "22 - ? + 18 - 34 = -26 a 46 (jouw antwoord) b 48 c 42 d 43 e 32 (goed) f 50 Ass…"
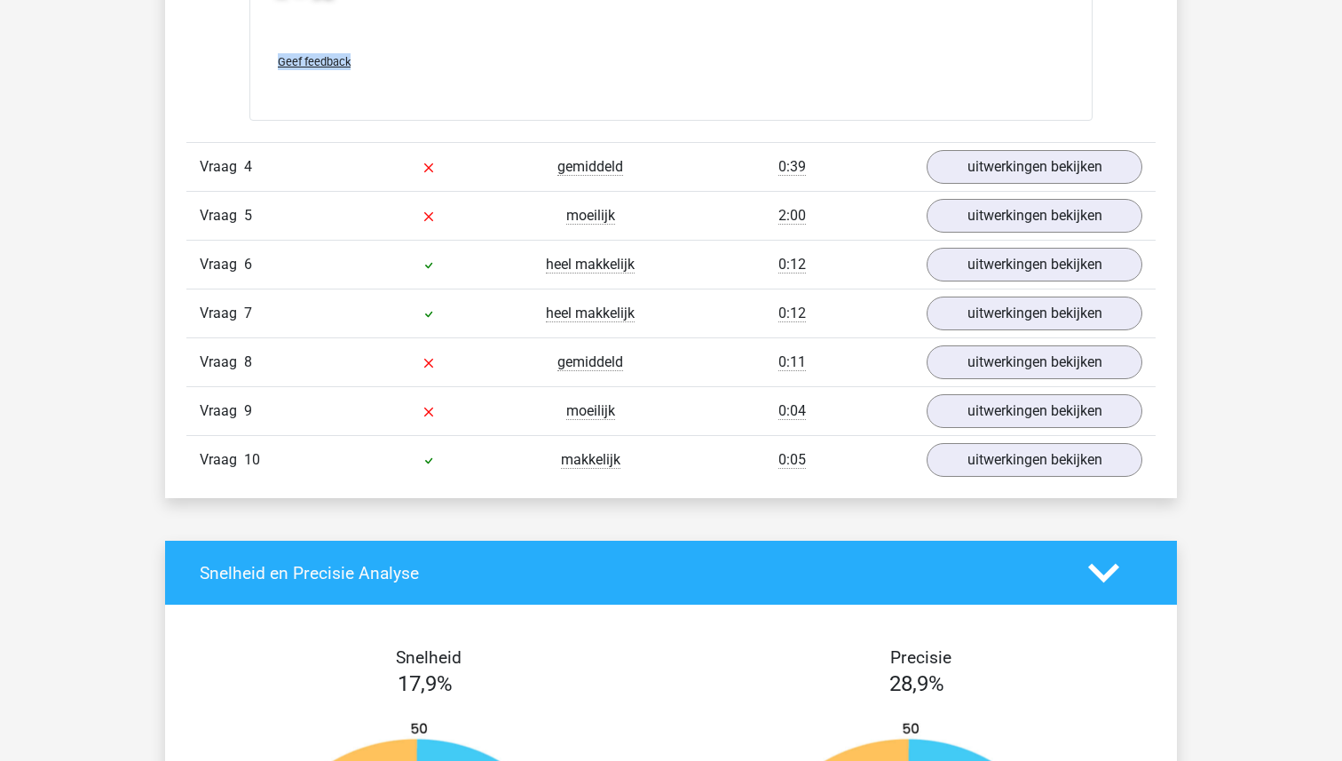
scroll to position [2417, 0]
